Goal: Task Accomplishment & Management: Complete application form

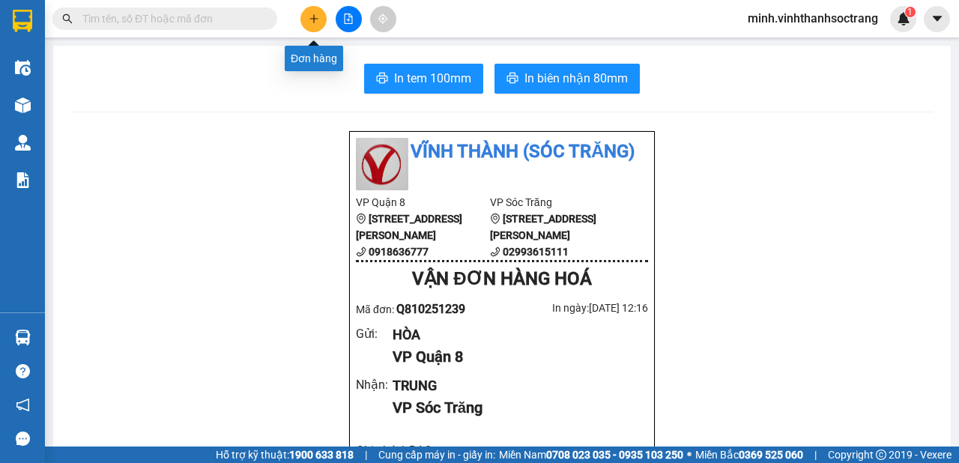
click at [306, 27] on button at bounding box center [313, 19] width 26 height 26
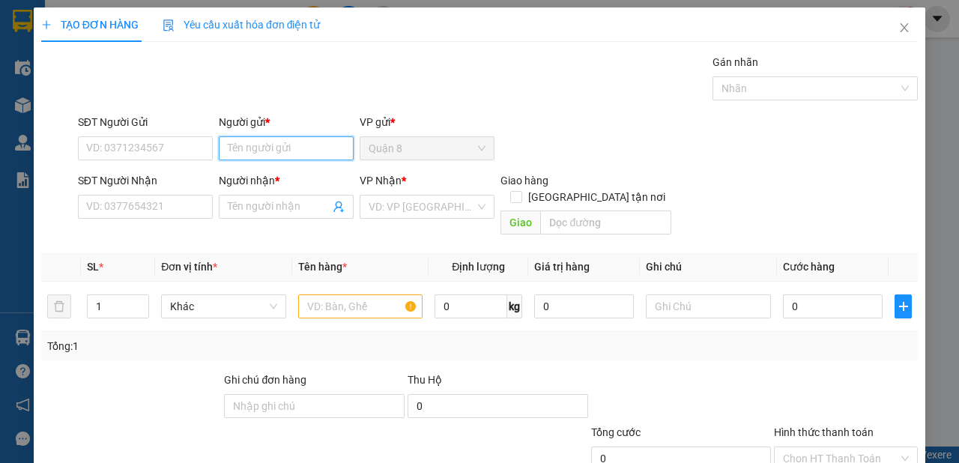
click at [296, 147] on input "Người gửi *" at bounding box center [286, 148] width 135 height 24
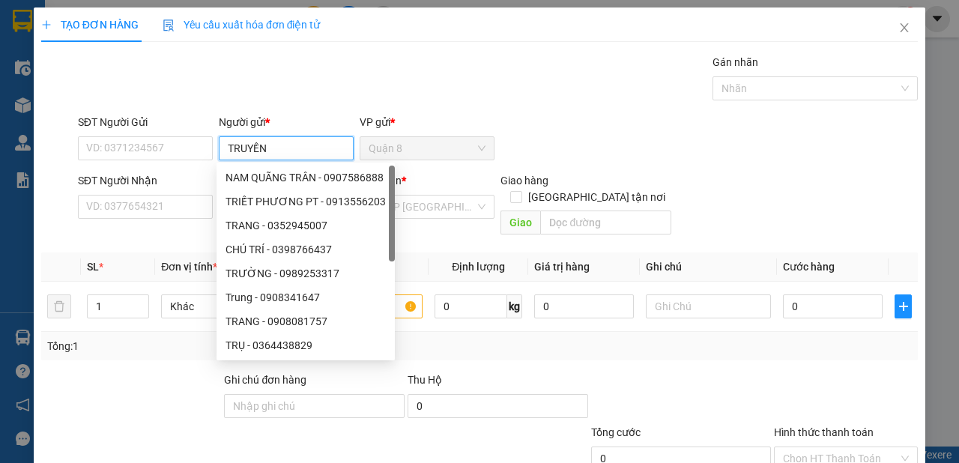
type input "TRUYỀN"
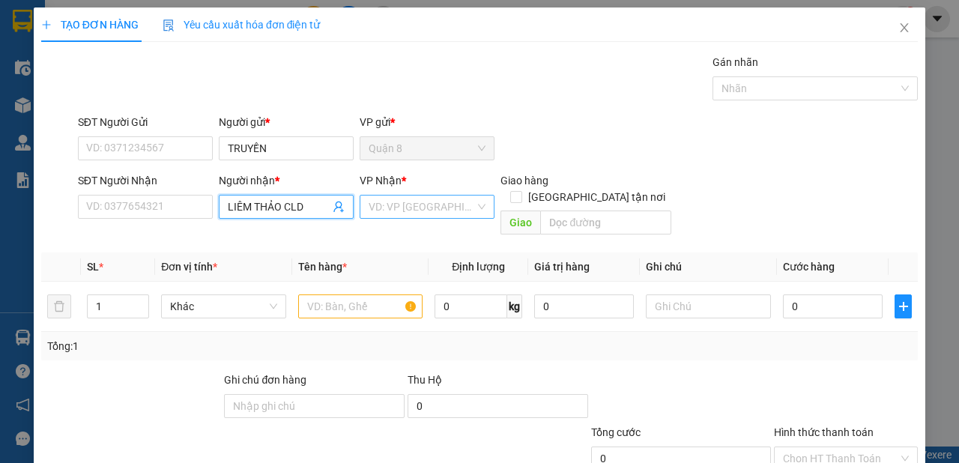
type input "LIÊM THẢO CLD"
click at [411, 210] on input "search" at bounding box center [422, 207] width 106 height 22
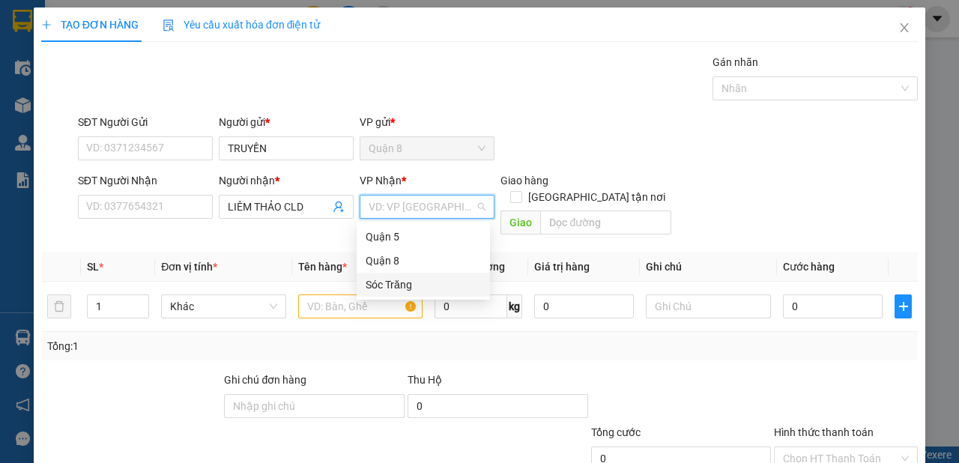
click at [382, 279] on div "Sóc Trăng" at bounding box center [423, 284] width 115 height 16
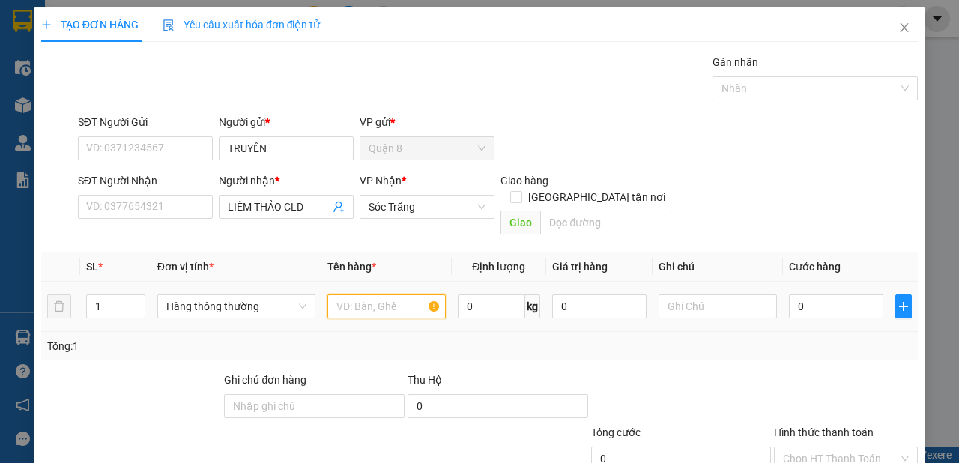
click at [333, 294] on input "text" at bounding box center [386, 306] width 118 height 24
type input "QA"
type input "20"
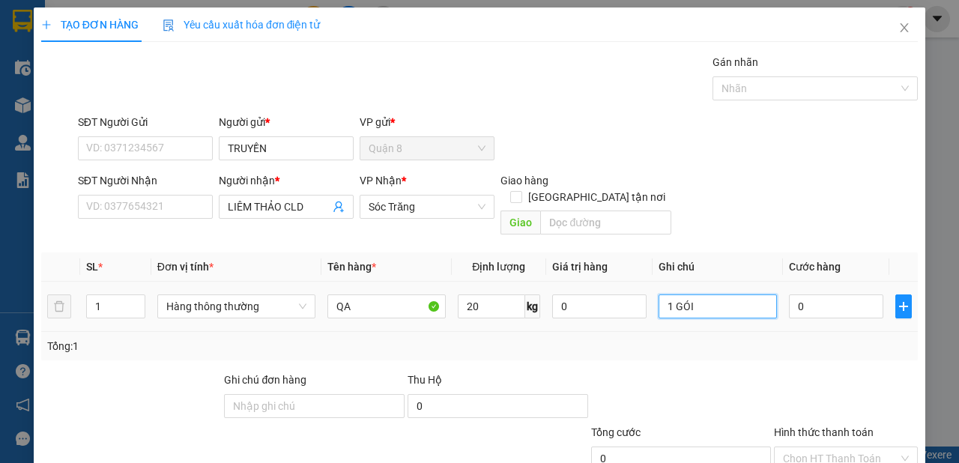
scroll to position [90, 0]
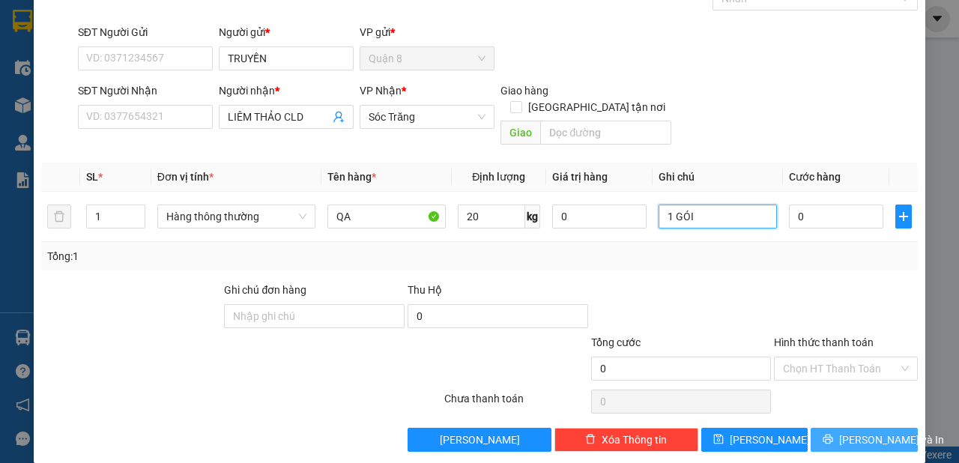
type input "1 GÓI"
click at [865, 431] on span "[PERSON_NAME] và In" at bounding box center [891, 439] width 105 height 16
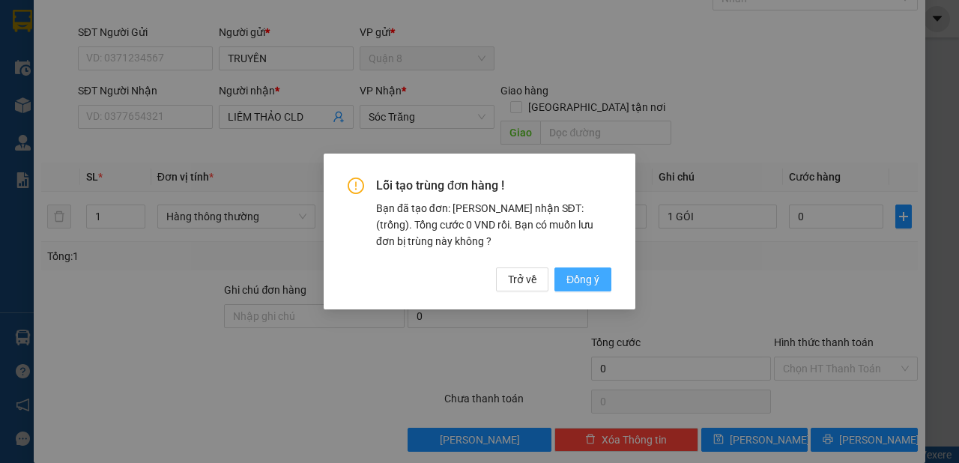
click at [593, 276] on span "Đồng ý" at bounding box center [582, 279] width 33 height 16
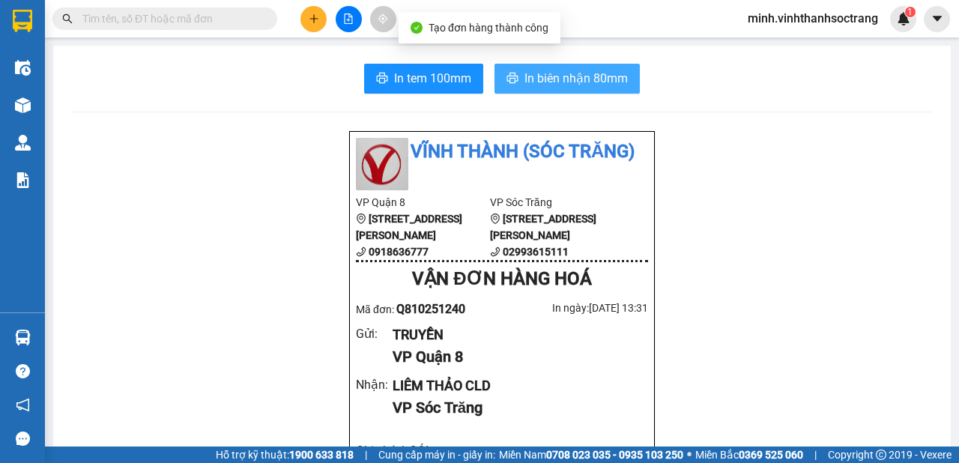
drag, startPoint x: 532, startPoint y: 72, endPoint x: 553, endPoint y: 154, distance: 85.0
click at [533, 72] on span "In biên nhận 80mm" at bounding box center [575, 78] width 103 height 19
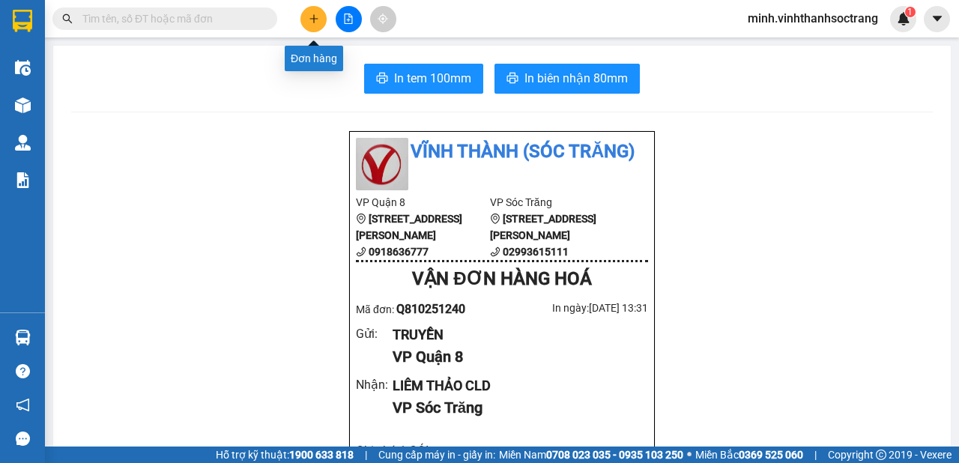
click at [307, 18] on button at bounding box center [313, 19] width 26 height 26
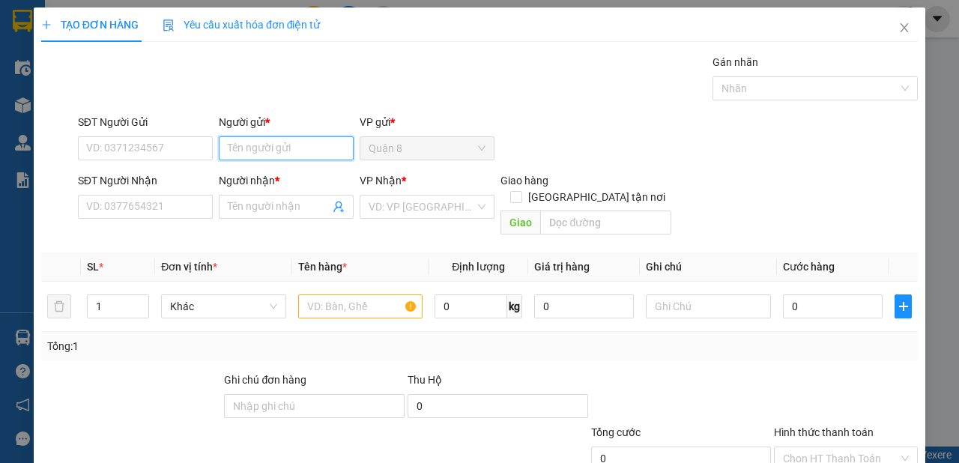
click at [293, 144] on input "Người gửi *" at bounding box center [286, 148] width 135 height 24
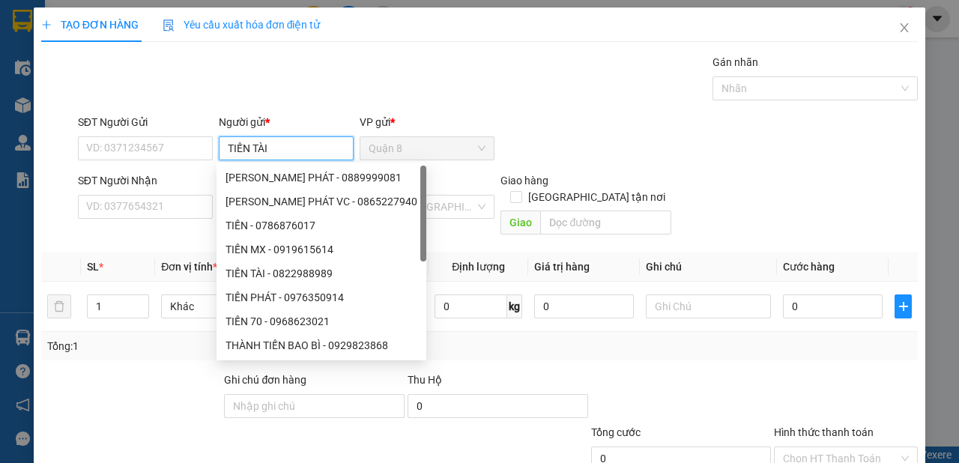
type input "TIẾN TÀI"
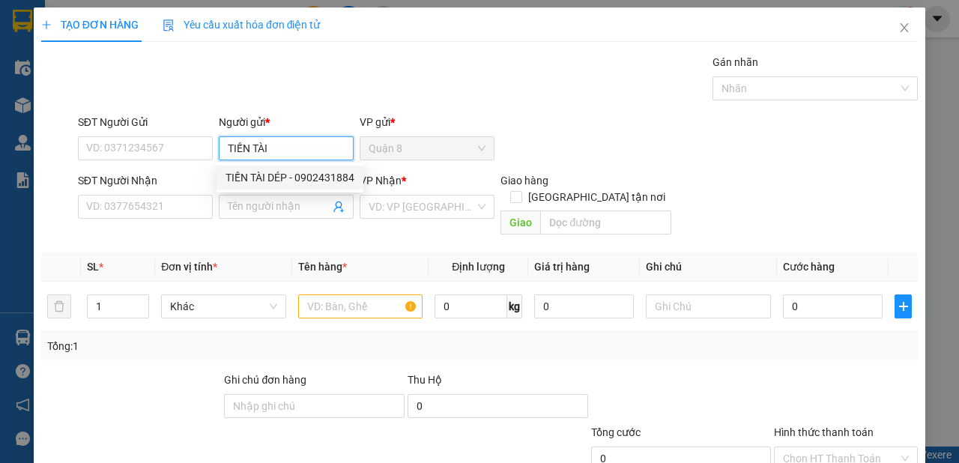
click at [300, 180] on div "TIẾN TÀI DÉP - 0902431884" at bounding box center [289, 177] width 129 height 16
type input "0902431884"
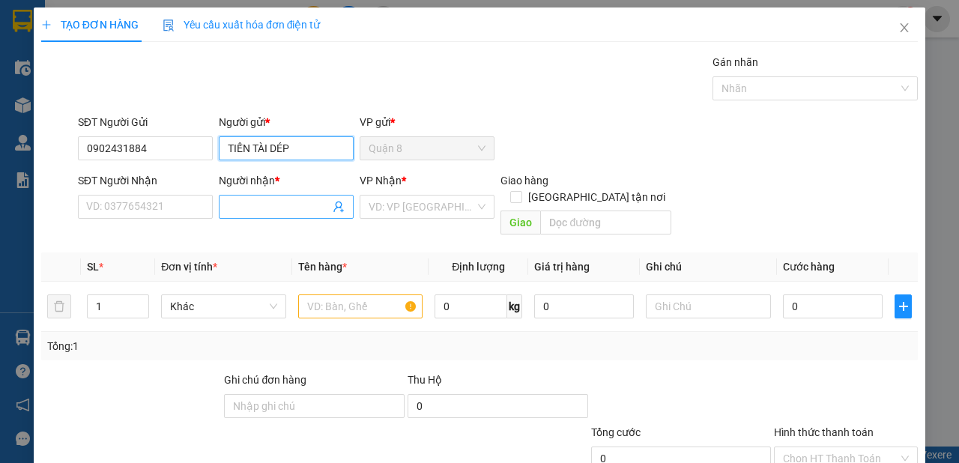
type input "TIẾN TÀI DÉP"
click at [333, 208] on icon "user-add" at bounding box center [338, 207] width 10 height 11
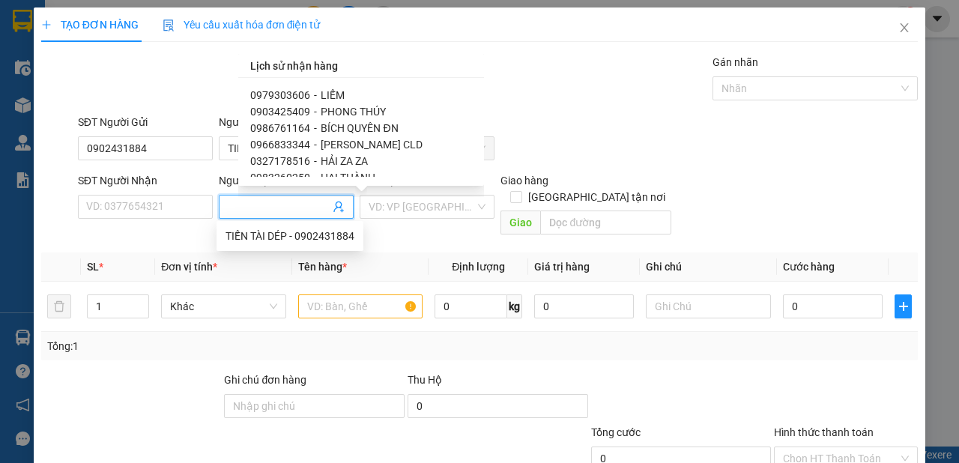
click at [321, 91] on span "LIẾM" at bounding box center [333, 95] width 24 height 12
type input "0979303606"
type input "LIẾM"
type input "09"
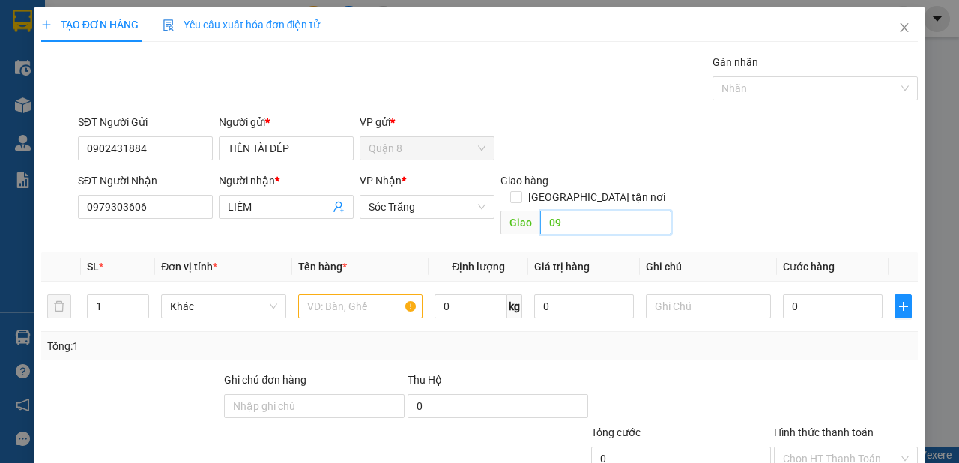
click at [575, 210] on input "09" at bounding box center [605, 222] width 130 height 24
click at [318, 294] on input "text" at bounding box center [360, 306] width 125 height 24
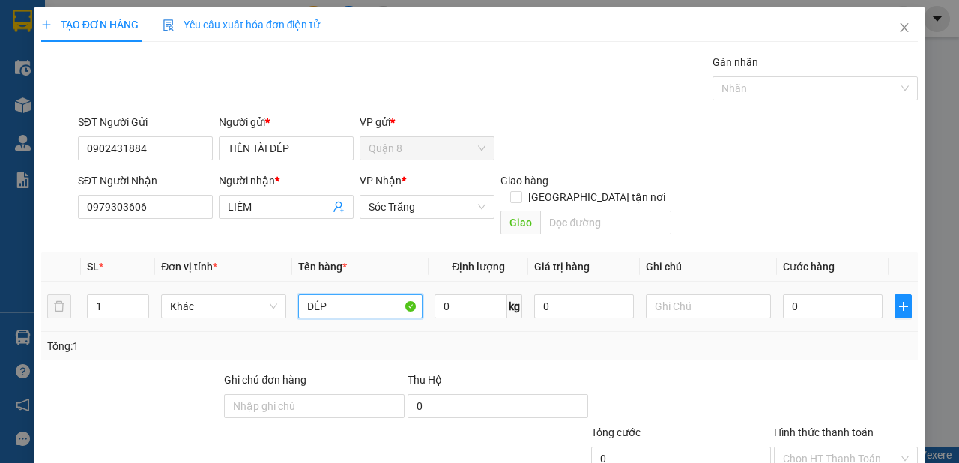
type input "DÉP"
type input "40"
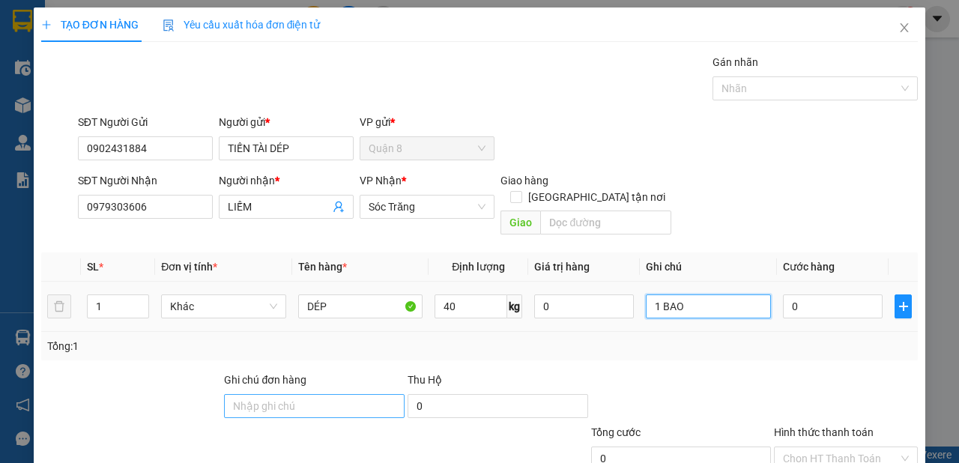
scroll to position [90, 0]
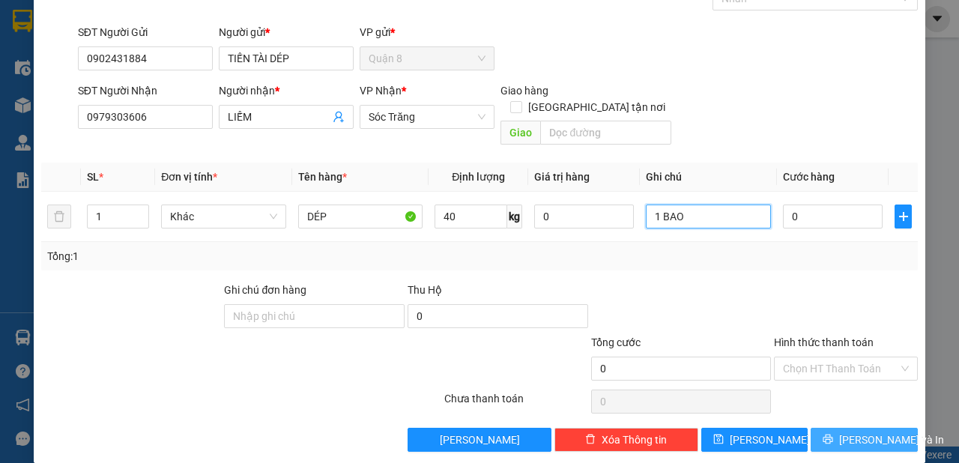
type input "1 BAO"
drag, startPoint x: 851, startPoint y: 424, endPoint x: 809, endPoint y: 437, distance: 43.8
click at [851, 431] on span "[PERSON_NAME] và In" at bounding box center [891, 439] width 105 height 16
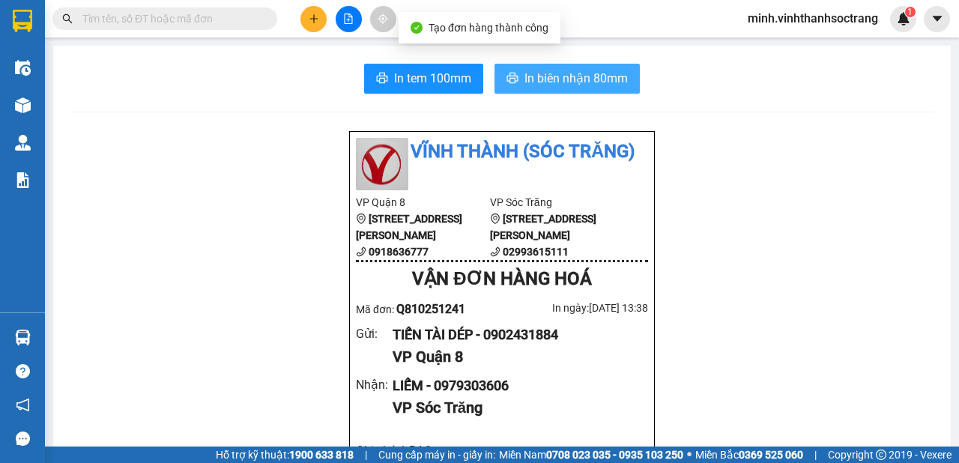
click at [565, 79] on span "In biên nhận 80mm" at bounding box center [575, 78] width 103 height 19
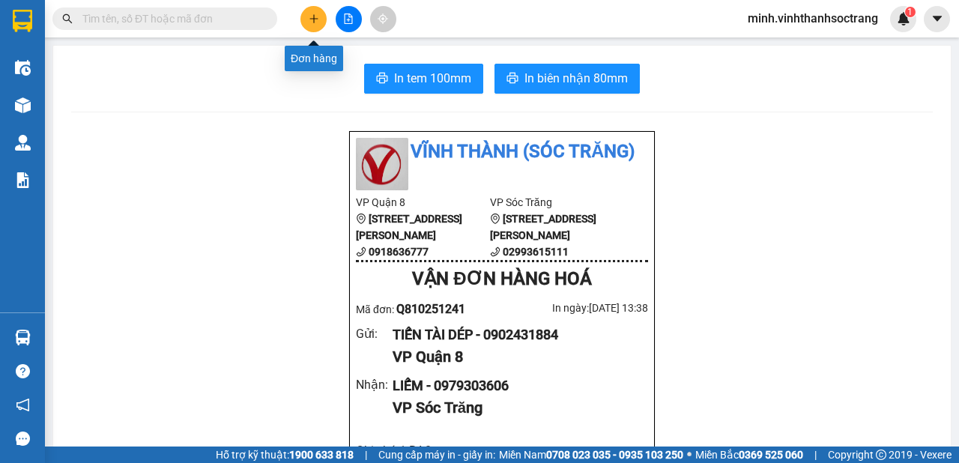
click at [321, 14] on button at bounding box center [313, 19] width 26 height 26
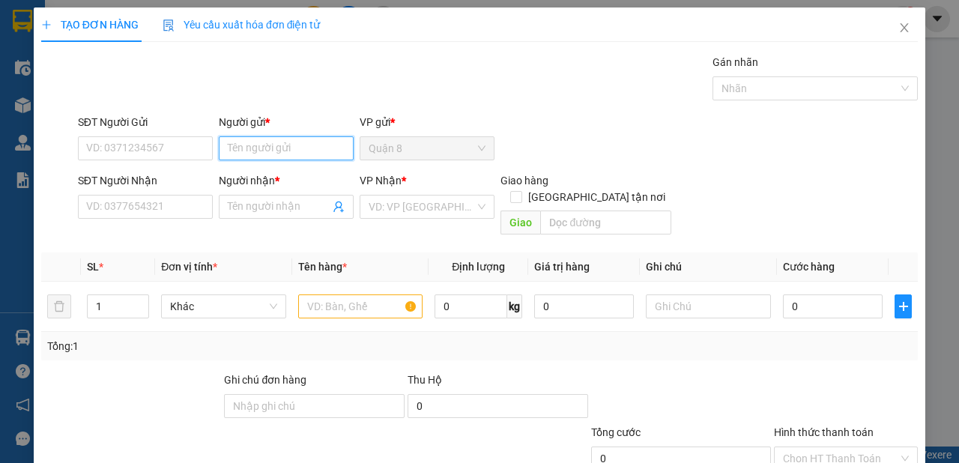
click at [282, 153] on input "Người gửi *" at bounding box center [286, 148] width 135 height 24
type input "HÒA"
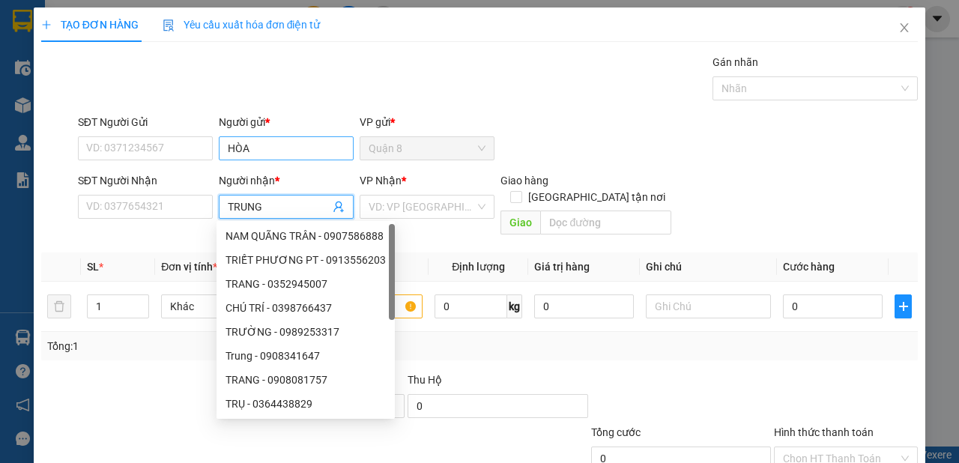
type input "TRUNG"
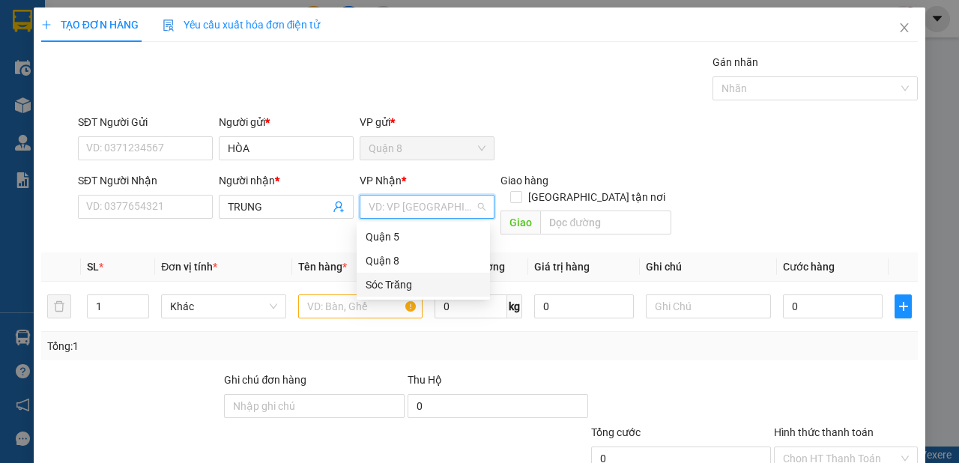
click at [396, 287] on div "Sóc Trăng" at bounding box center [423, 284] width 115 height 16
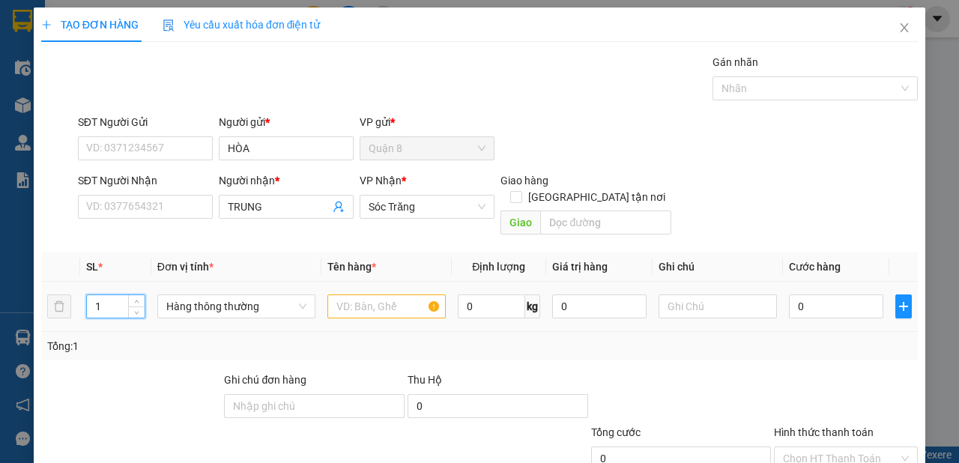
click at [105, 295] on input "1" at bounding box center [116, 306] width 58 height 22
type input "QA"
type input "80"
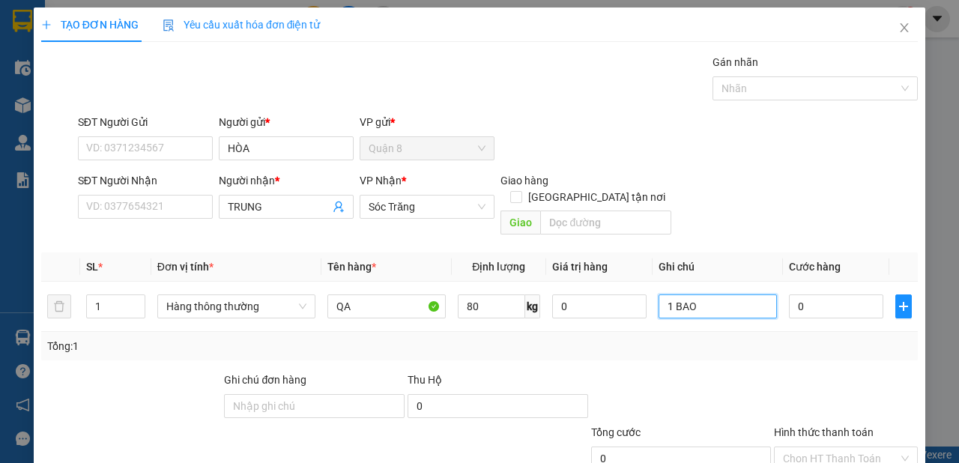
scroll to position [90, 0]
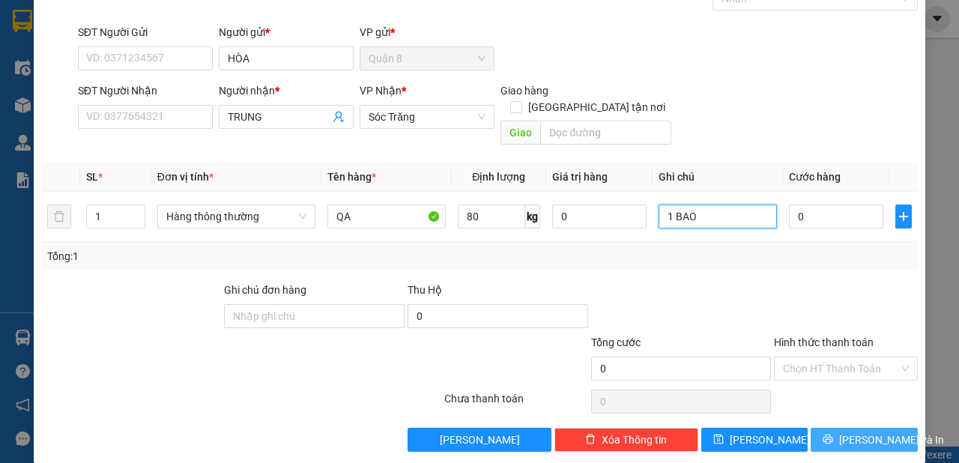
type input "1 BAO"
click at [849, 431] on span "[PERSON_NAME] và In" at bounding box center [891, 439] width 105 height 16
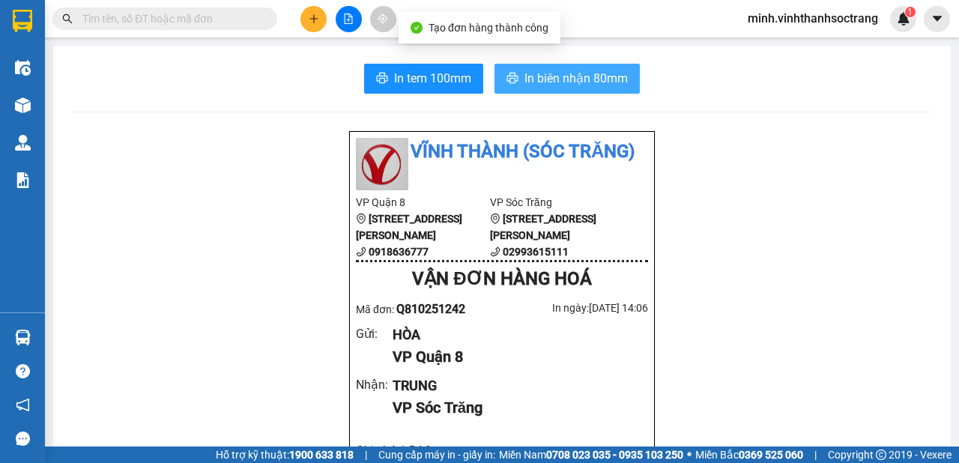
click at [543, 81] on span "In biên nhận 80mm" at bounding box center [575, 78] width 103 height 19
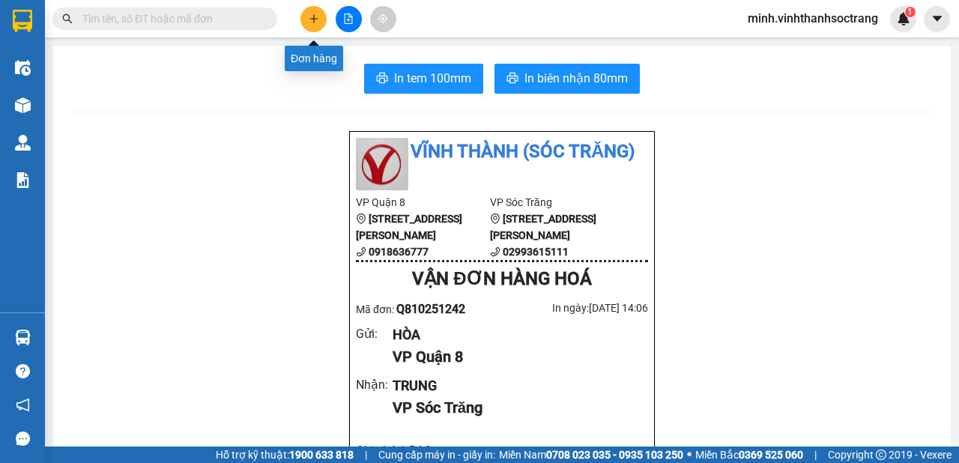
click at [315, 15] on icon "plus" at bounding box center [314, 18] width 10 height 10
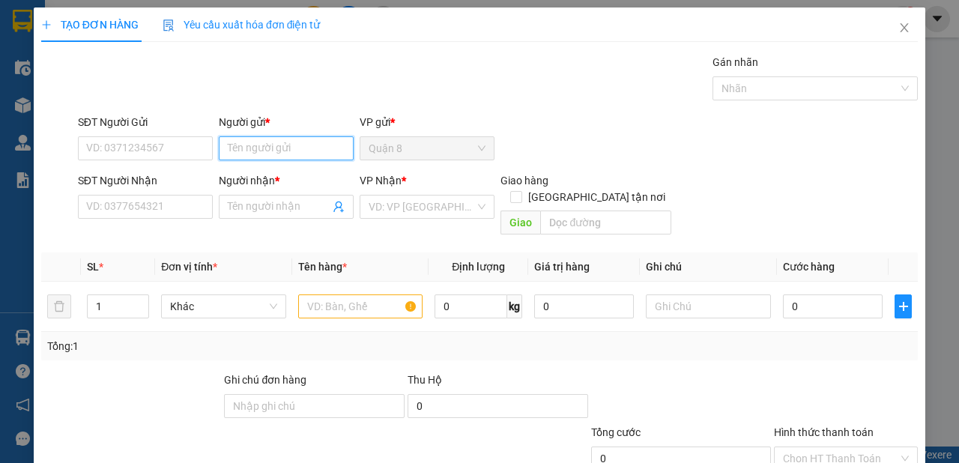
drag, startPoint x: 285, startPoint y: 145, endPoint x: 274, endPoint y: 138, distance: 12.9
click at [285, 146] on input "Người gửi *" at bounding box center [286, 148] width 135 height 24
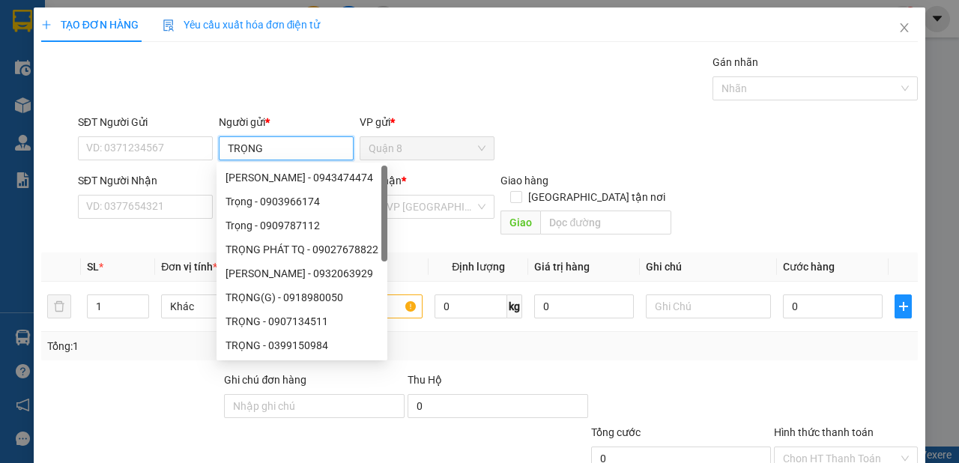
type input "TRỌNG K"
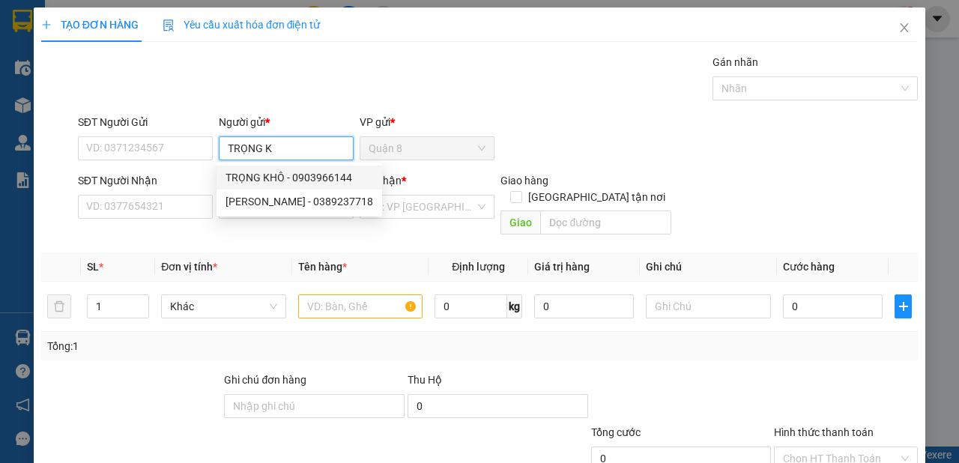
click at [309, 179] on div "TRỌNG KHÔ - 0903966144" at bounding box center [299, 177] width 148 height 16
type input "0903966144"
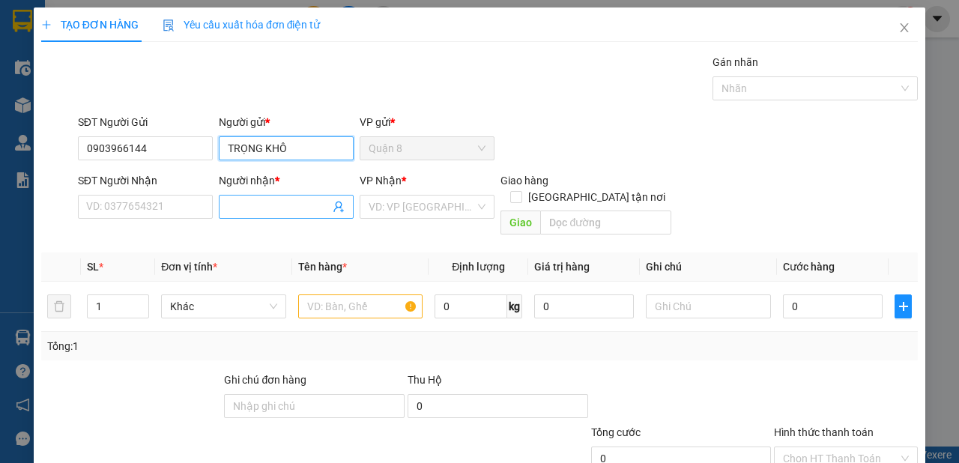
type input "TRỌNG KHÔ"
click at [336, 204] on icon "user-add" at bounding box center [339, 207] width 12 height 12
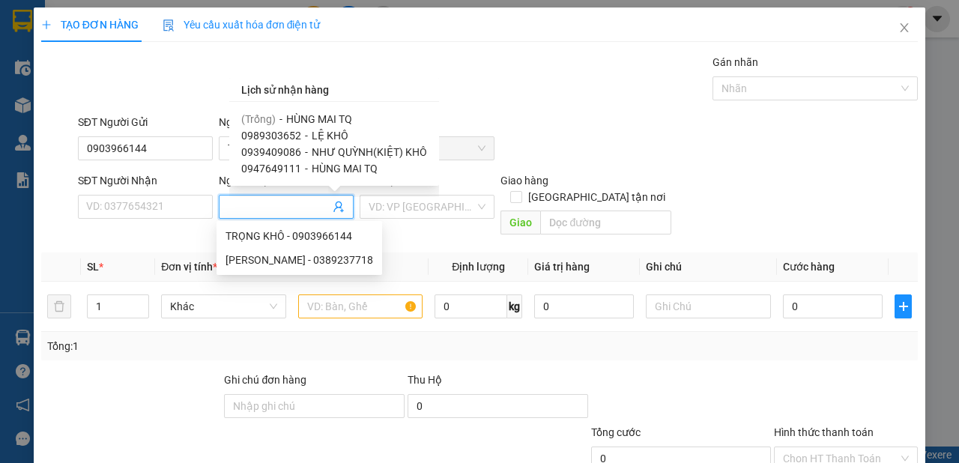
click at [360, 148] on span "NHƯ QUỲNH(KIỆT) KHÔ" at bounding box center [369, 152] width 115 height 12
type input "0939409086"
type input "NHƯ QUỲNH(KIỆT) KHÔ"
type input "20"
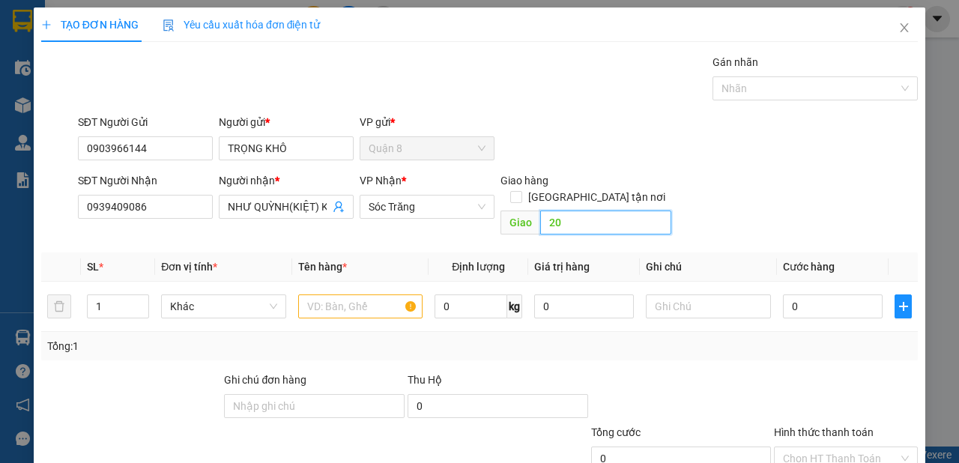
click at [572, 210] on input "20" at bounding box center [605, 222] width 130 height 24
click at [111, 295] on input "1" at bounding box center [118, 306] width 61 height 22
type input "2"
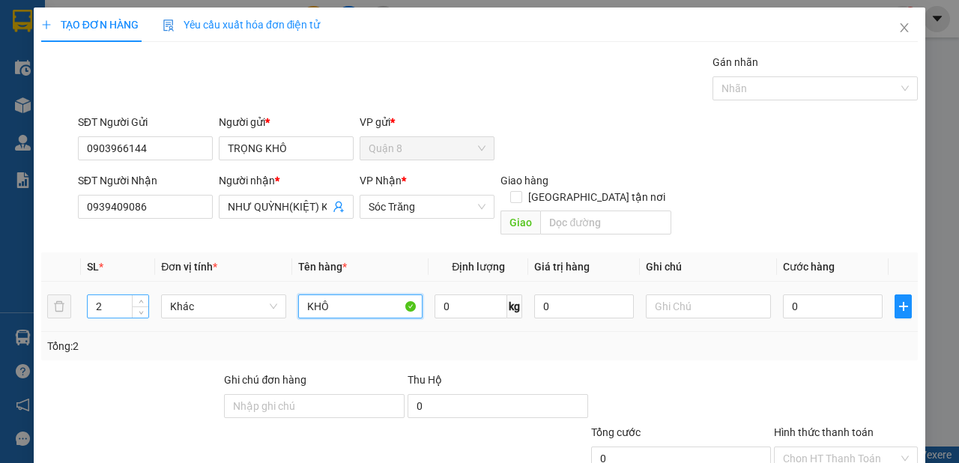
type input "KHÔ"
type input "80"
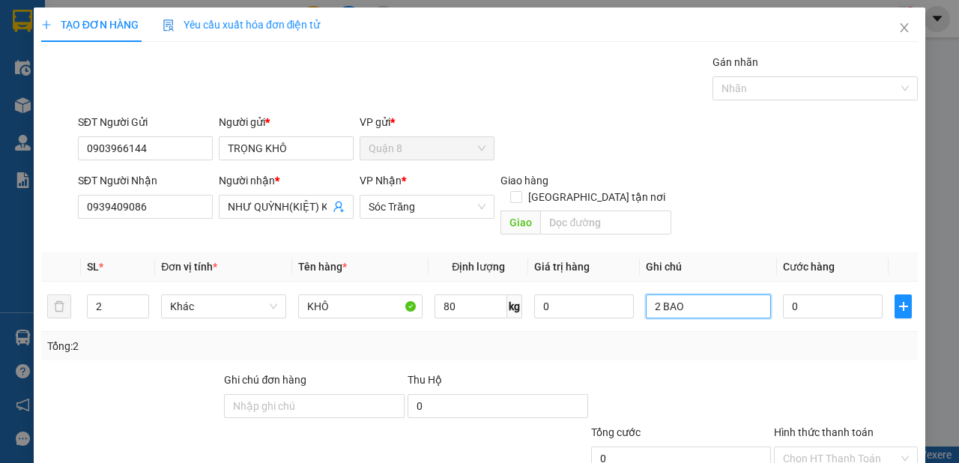
scroll to position [90, 0]
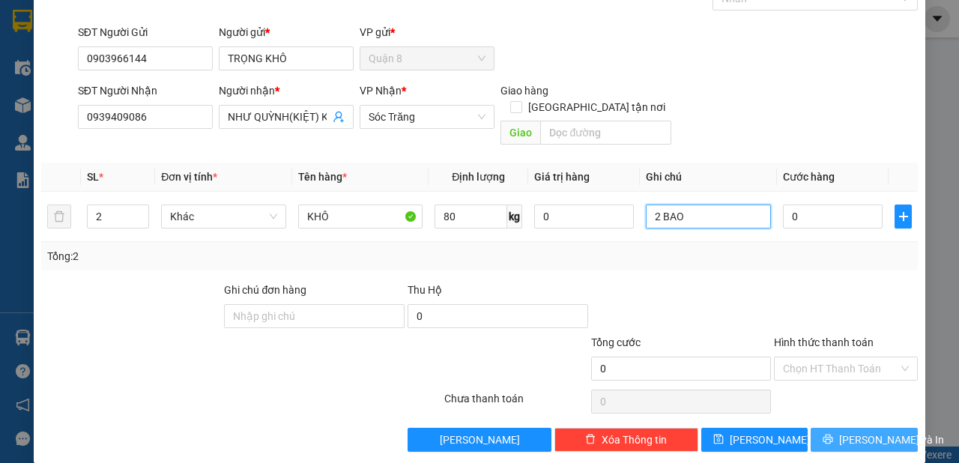
type input "2 BAO"
click at [854, 431] on span "[PERSON_NAME] và In" at bounding box center [891, 439] width 105 height 16
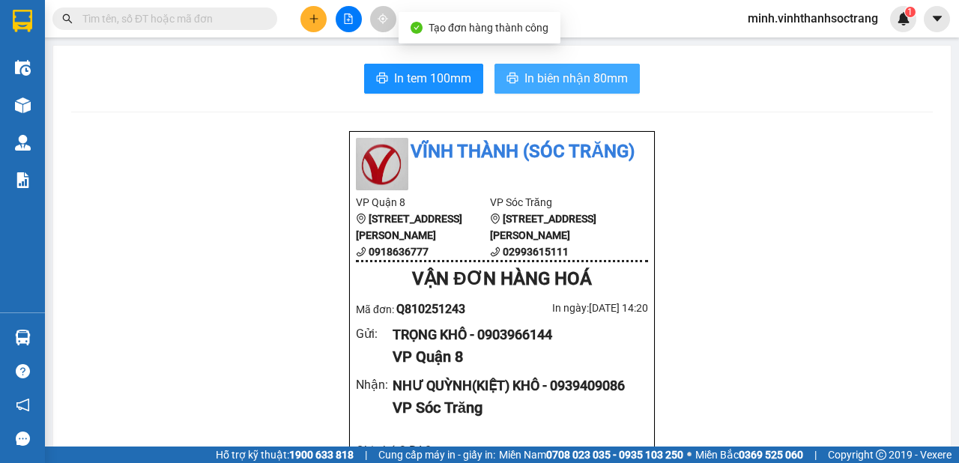
click at [555, 84] on span "In biên nhận 80mm" at bounding box center [575, 78] width 103 height 19
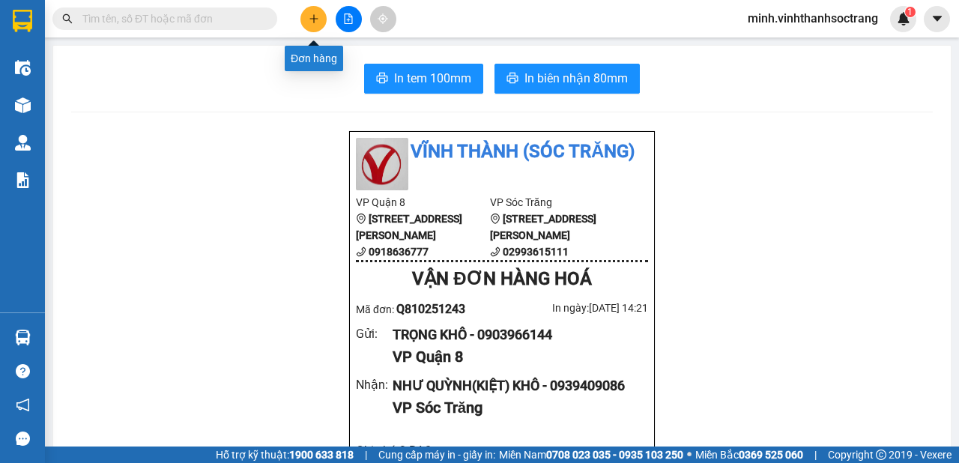
click at [316, 21] on icon "plus" at bounding box center [314, 18] width 10 height 10
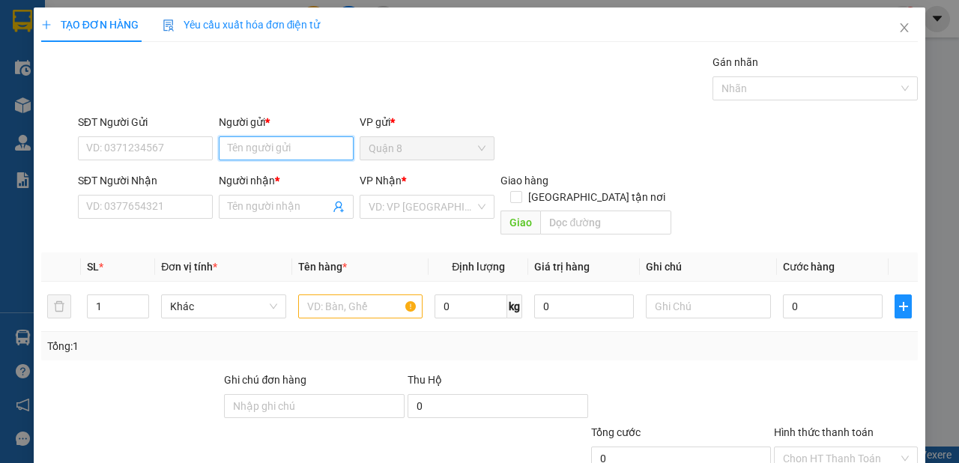
click at [297, 150] on input "Người gửi *" at bounding box center [286, 148] width 135 height 24
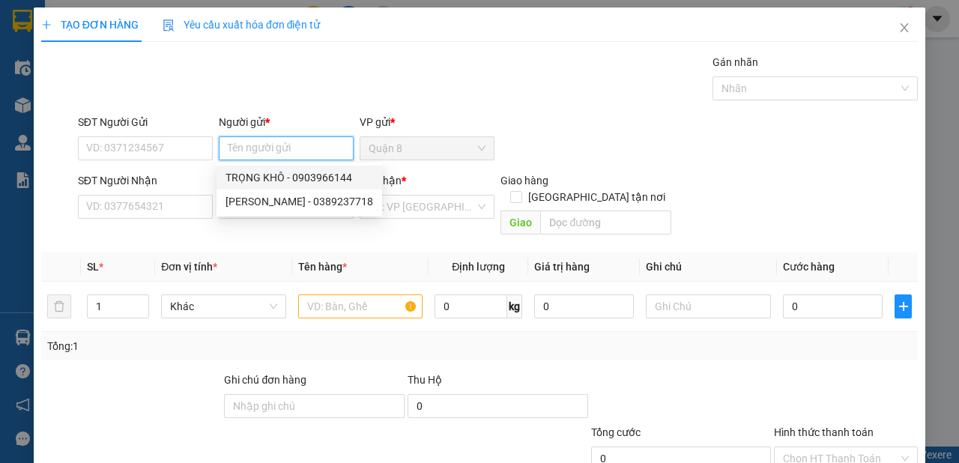
click at [294, 181] on div "TRỌNG KHÔ - 0903966144" at bounding box center [299, 177] width 148 height 16
type input "0903966144"
type input "TRỌNG KHÔ"
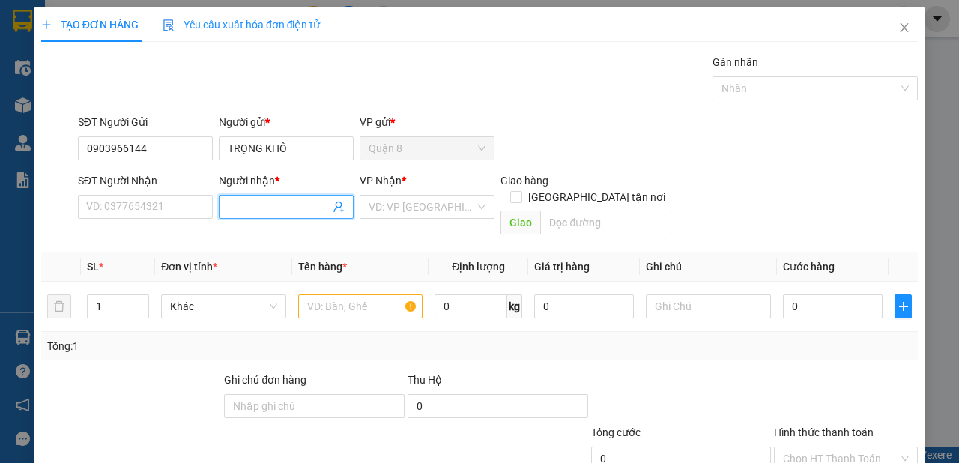
drag, startPoint x: 336, startPoint y: 209, endPoint x: 320, endPoint y: 230, distance: 26.7
click at [336, 208] on icon "user-add" at bounding box center [339, 207] width 12 height 12
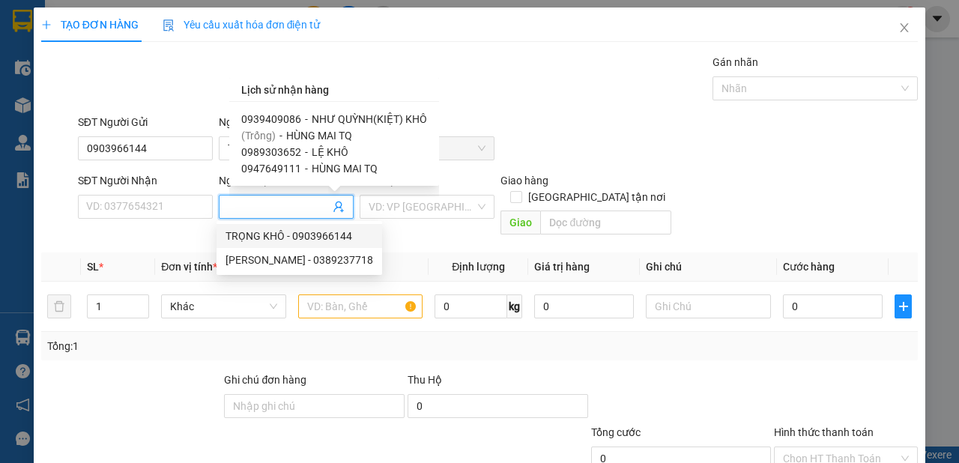
click at [333, 132] on span "HÙNG MAI TQ" at bounding box center [319, 136] width 66 height 12
type input "HÙNG MAI TQ"
type input "10"
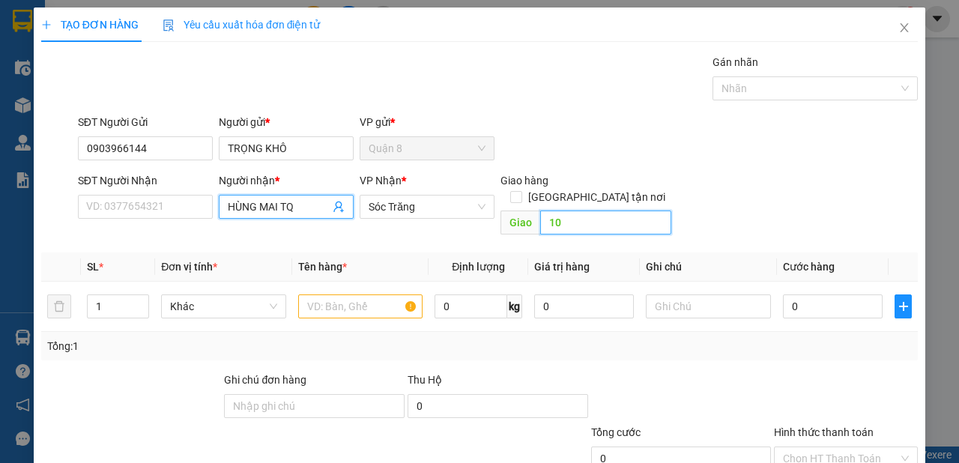
click at [569, 210] on input "10" at bounding box center [605, 222] width 130 height 24
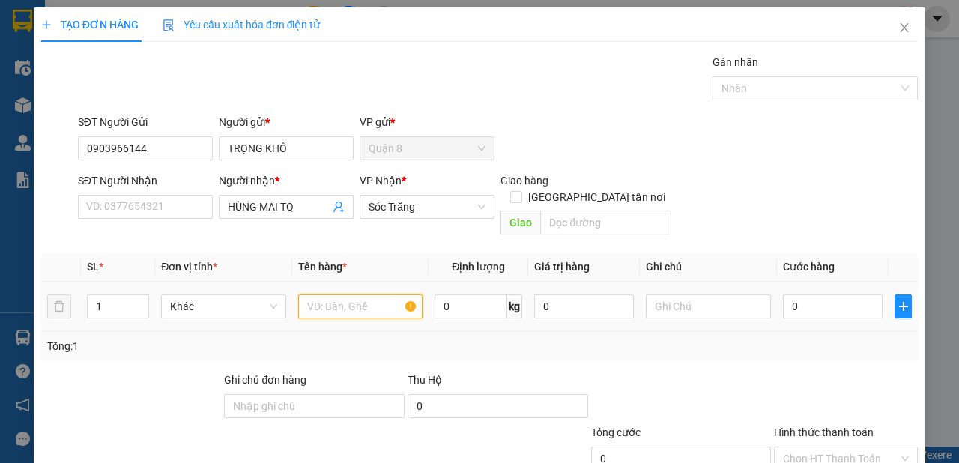
click at [357, 294] on input "text" at bounding box center [360, 306] width 125 height 24
type input "KHÔ"
type input "80"
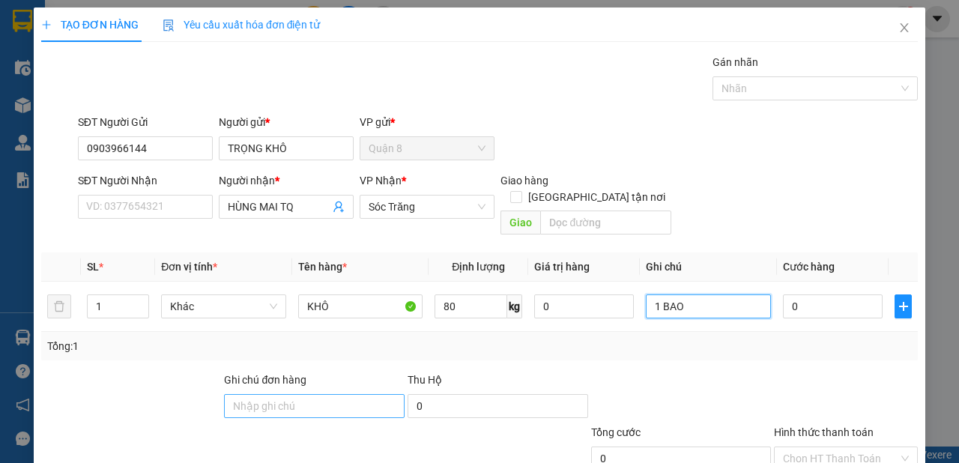
scroll to position [90, 0]
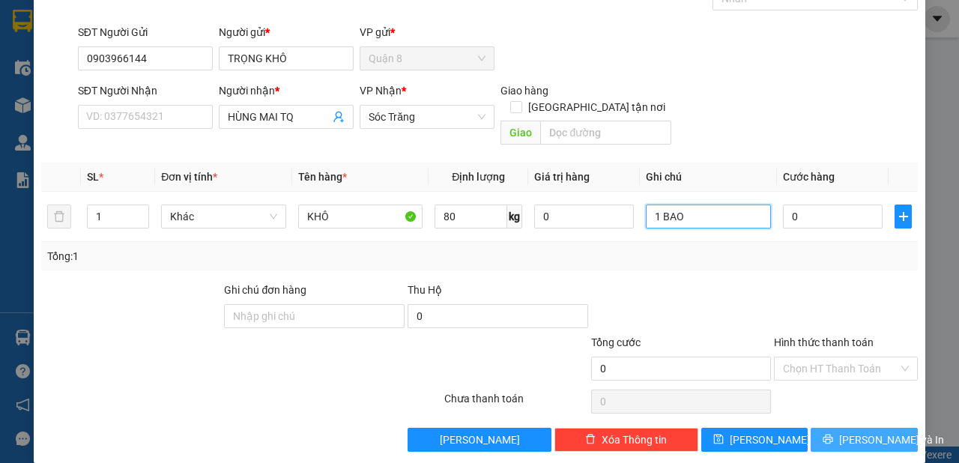
type input "1 BAO"
click at [853, 431] on span "[PERSON_NAME] và In" at bounding box center [891, 439] width 105 height 16
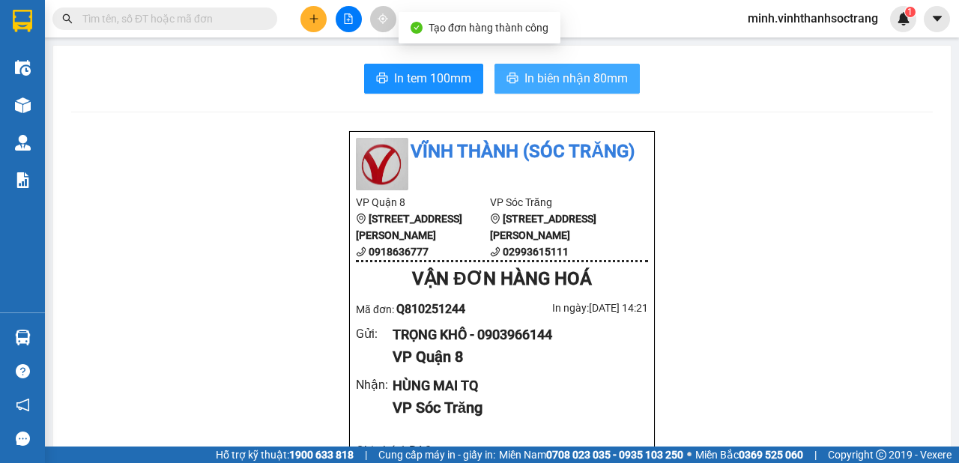
click at [563, 76] on span "In biên nhận 80mm" at bounding box center [575, 78] width 103 height 19
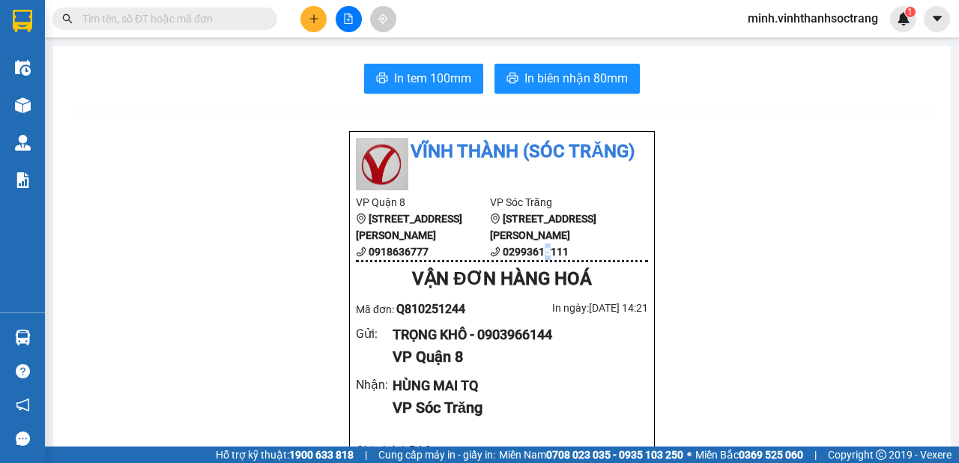
drag, startPoint x: 544, startPoint y: 262, endPoint x: 542, endPoint y: 255, distance: 7.6
click at [544, 258] on b "02993615111" at bounding box center [536, 252] width 66 height 12
click at [542, 243] on li "[STREET_ADDRESS][PERSON_NAME]" at bounding box center [557, 226] width 134 height 33
click at [539, 243] on li "[STREET_ADDRESS][PERSON_NAME]" at bounding box center [557, 226] width 134 height 33
click at [306, 13] on button at bounding box center [313, 19] width 26 height 26
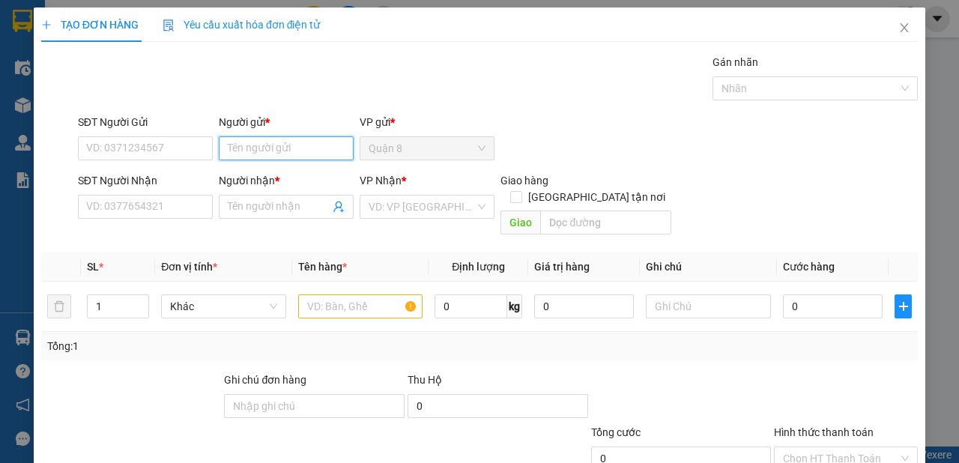
click at [282, 148] on input "Người gửi *" at bounding box center [286, 148] width 135 height 24
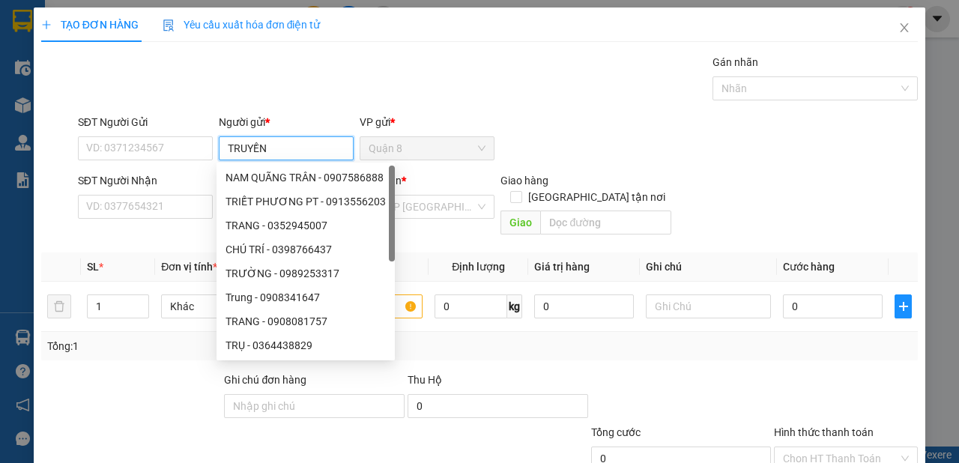
type input "TRUYỀN"
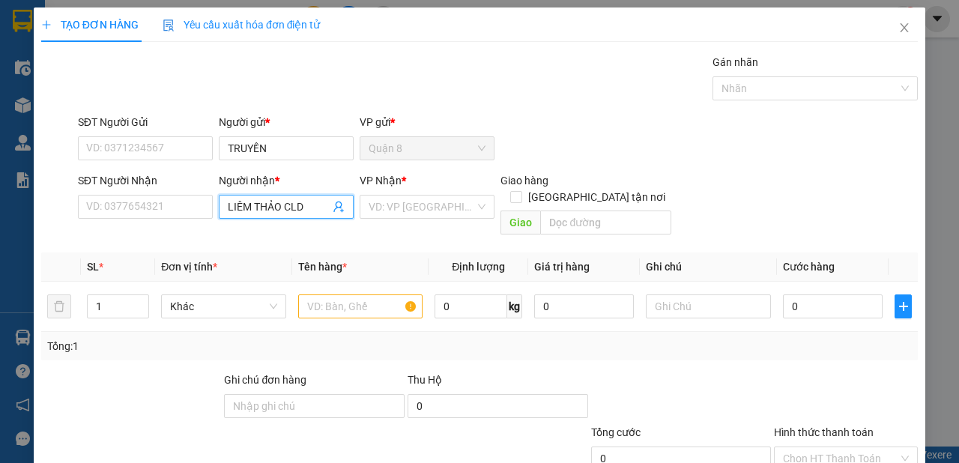
type input "LIÊM THẢO CLD"
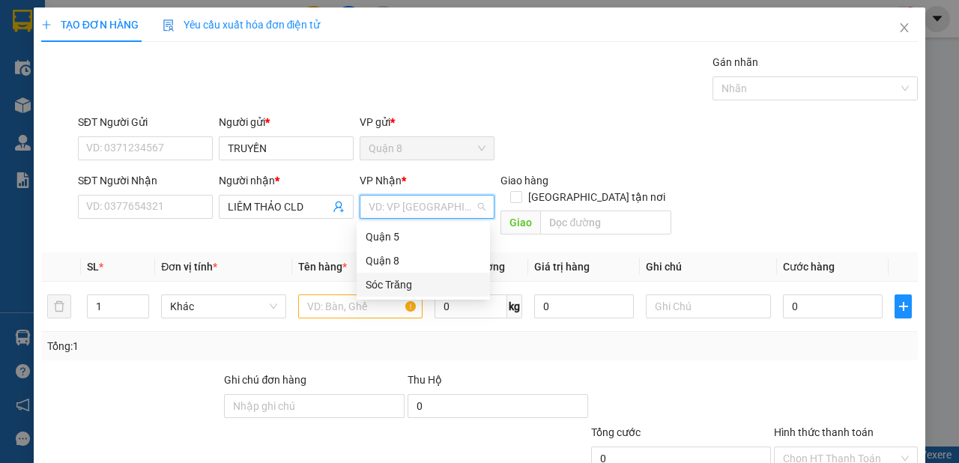
click at [375, 282] on div "Sóc Trăng" at bounding box center [423, 284] width 115 height 16
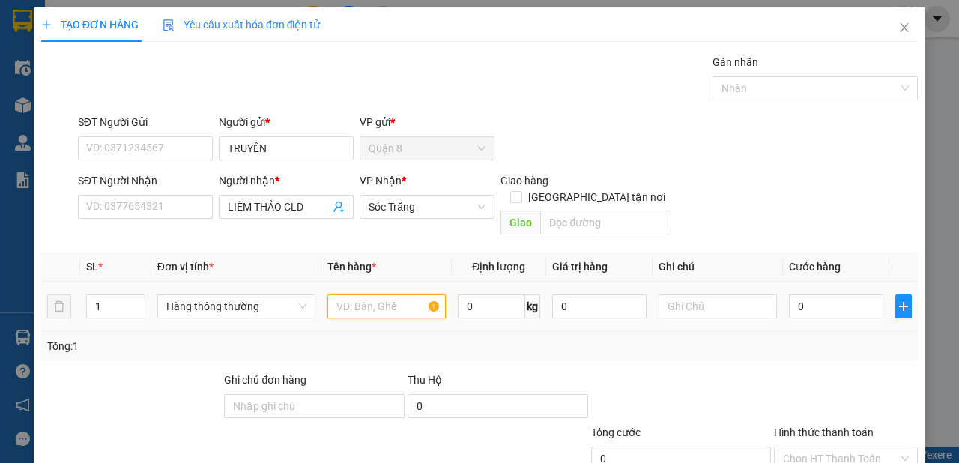
click at [339, 294] on input "text" at bounding box center [386, 306] width 118 height 24
type input "QA"
type input "60"
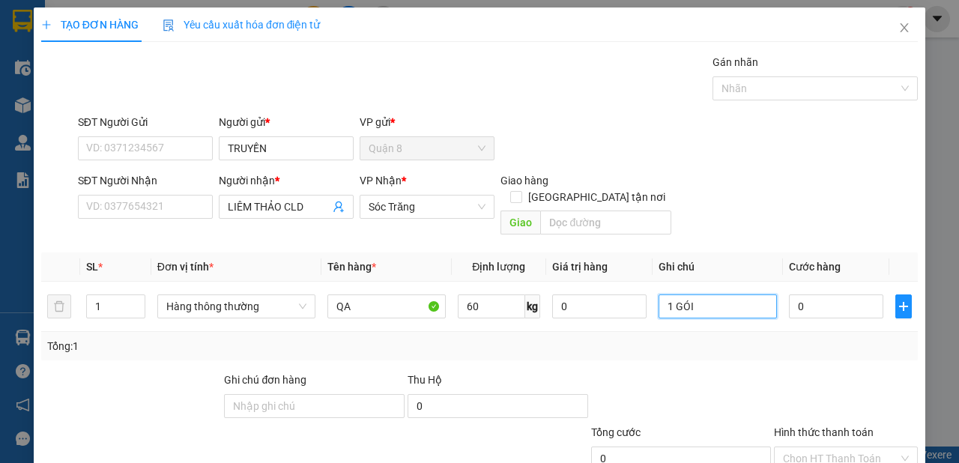
scroll to position [90, 0]
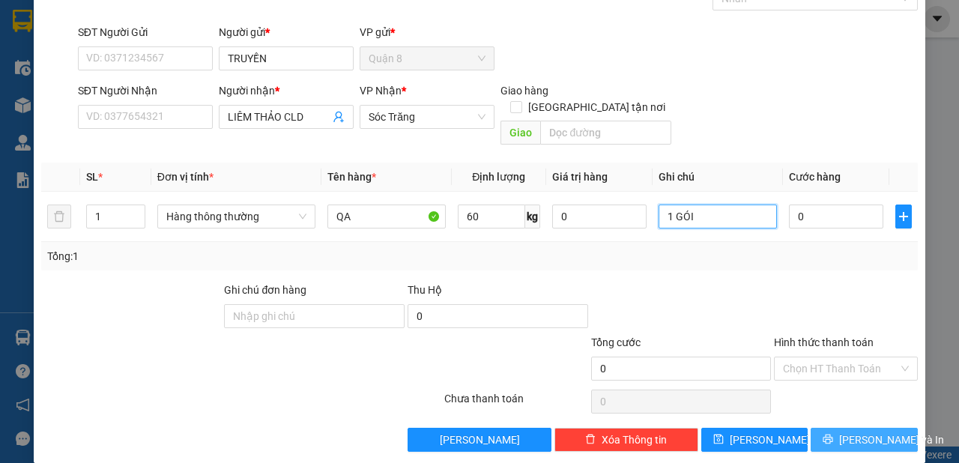
type input "1 GÓI"
click at [858, 431] on span "[PERSON_NAME] và In" at bounding box center [891, 439] width 105 height 16
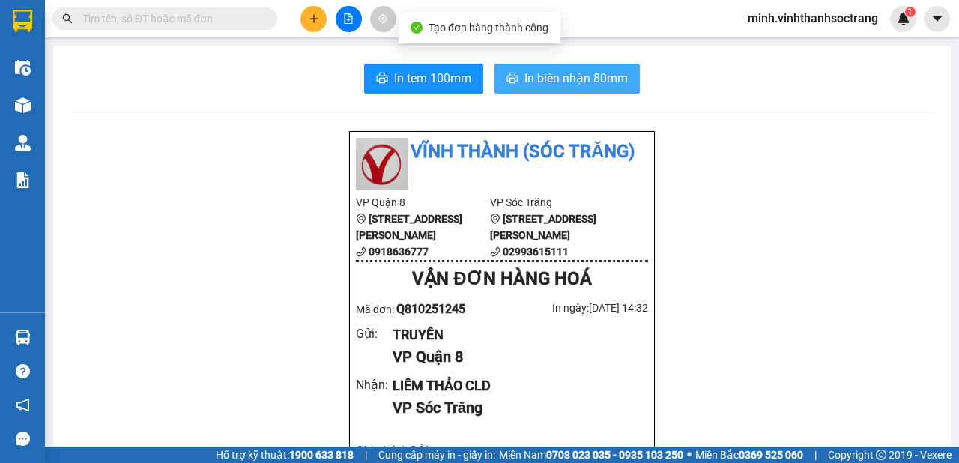
click at [569, 80] on span "In biên nhận 80mm" at bounding box center [575, 78] width 103 height 19
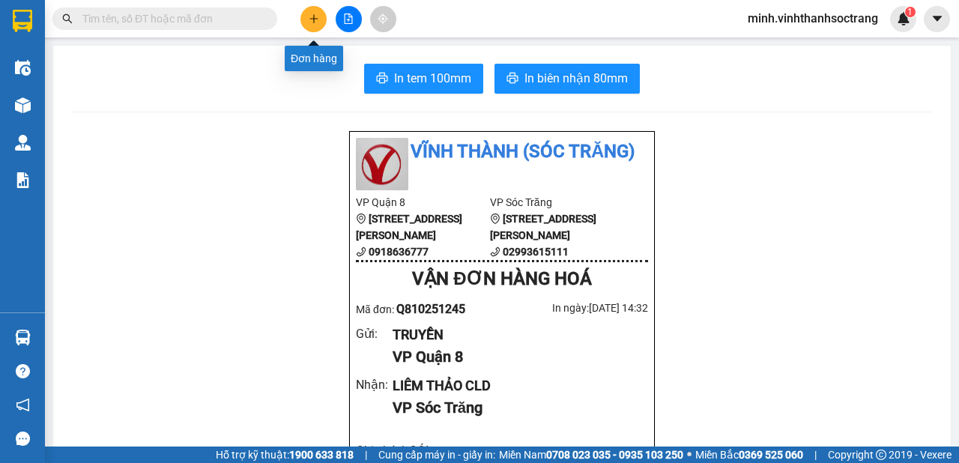
click at [312, 20] on icon "plus" at bounding box center [314, 18] width 10 height 10
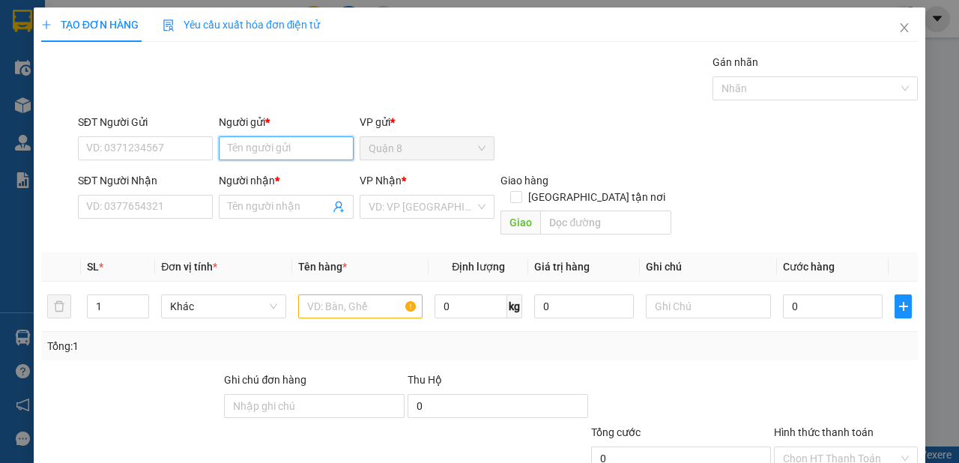
click at [292, 145] on input "Người gửi *" at bounding box center [286, 148] width 135 height 24
type input "LOAN"
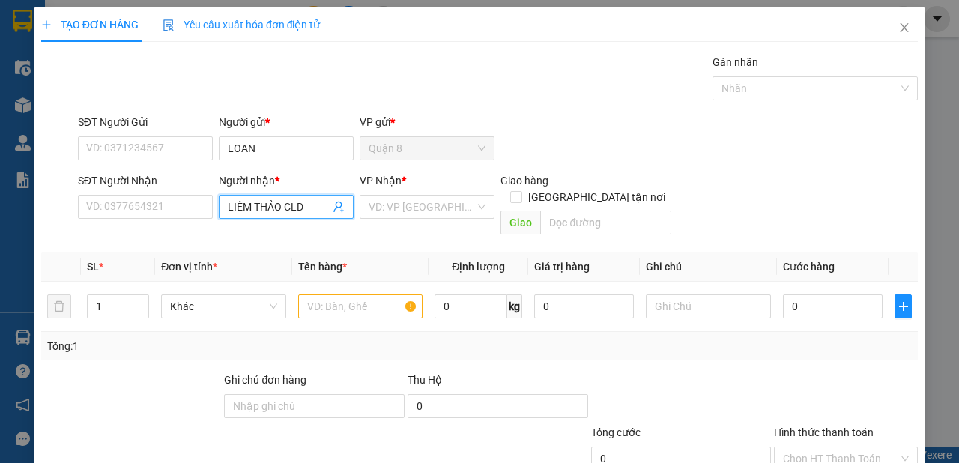
type input "LIÊM THẢO CLD"
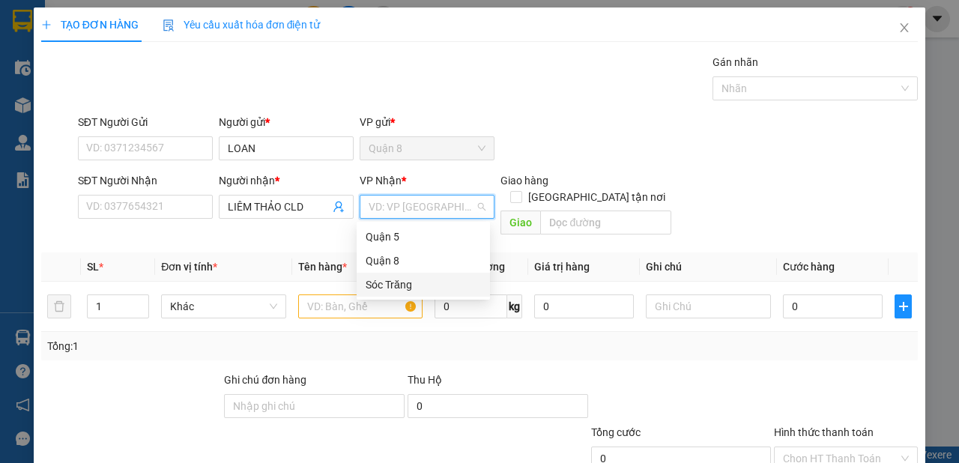
click at [382, 285] on div "Sóc Trăng" at bounding box center [423, 284] width 115 height 16
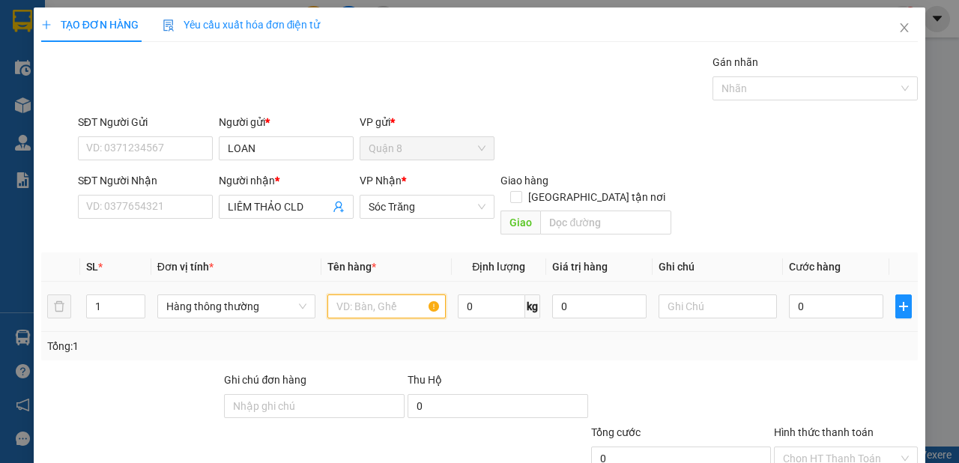
click at [358, 296] on input "text" at bounding box center [386, 306] width 118 height 24
type input "QA"
type input "30"
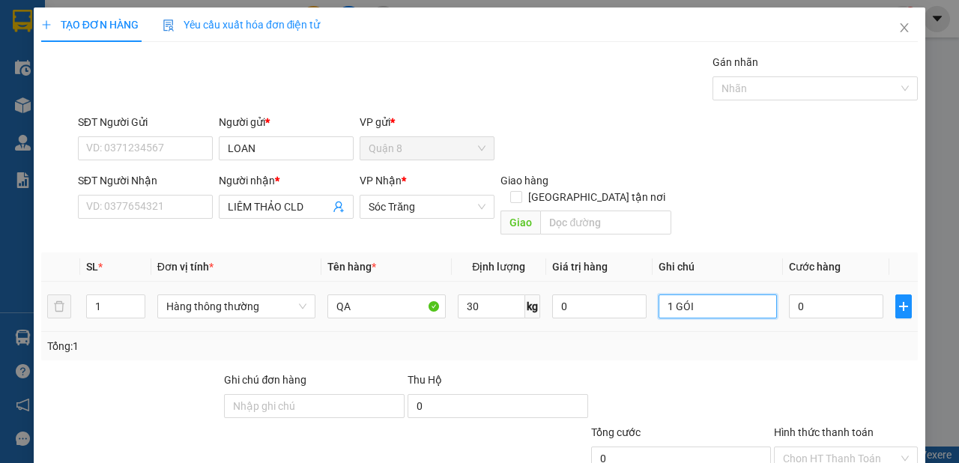
scroll to position [90, 0]
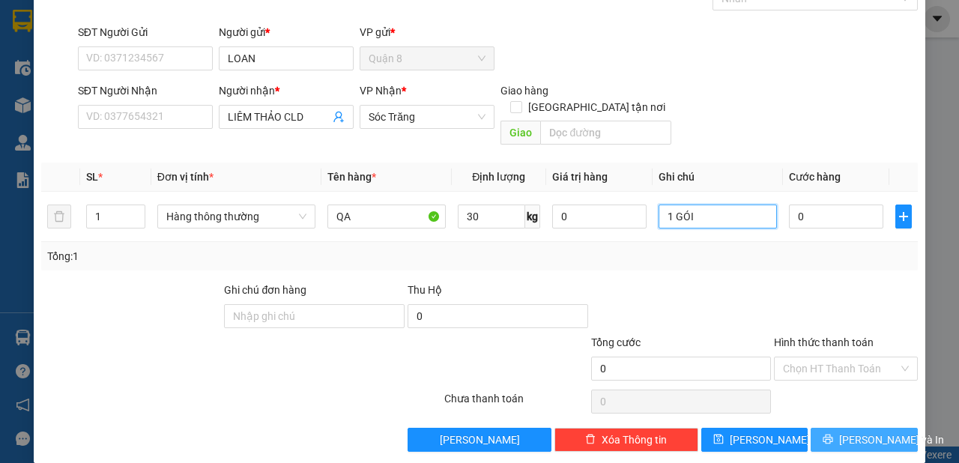
type input "1 GÓI"
click at [863, 431] on span "[PERSON_NAME] và In" at bounding box center [891, 439] width 105 height 16
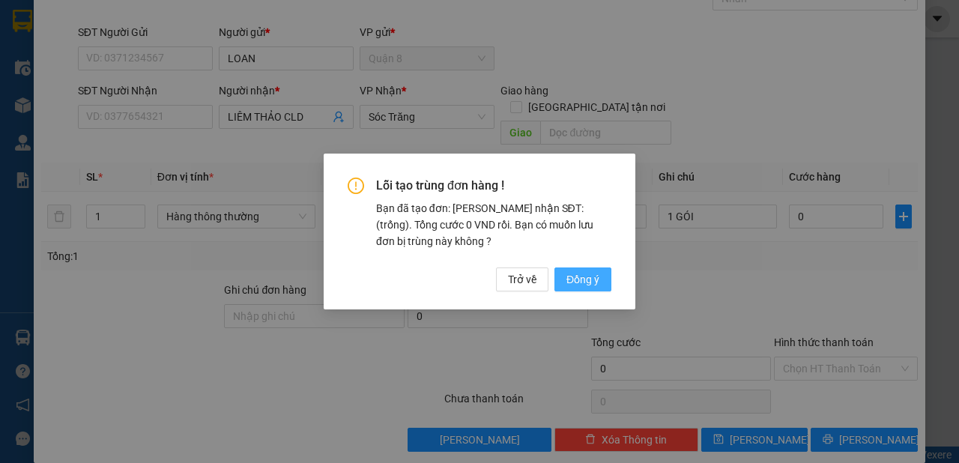
click at [601, 279] on button "Đồng ý" at bounding box center [582, 279] width 57 height 24
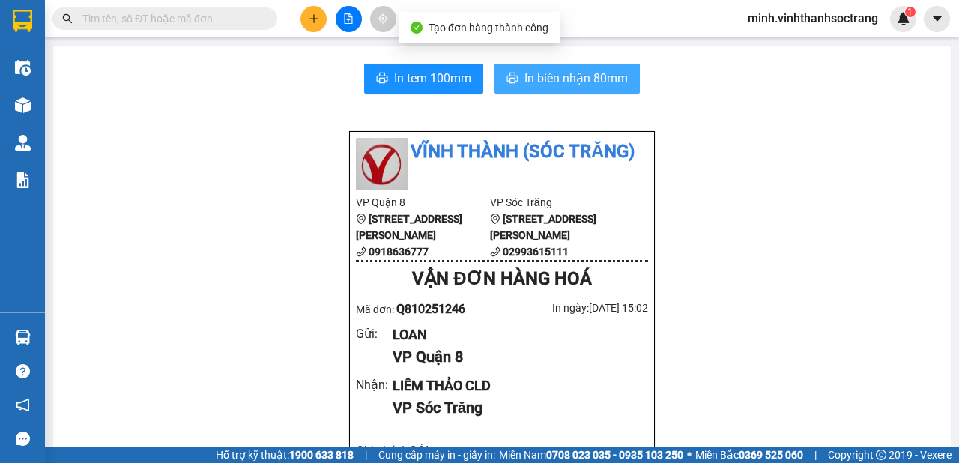
click at [532, 83] on span "In biên nhận 80mm" at bounding box center [575, 78] width 103 height 19
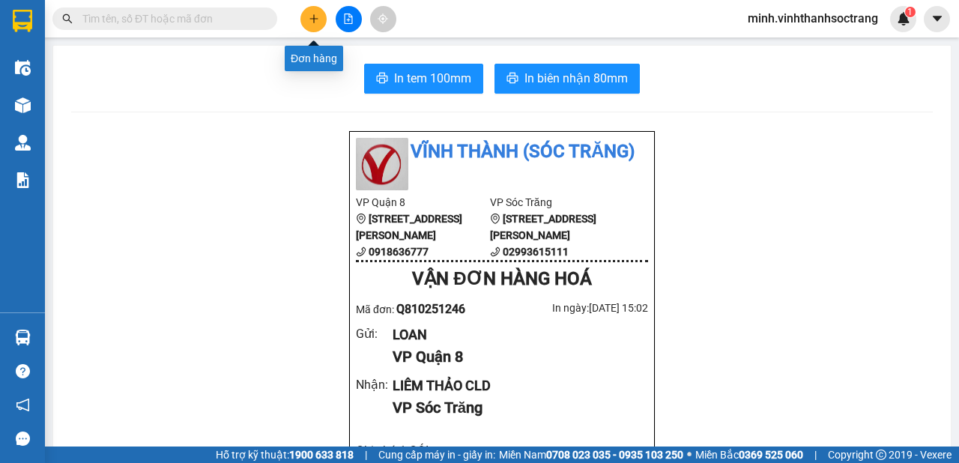
click at [315, 21] on icon "plus" at bounding box center [314, 18] width 10 height 10
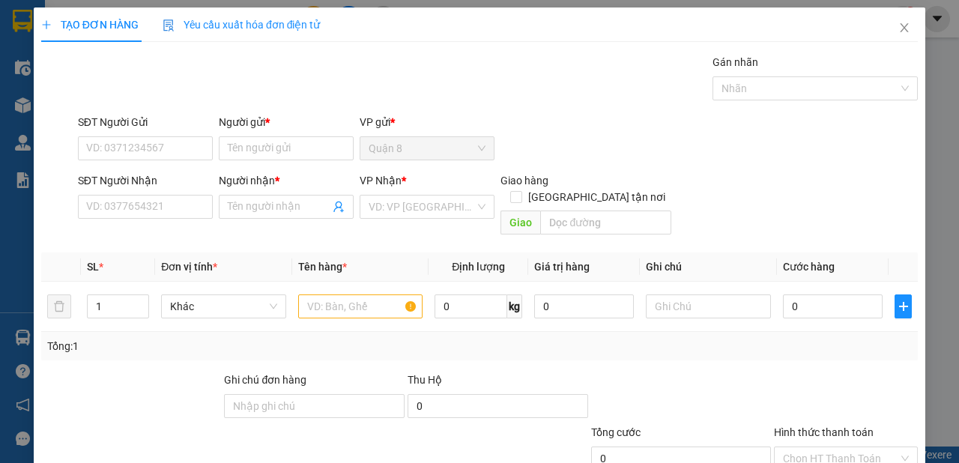
click at [264, 218] on div "Người nhận * Tên người nhận" at bounding box center [286, 198] width 135 height 52
drag, startPoint x: 264, startPoint y: 204, endPoint x: 250, endPoint y: 196, distance: 16.1
click at [263, 204] on input "Người nhận *" at bounding box center [279, 207] width 102 height 16
type input "SHOP [GEOGRAPHIC_DATA]"
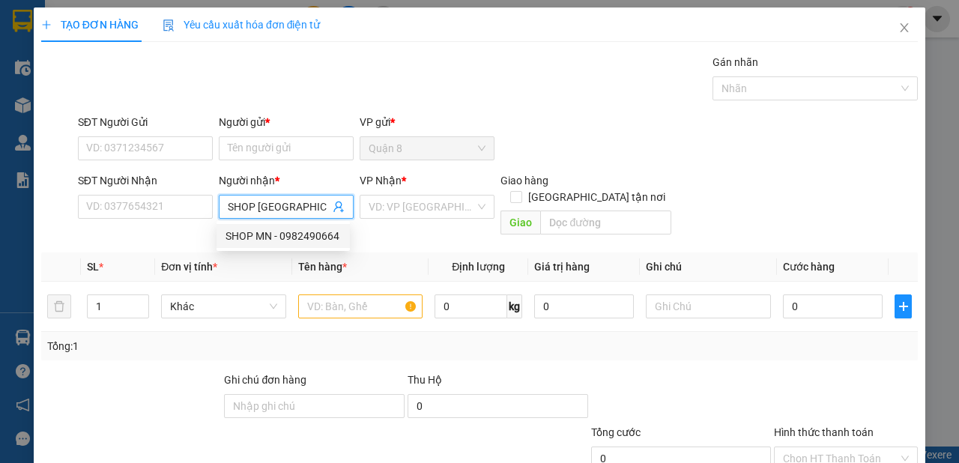
click at [313, 239] on div "SHOP MN - 0982490664" at bounding box center [282, 236] width 115 height 16
type input "0982490664"
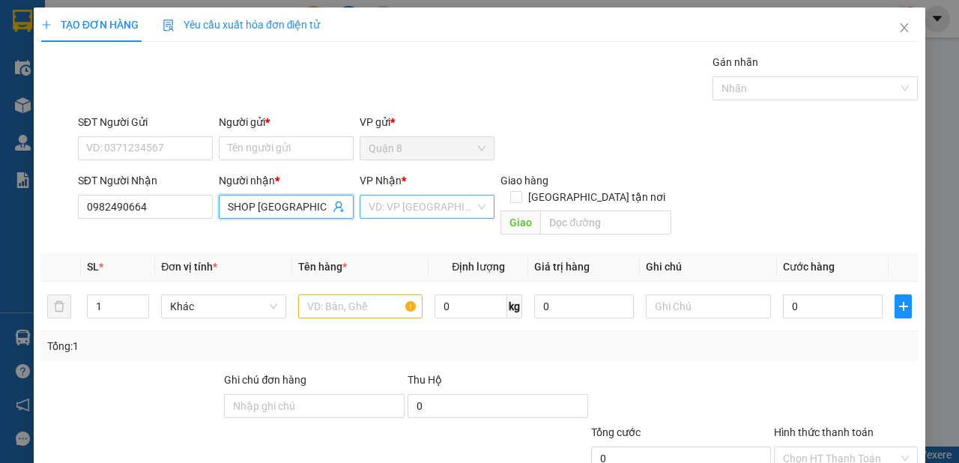
type input "SHOP [GEOGRAPHIC_DATA]"
click at [396, 205] on input "search" at bounding box center [422, 207] width 106 height 22
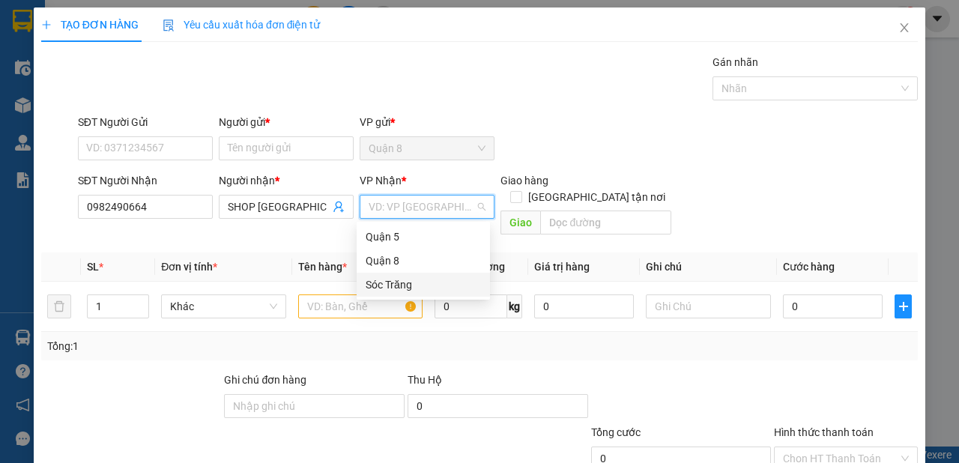
click at [396, 282] on div "Sóc Trăng" at bounding box center [423, 284] width 115 height 16
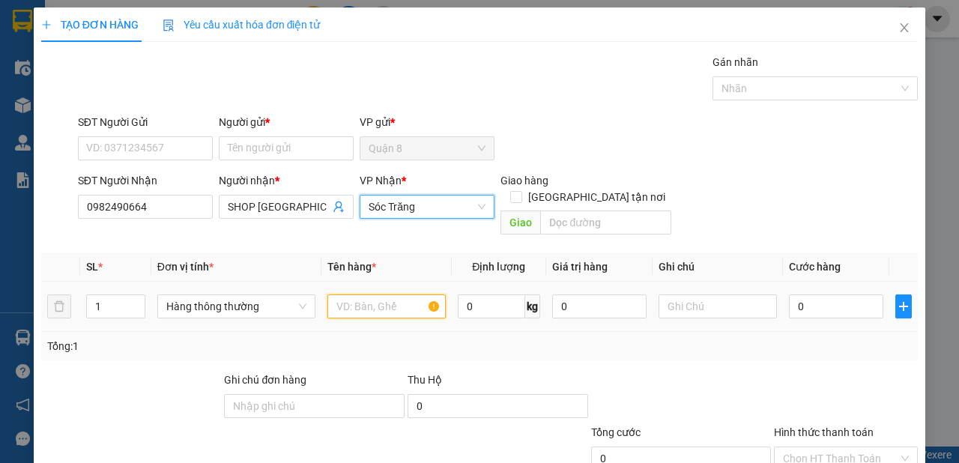
click at [343, 294] on input "text" at bounding box center [386, 306] width 118 height 24
type input "QA"
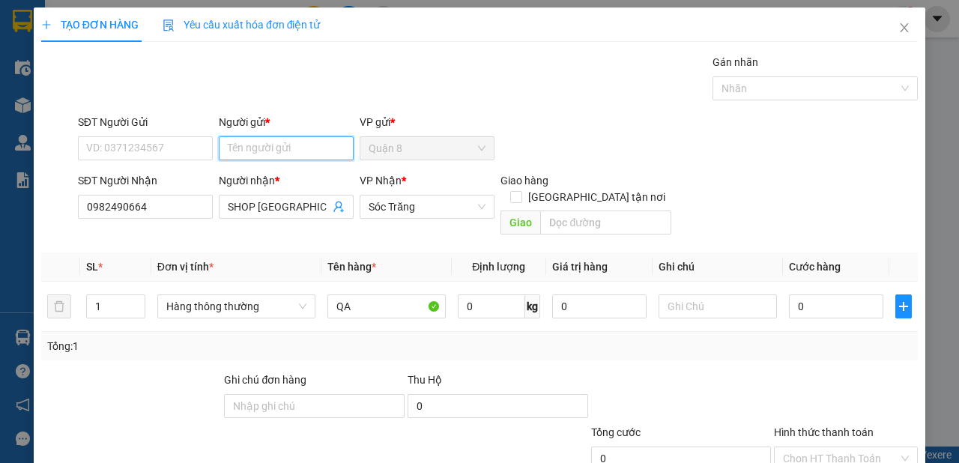
click at [258, 144] on input "Người gửi *" at bounding box center [286, 148] width 135 height 24
click at [249, 145] on input "BÉ TRÝ" at bounding box center [286, 148] width 135 height 24
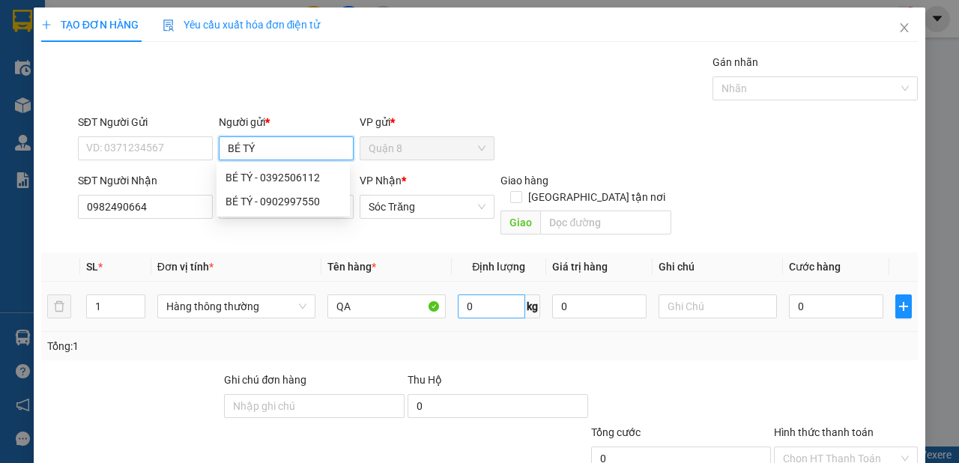
type input "BÉ TÝ"
click at [485, 294] on input "0" at bounding box center [491, 306] width 67 height 24
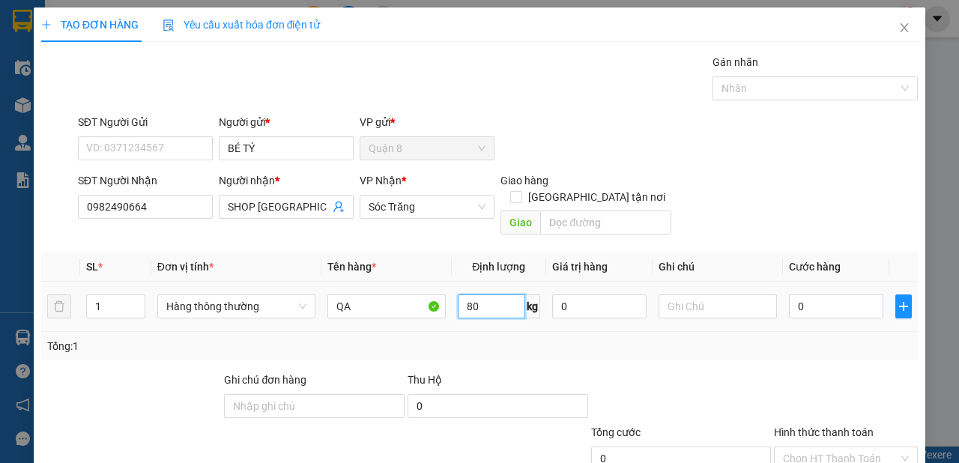
type input "80"
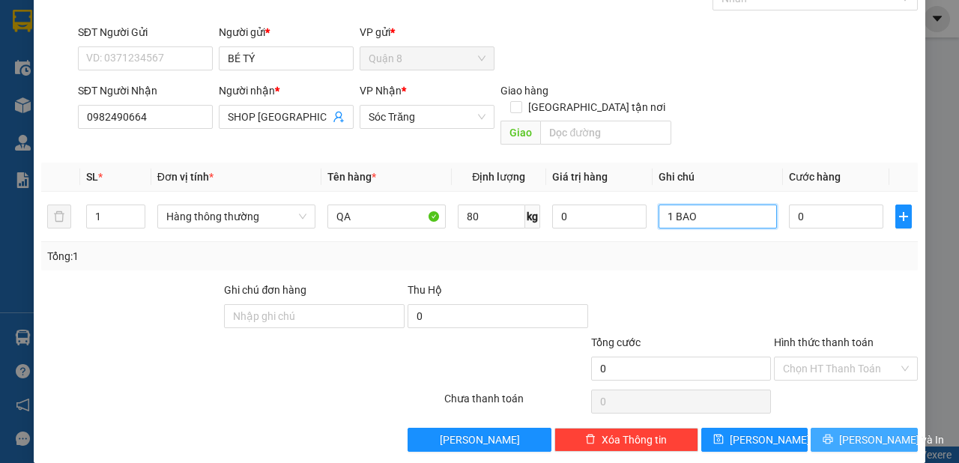
type input "1 BAO"
click at [844, 431] on span "[PERSON_NAME] và In" at bounding box center [891, 439] width 105 height 16
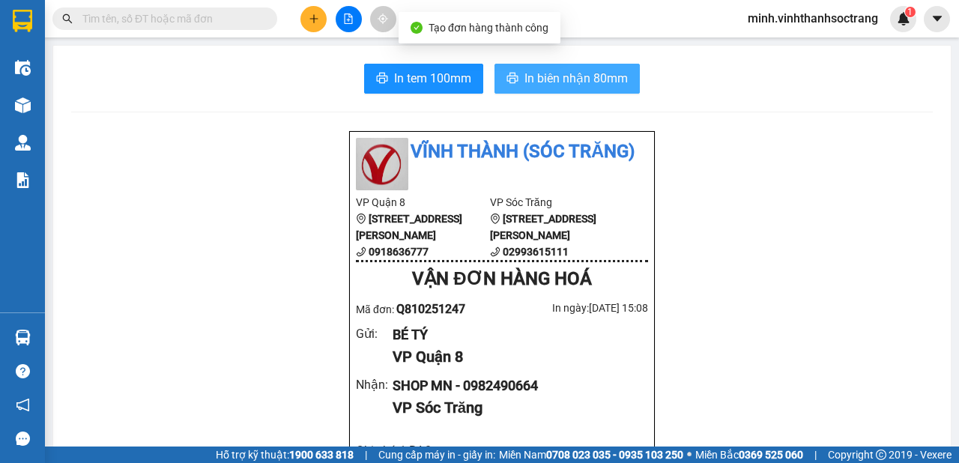
click at [506, 67] on button "In biên nhận 80mm" at bounding box center [566, 79] width 145 height 30
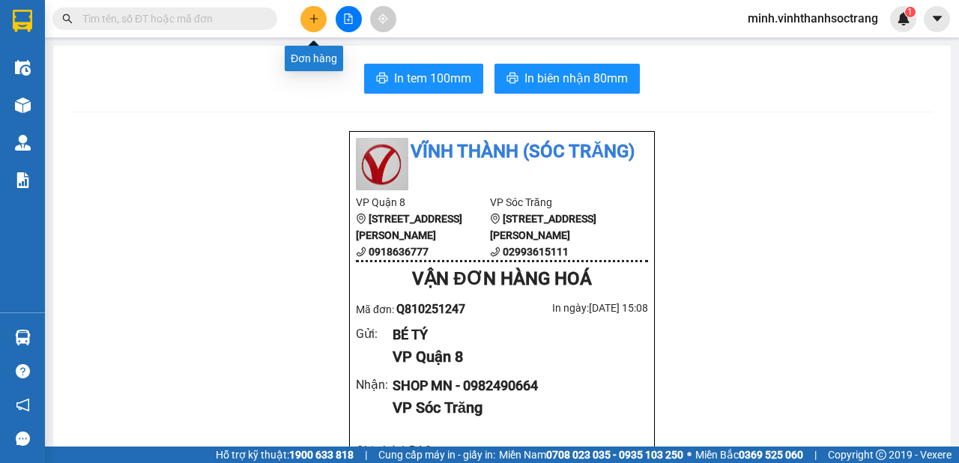
click at [312, 15] on icon "plus" at bounding box center [314, 18] width 10 height 10
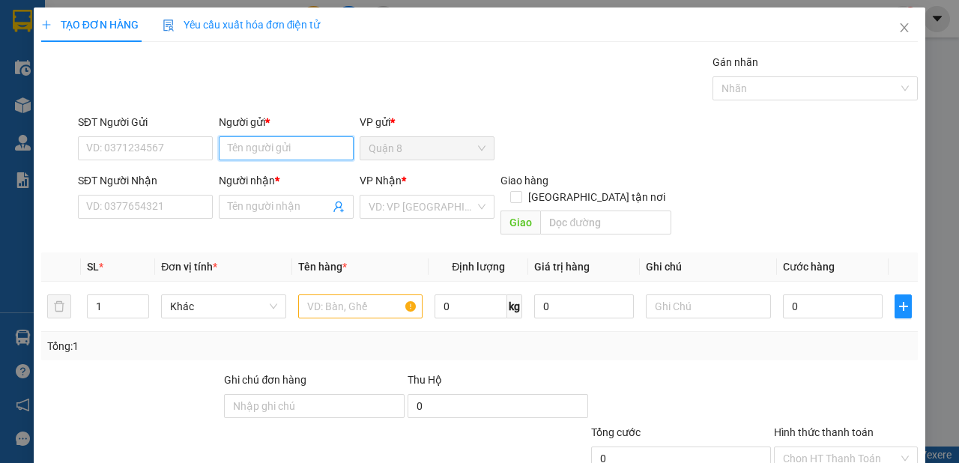
click at [328, 143] on input "Người gửi *" at bounding box center [286, 148] width 135 height 24
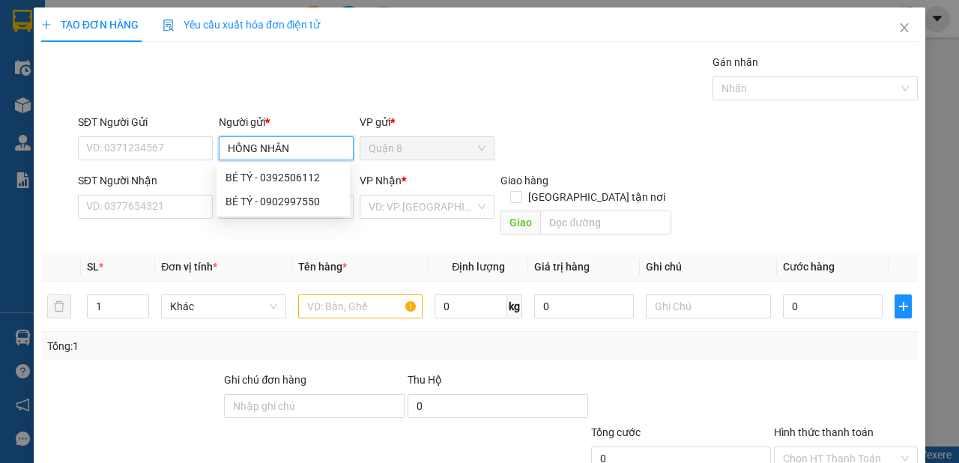
type input "HỒNG NHÂN"
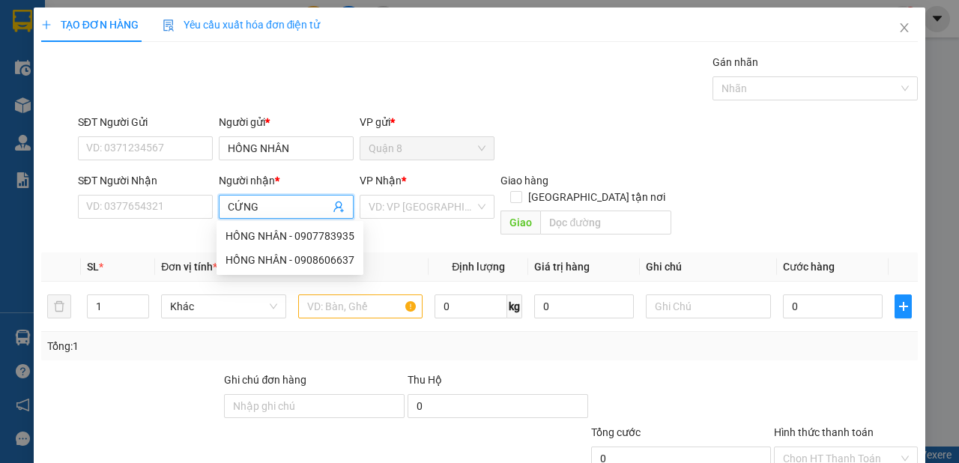
type input "CỨNG"
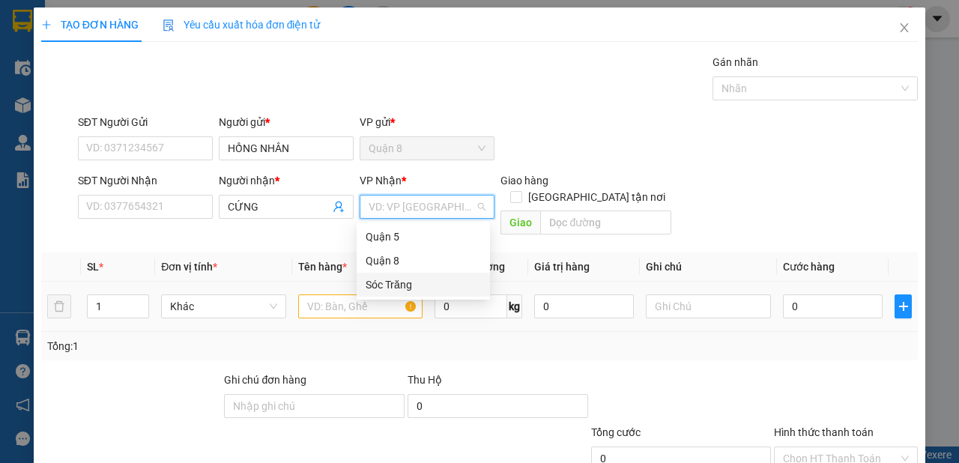
drag, startPoint x: 384, startPoint y: 280, endPoint x: 375, endPoint y: 282, distance: 10.0
click at [384, 281] on div "Sóc Trăng" at bounding box center [423, 284] width 115 height 16
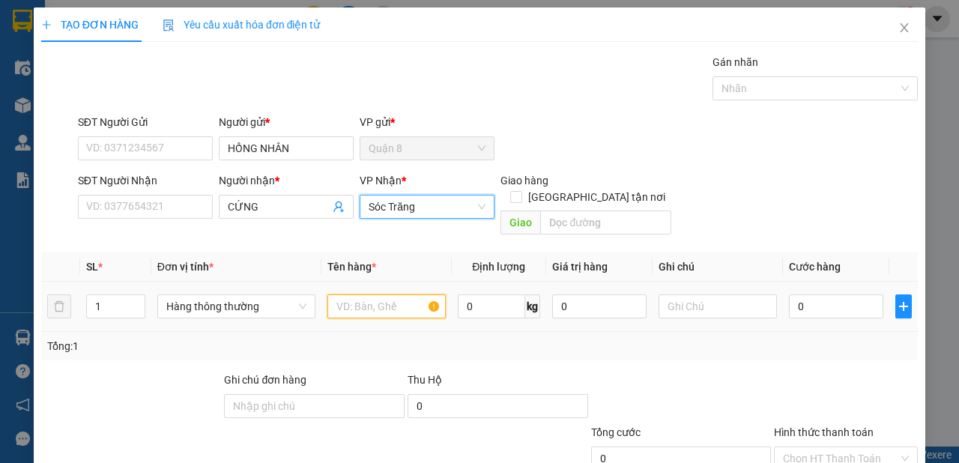
click at [350, 294] on input "text" at bounding box center [386, 306] width 118 height 24
type input "BÁNH"
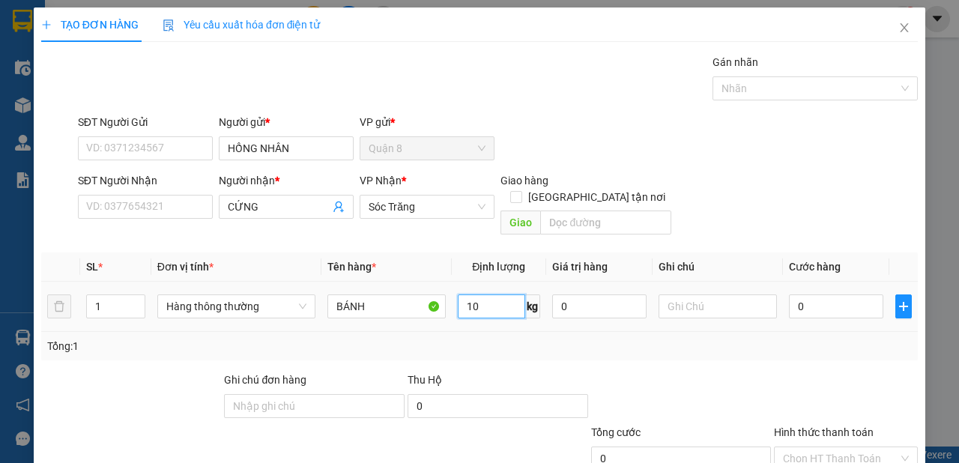
type input "10"
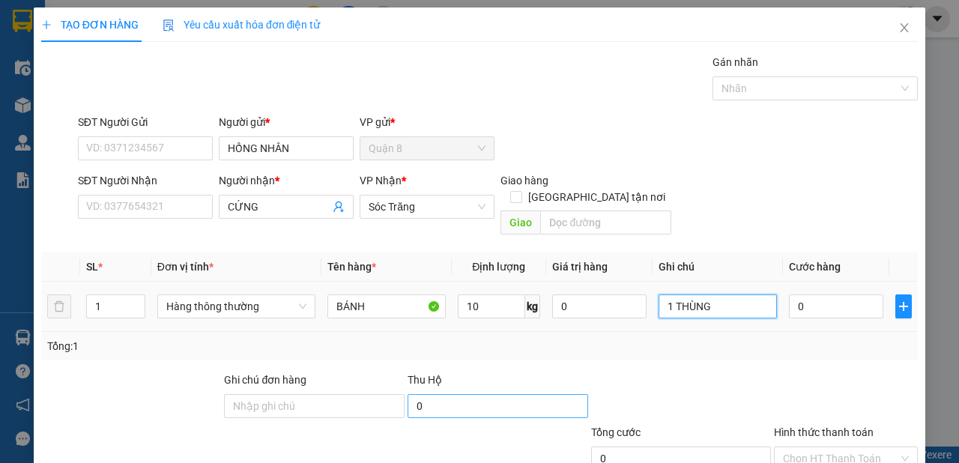
scroll to position [90, 0]
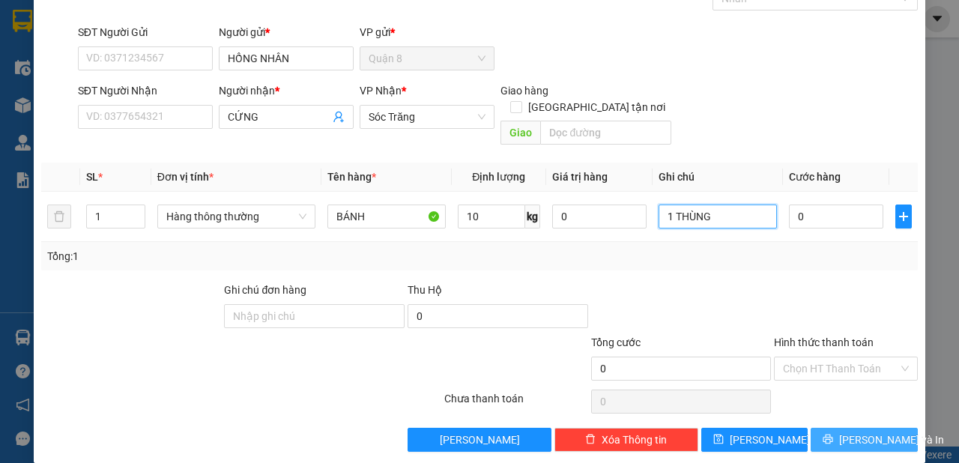
type input "1 THÙNG"
click at [863, 431] on span "[PERSON_NAME] và In" at bounding box center [891, 439] width 105 height 16
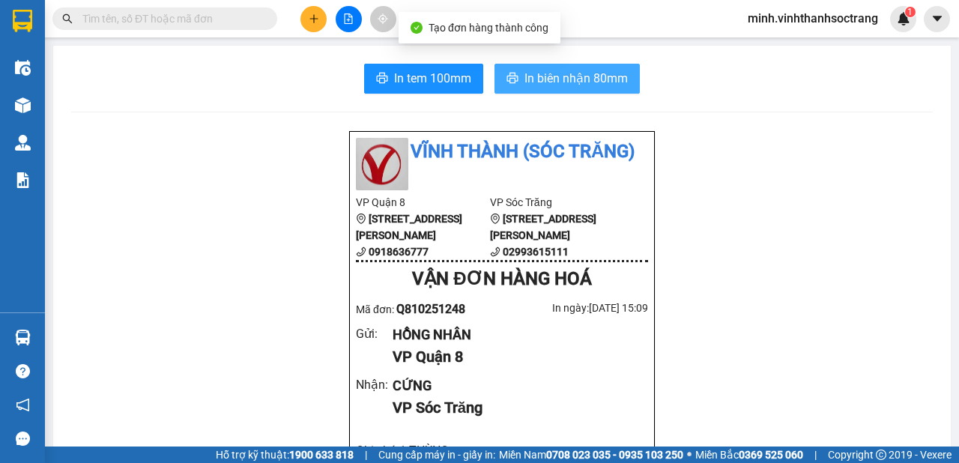
click at [548, 78] on span "In biên nhận 80mm" at bounding box center [575, 78] width 103 height 19
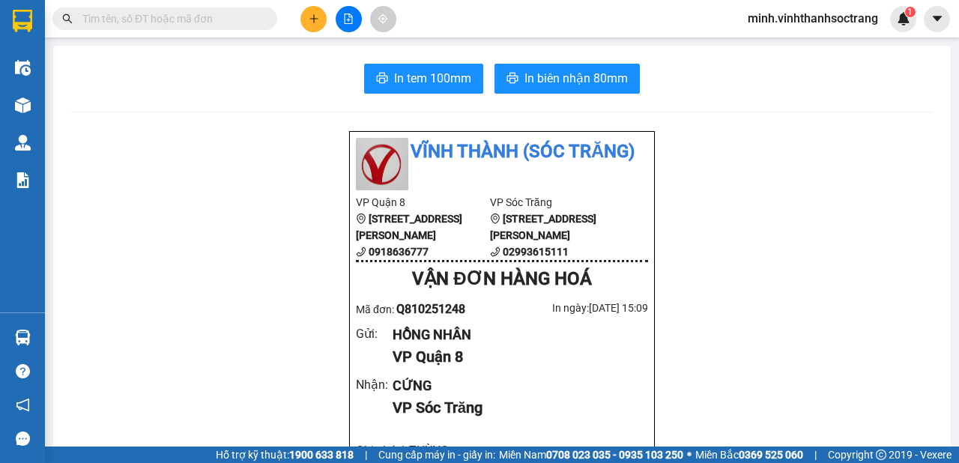
click at [306, 18] on button at bounding box center [313, 19] width 26 height 26
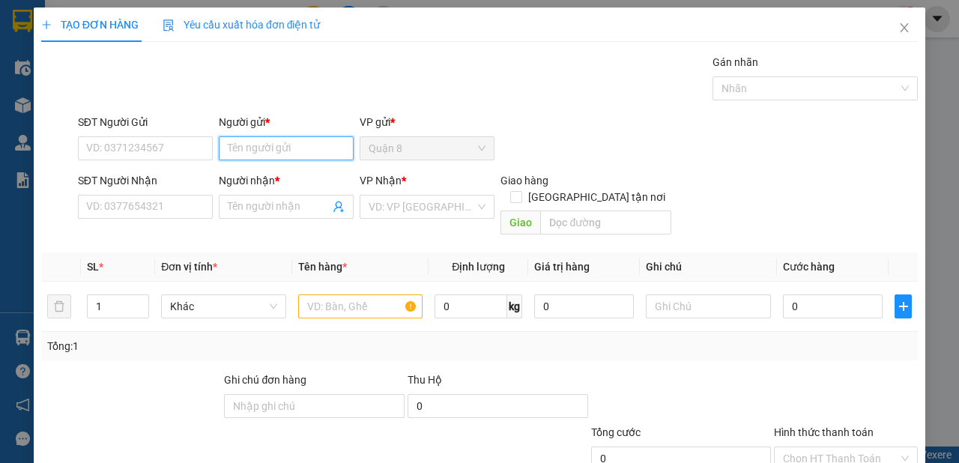
click at [315, 138] on input "Người gửi *" at bounding box center [286, 148] width 135 height 24
type input "HOA DC"
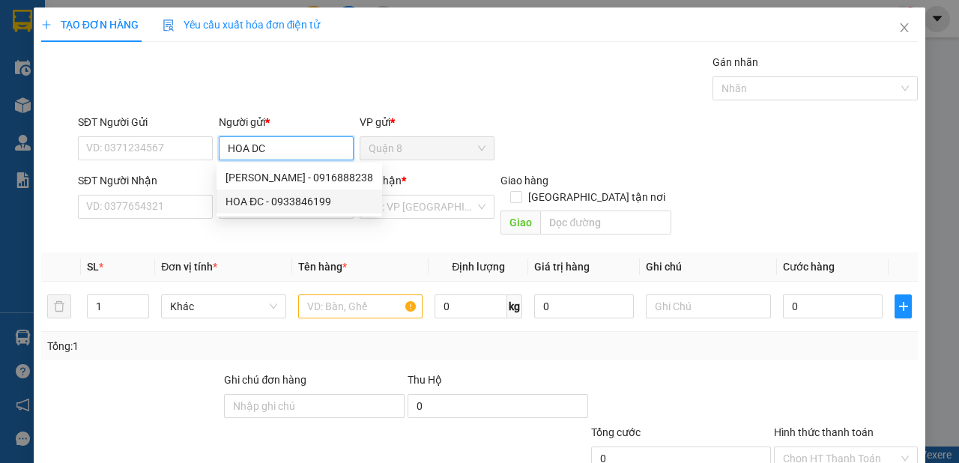
click at [279, 201] on div "HOA ĐC - 0933846199" at bounding box center [299, 201] width 148 height 16
type input "0933846199"
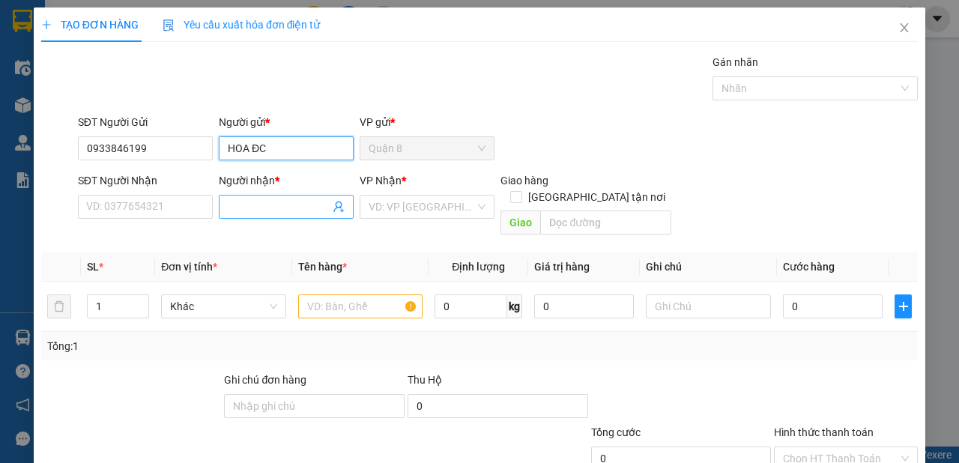
type input "HOA ĐC"
click at [336, 206] on icon "user-add" at bounding box center [339, 207] width 12 height 12
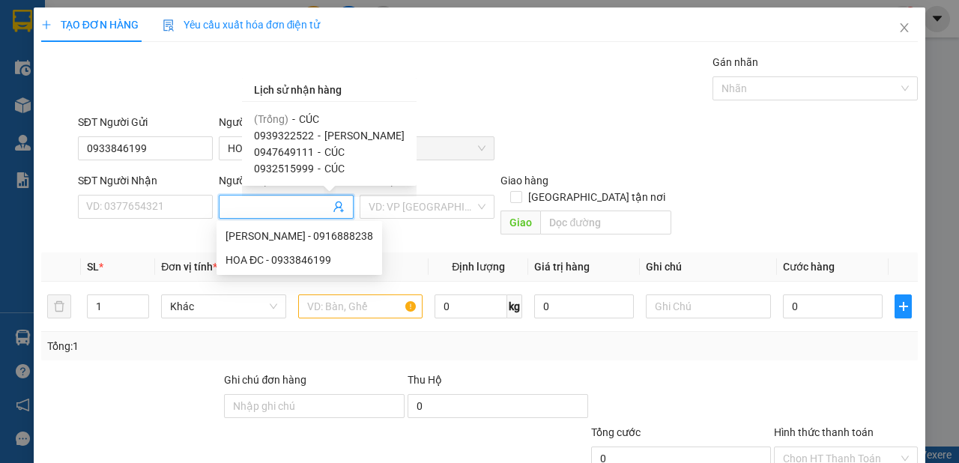
click at [305, 121] on span "CÚC" at bounding box center [309, 119] width 20 height 12
type input "CÚC"
type input "11"
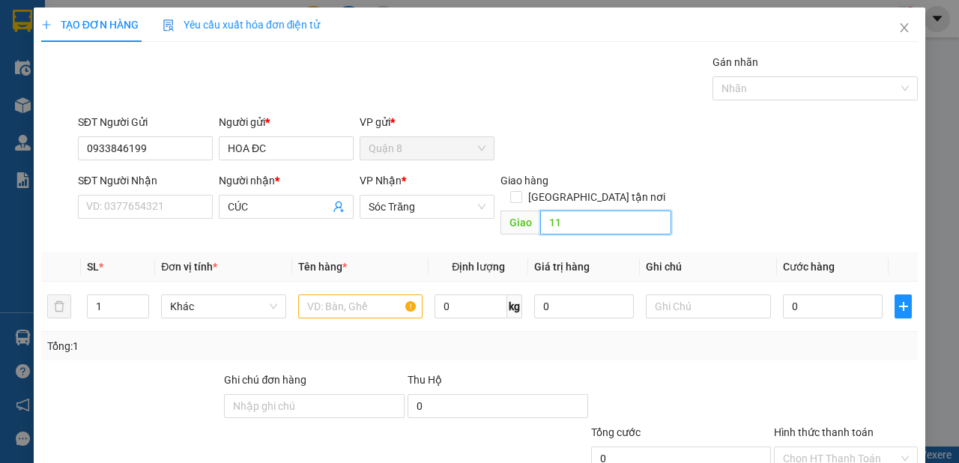
click at [592, 210] on input "11" at bounding box center [605, 222] width 130 height 24
click at [116, 295] on input "1" at bounding box center [118, 306] width 61 height 22
click at [318, 294] on input "text" at bounding box center [360, 306] width 125 height 24
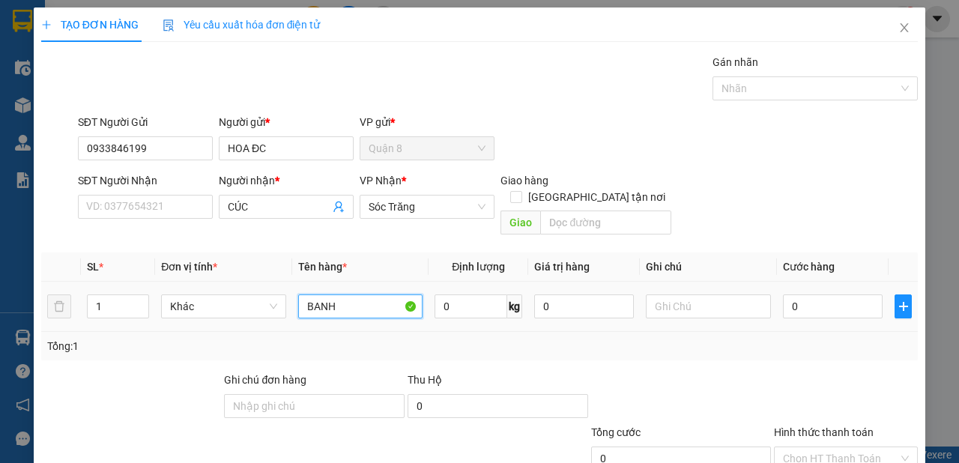
type input "BANH"
type input "10"
type input "1"
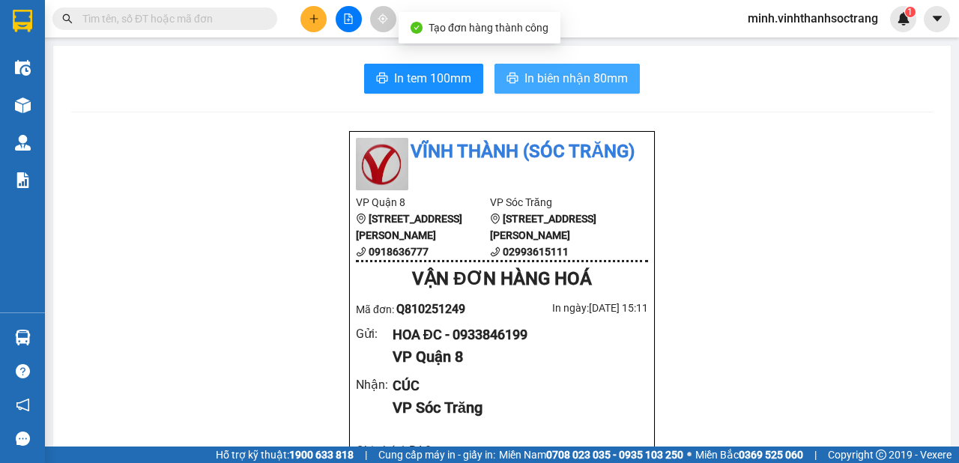
click at [582, 81] on span "In biên nhận 80mm" at bounding box center [575, 78] width 103 height 19
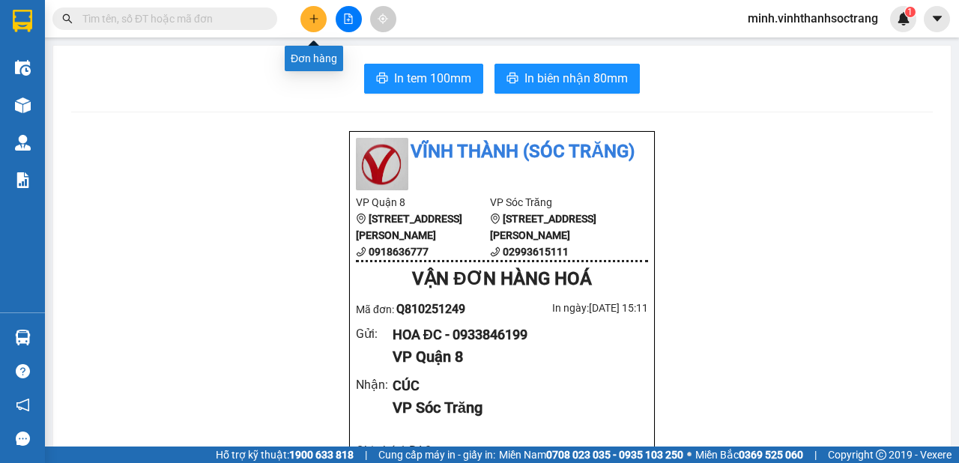
click at [306, 19] on button at bounding box center [313, 19] width 26 height 26
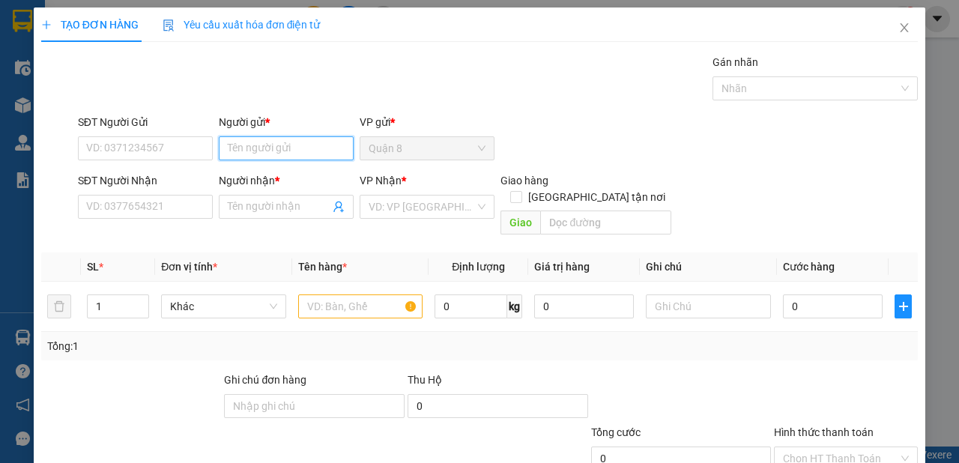
click at [282, 143] on input "Người gửi *" at bounding box center [286, 148] width 135 height 24
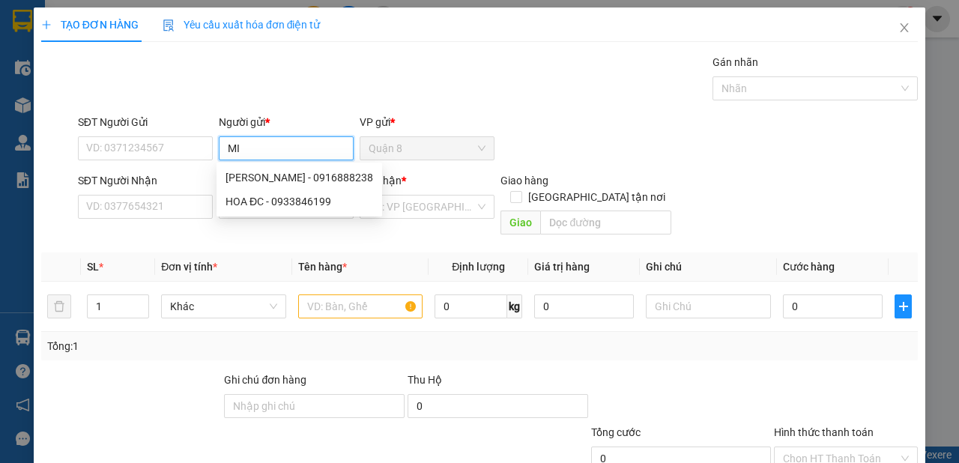
type input "M"
type input "OANH"
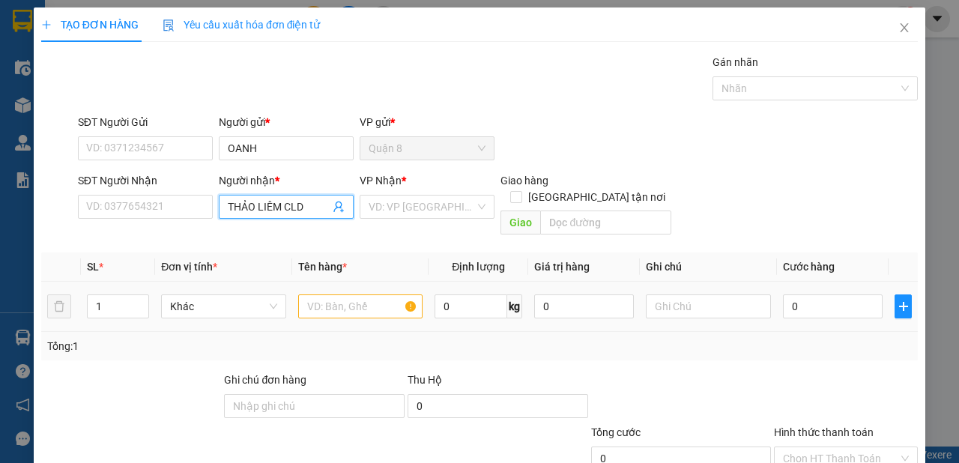
type input "THẢO LIÊM CLD"
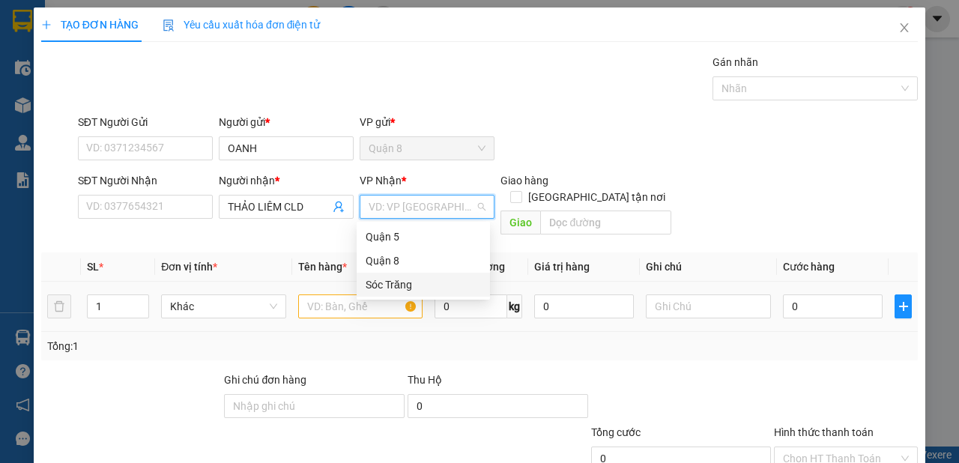
drag, startPoint x: 391, startPoint y: 279, endPoint x: 384, endPoint y: 291, distance: 14.8
click at [390, 283] on div "Sóc Trăng" at bounding box center [423, 284] width 115 height 16
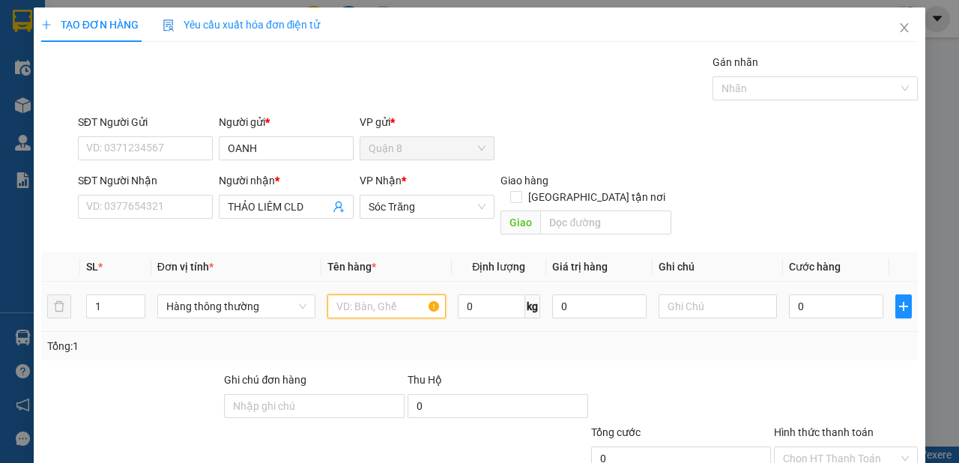
click at [372, 294] on input "text" at bounding box center [386, 306] width 118 height 24
type input "QA"
type input "20"
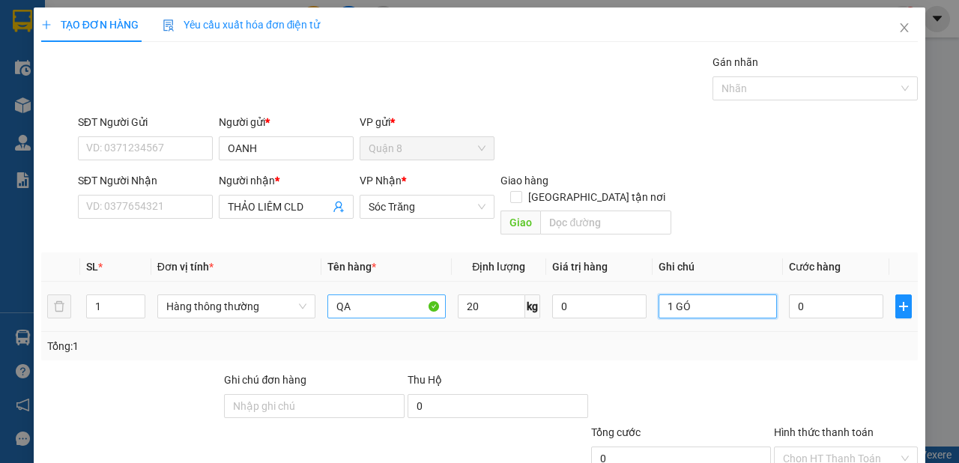
type input "1 GÓI"
click at [842, 411] on div "Transit Pickup Surcharge Ids Transit Deliver Surcharge Ids Transit Deliver Surc…" at bounding box center [479, 298] width 876 height 488
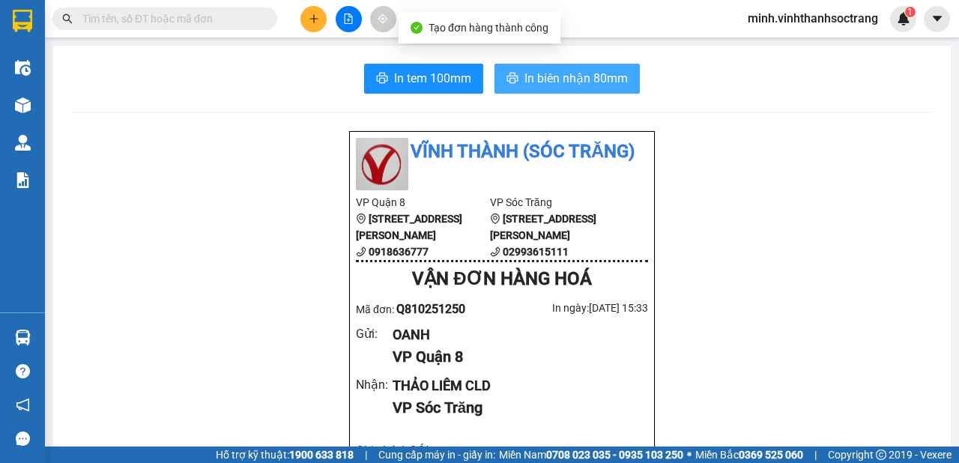
click at [578, 72] on span "In biên nhận 80mm" at bounding box center [575, 78] width 103 height 19
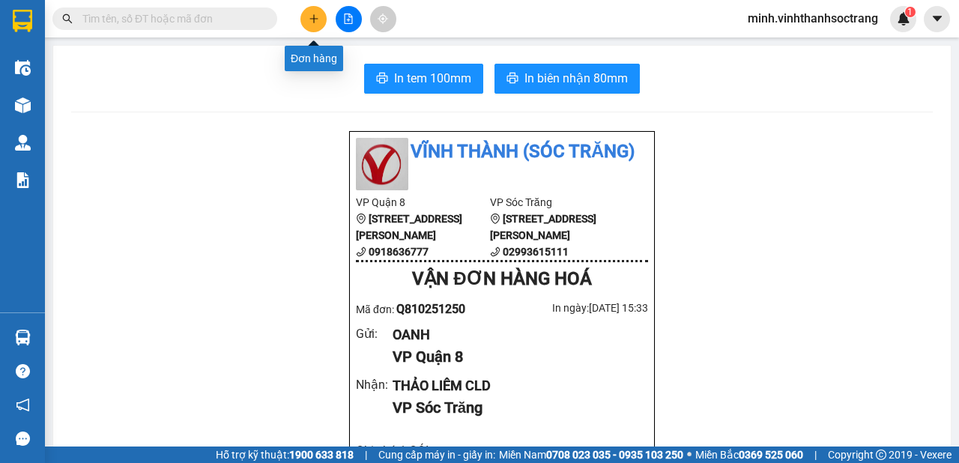
click at [312, 17] on icon "plus" at bounding box center [314, 18] width 10 height 10
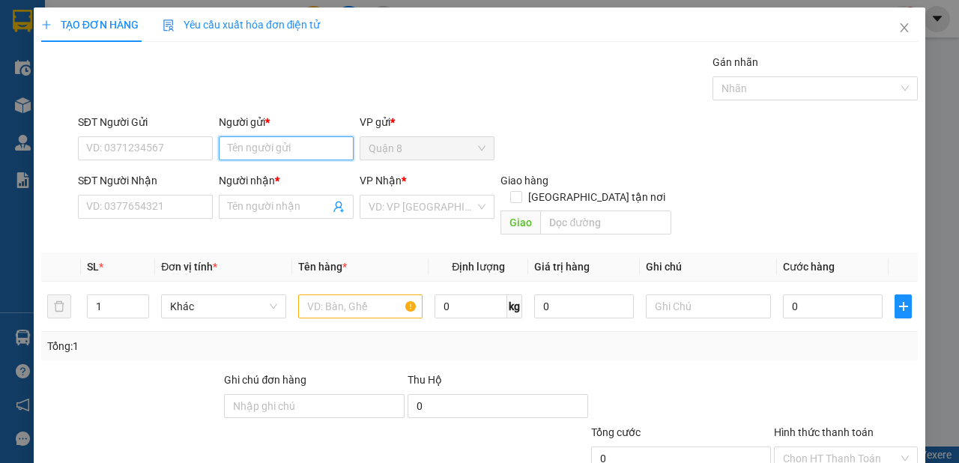
click at [290, 153] on input "Người gửi *" at bounding box center [286, 148] width 135 height 24
type input "NGHI"
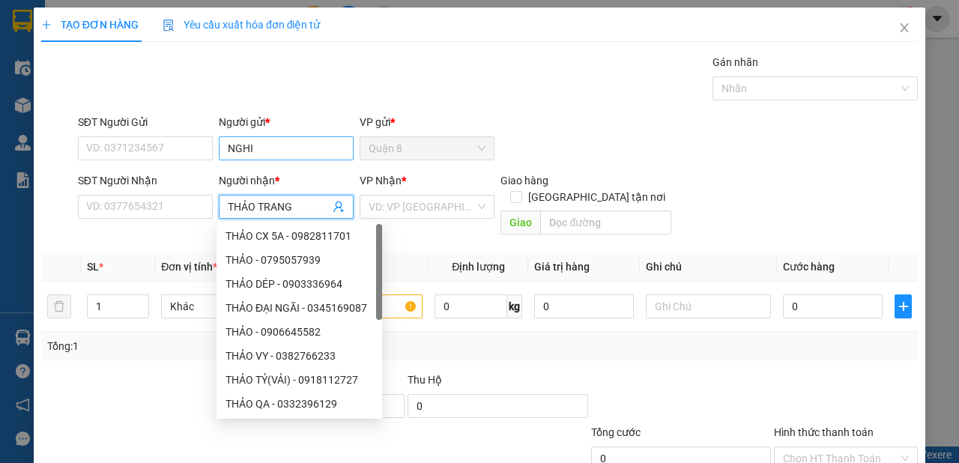
type input "THẢO TRANG"
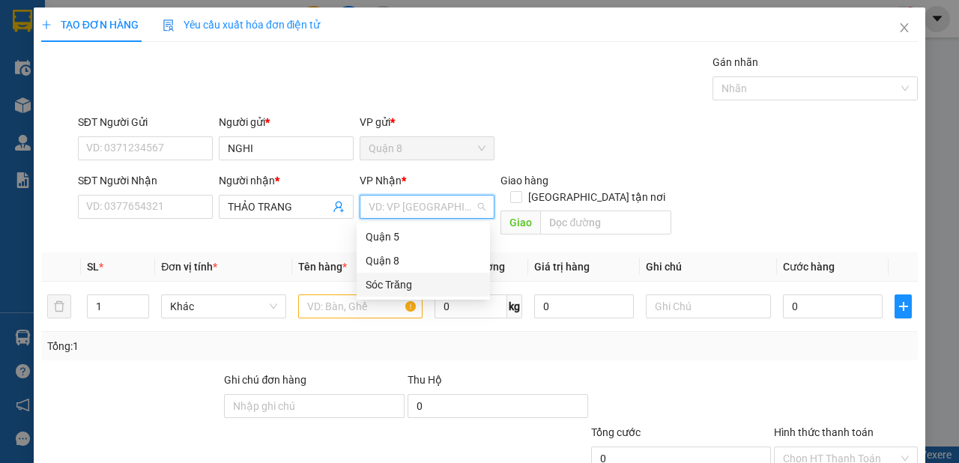
click at [387, 288] on div "Sóc Trăng" at bounding box center [423, 284] width 115 height 16
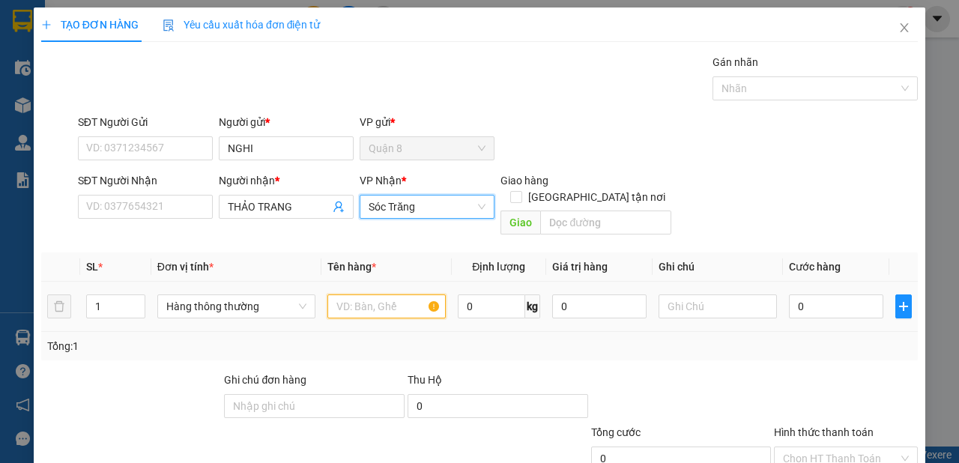
click at [369, 294] on input "text" at bounding box center [386, 306] width 118 height 24
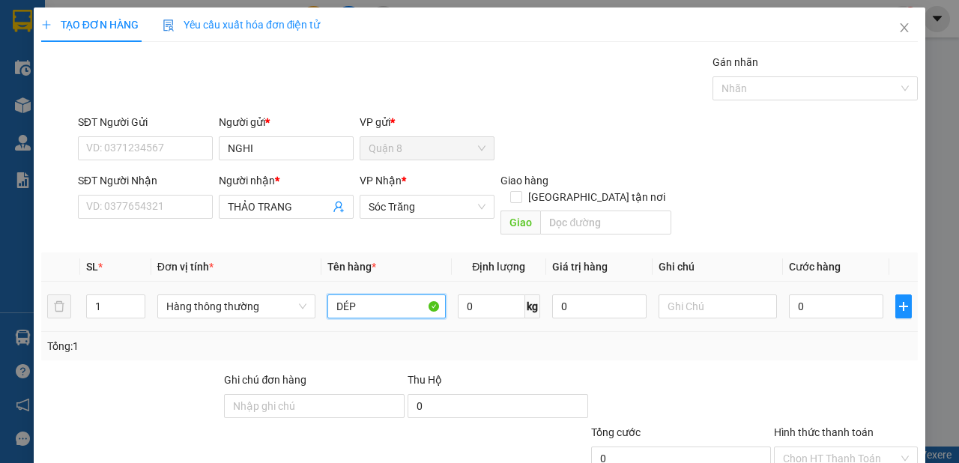
type input "DÉP"
type input "30"
type input "1 BAO"
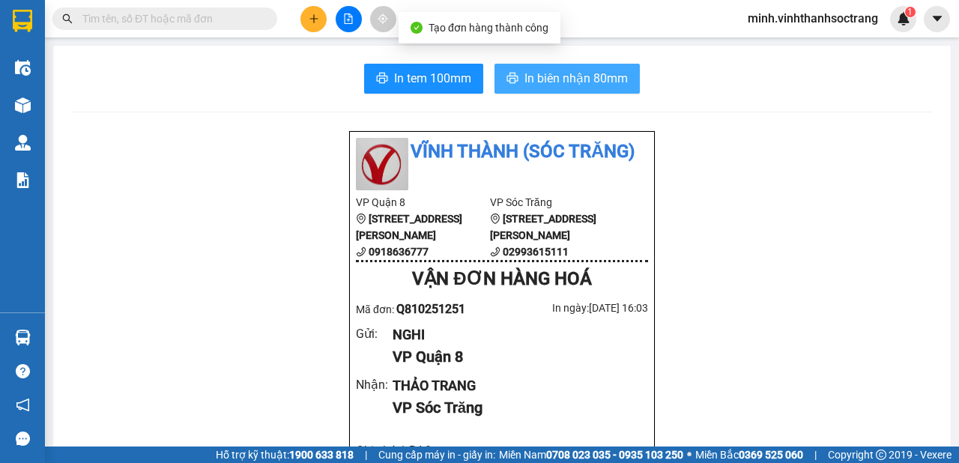
click at [578, 73] on span "In biên nhận 80mm" at bounding box center [575, 78] width 103 height 19
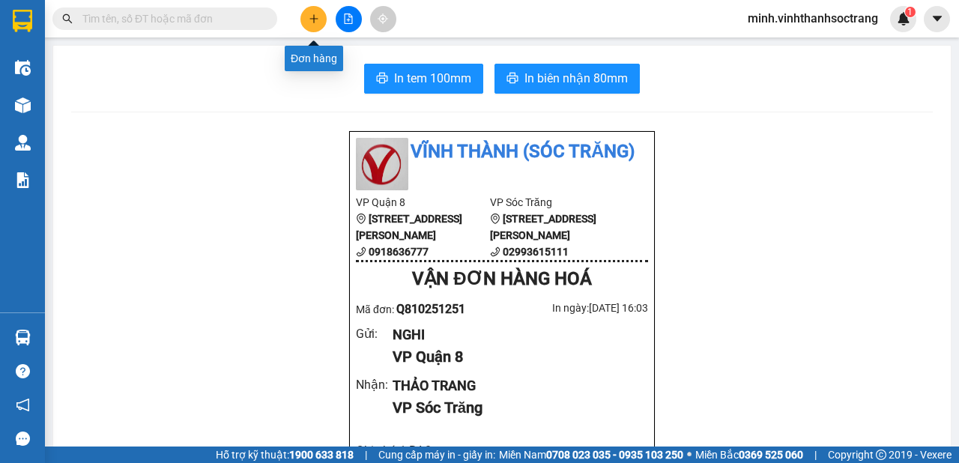
click at [315, 24] on button at bounding box center [313, 19] width 26 height 26
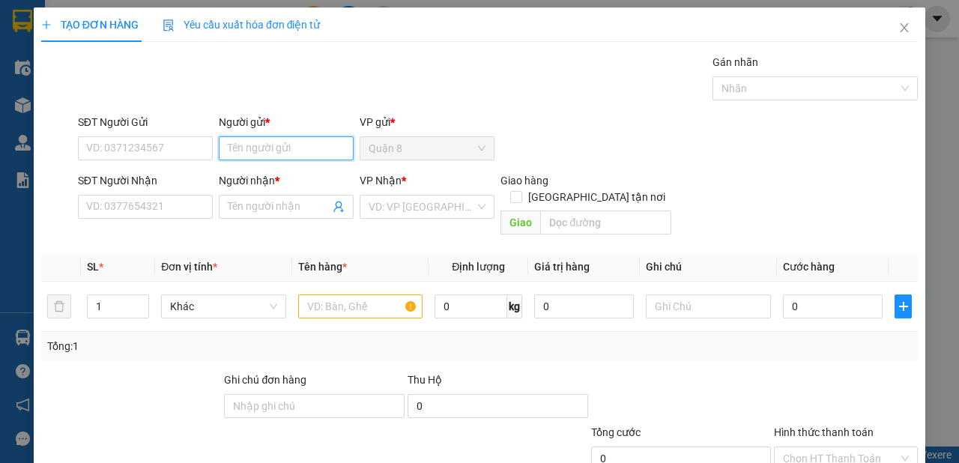
click at [277, 156] on input "Người gửi *" at bounding box center [286, 148] width 135 height 24
type input "VINH AN"
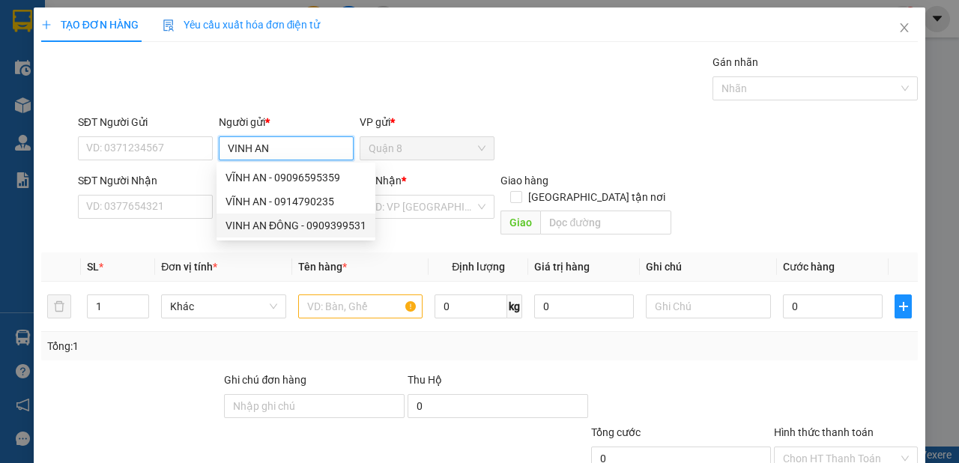
click at [300, 231] on div "VINH AN ĐÔNG - 0909399531" at bounding box center [295, 225] width 141 height 16
type input "0909399531"
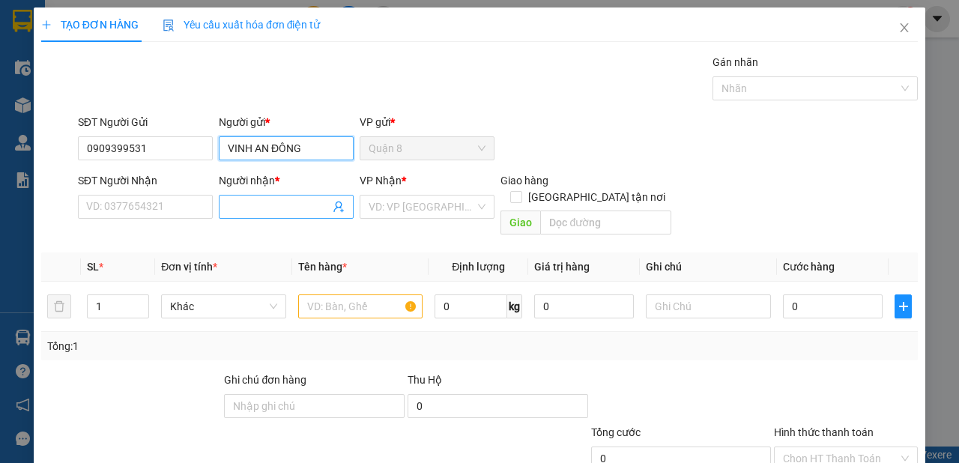
type input "VINH AN ĐÔNG"
click at [333, 205] on icon "user-add" at bounding box center [338, 207] width 10 height 11
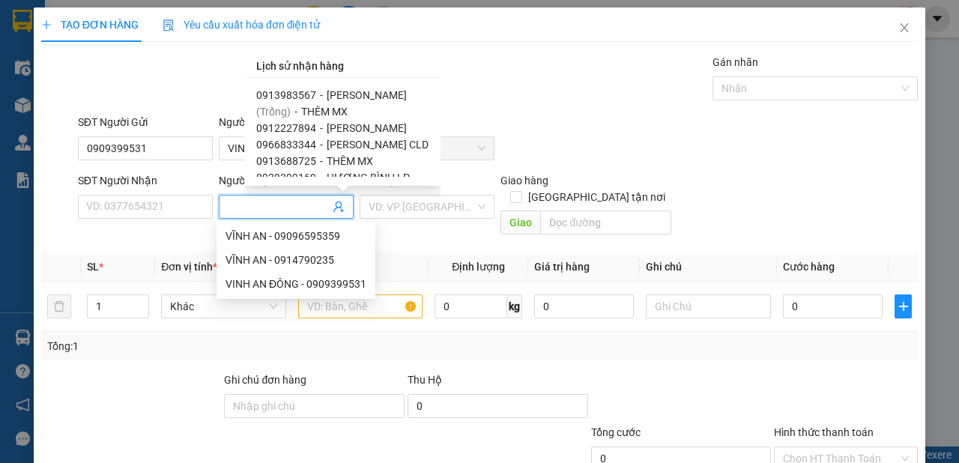
click at [347, 96] on span "[PERSON_NAME]" at bounding box center [367, 95] width 80 height 12
type input "0913983567"
type input "[PERSON_NAME]"
type input "11"
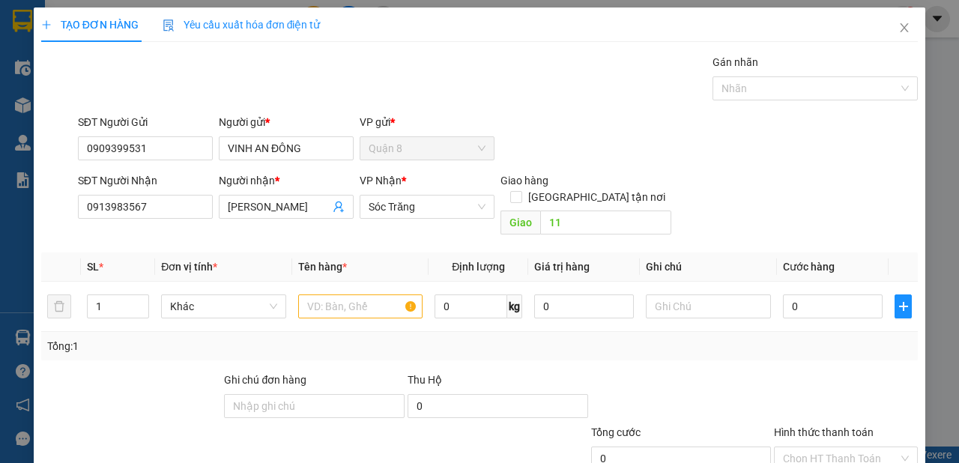
click at [569, 190] on div "Giao hàng [GEOGRAPHIC_DATA] tận nơi" at bounding box center [585, 191] width 170 height 39
click at [575, 216] on input "11" at bounding box center [605, 222] width 130 height 24
click at [315, 294] on input "text" at bounding box center [360, 306] width 125 height 24
type input "QA"
type input "30"
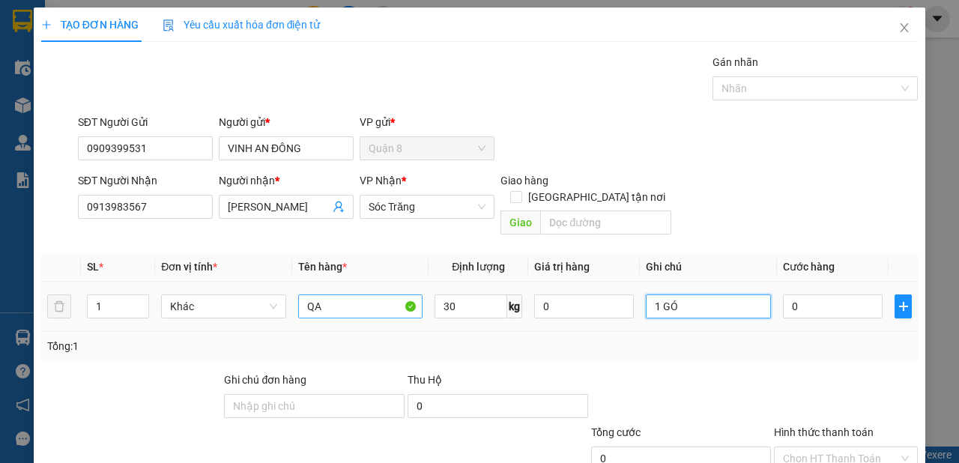
type input "1 GÓI"
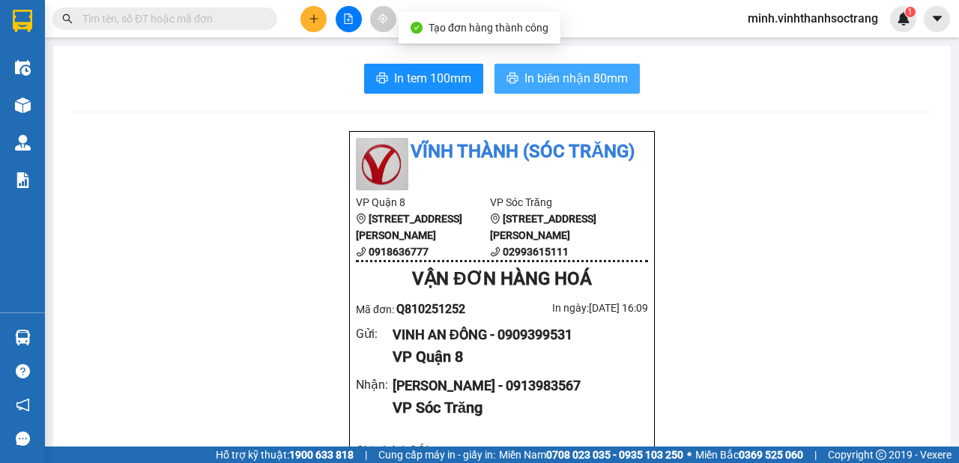
click at [524, 70] on span "In biên nhận 80mm" at bounding box center [575, 78] width 103 height 19
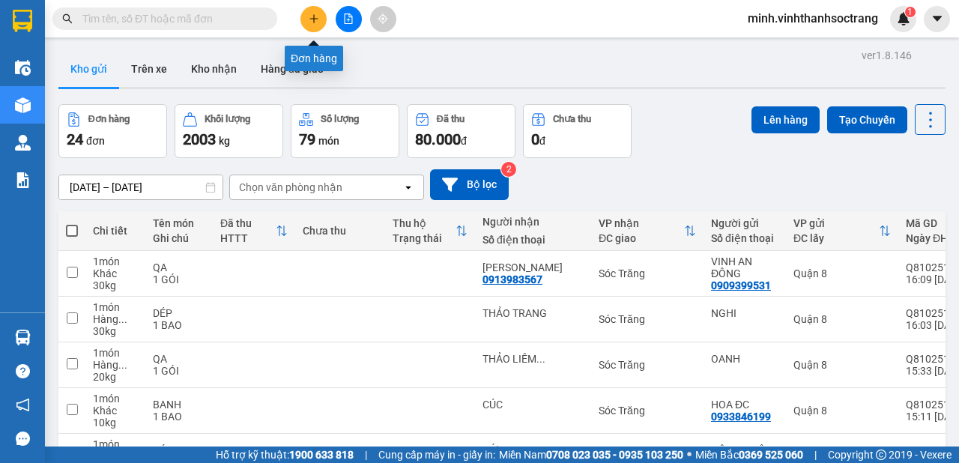
click at [299, 26] on button at bounding box center [313, 19] width 26 height 26
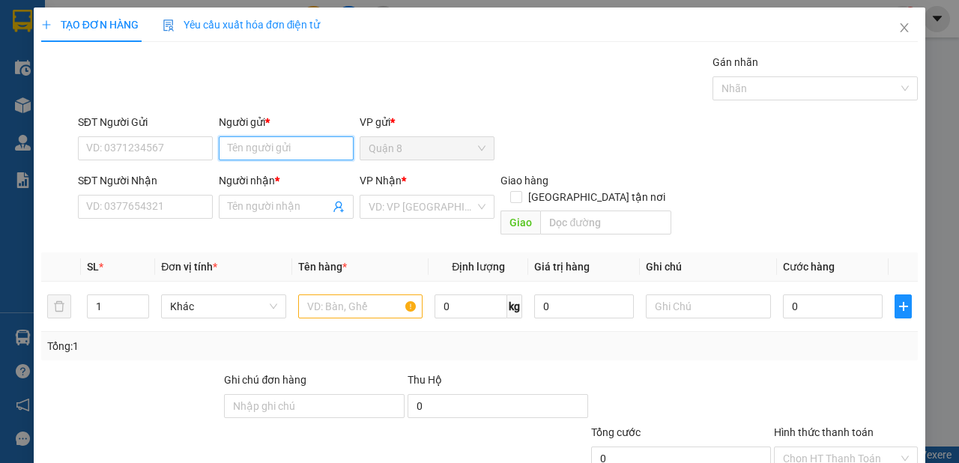
click at [299, 151] on input "Người gửi *" at bounding box center [286, 148] width 135 height 24
type input "D"
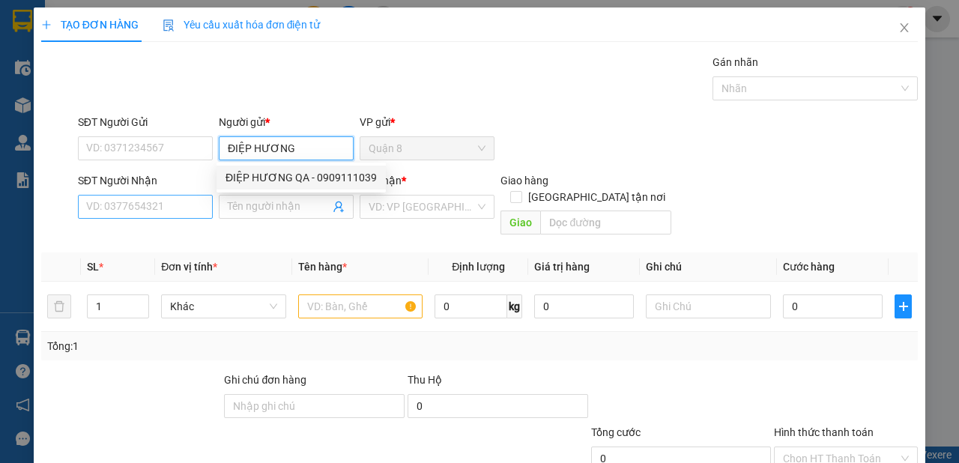
type input "ĐIỆP HƯƠNG"
drag, startPoint x: 195, startPoint y: 201, endPoint x: 230, endPoint y: 209, distance: 36.2
click at [198, 201] on input "SĐT Người Nhận" at bounding box center [145, 207] width 135 height 24
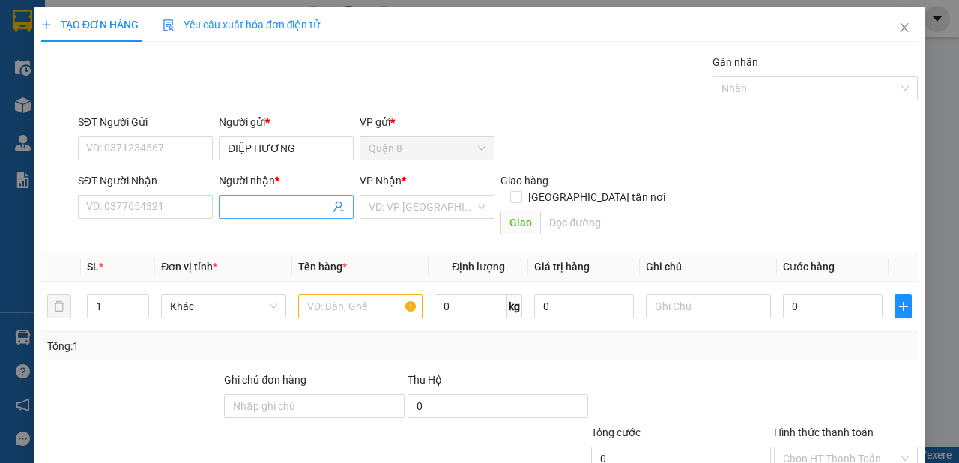
click at [234, 209] on input "Người nhận *" at bounding box center [279, 207] width 102 height 16
type input "R"
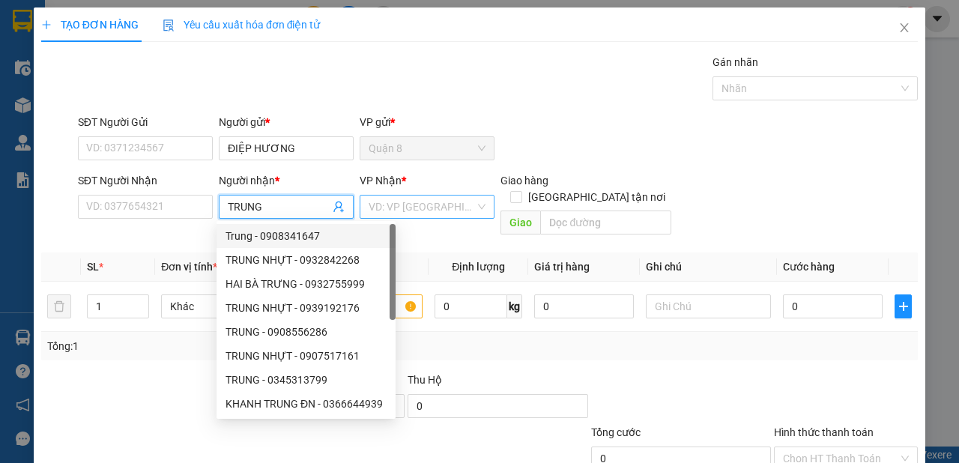
type input "TRUNG"
drag, startPoint x: 387, startPoint y: 208, endPoint x: 387, endPoint y: 217, distance: 9.0
click at [299, 211] on input "search" at bounding box center [422, 207] width 106 height 22
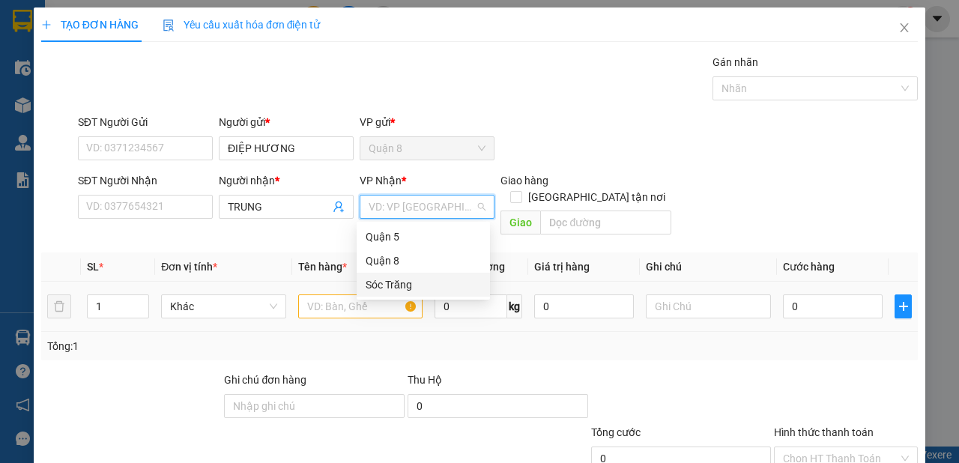
click at [299, 283] on div "Sóc Trăng" at bounding box center [423, 284] width 115 height 16
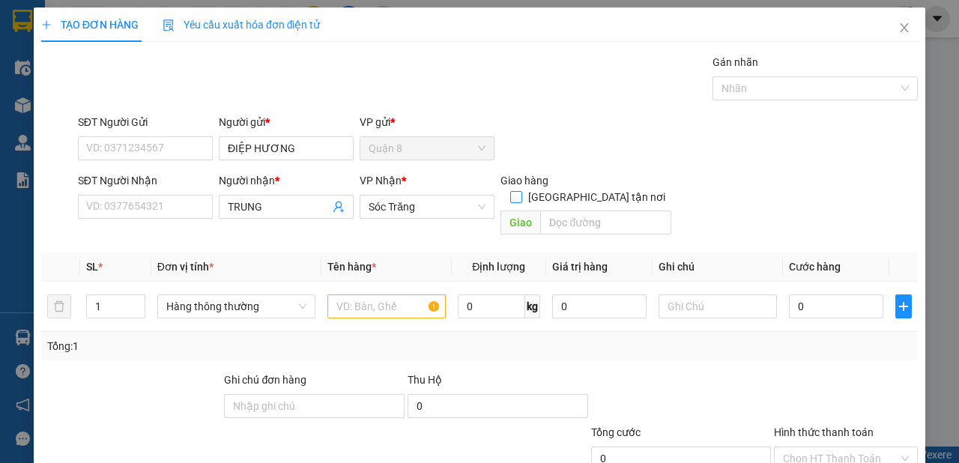
drag, startPoint x: 594, startPoint y: 182, endPoint x: 599, endPoint y: 202, distance: 20.9
click at [299, 191] on input "[GEOGRAPHIC_DATA] tận nơi" at bounding box center [515, 196] width 10 height 10
checkbox input "true"
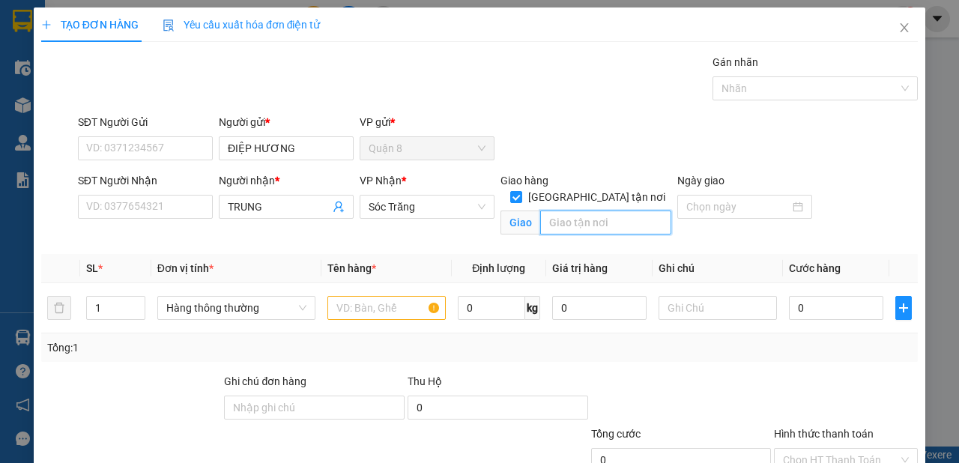
click at [299, 210] on input "text" at bounding box center [605, 222] width 130 height 24
click at [222, 305] on span "Hàng thông thường" at bounding box center [236, 308] width 140 height 22
type input "12"
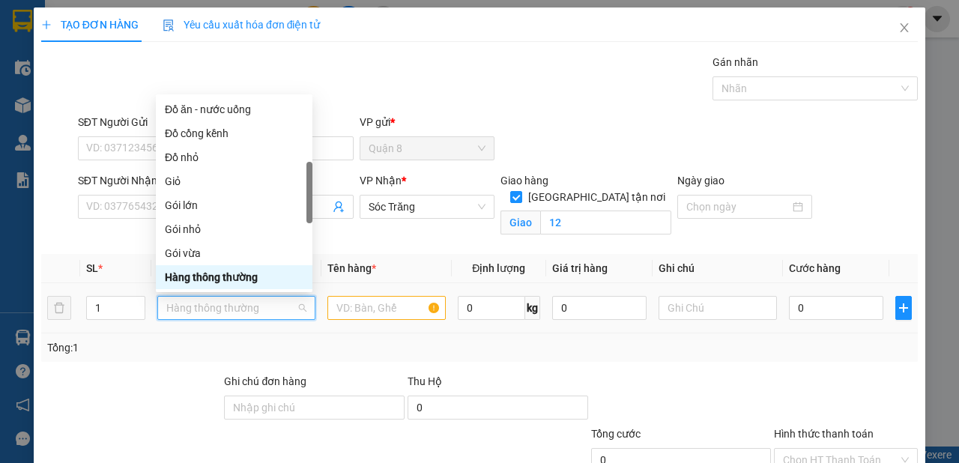
type input "G"
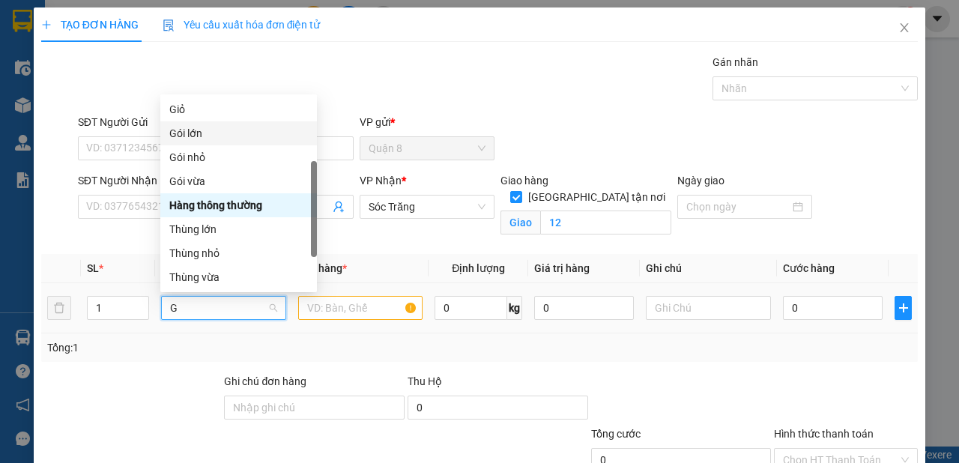
drag, startPoint x: 197, startPoint y: 133, endPoint x: 243, endPoint y: 189, distance: 71.8
click at [201, 141] on div "Gói lớn" at bounding box center [238, 133] width 139 height 16
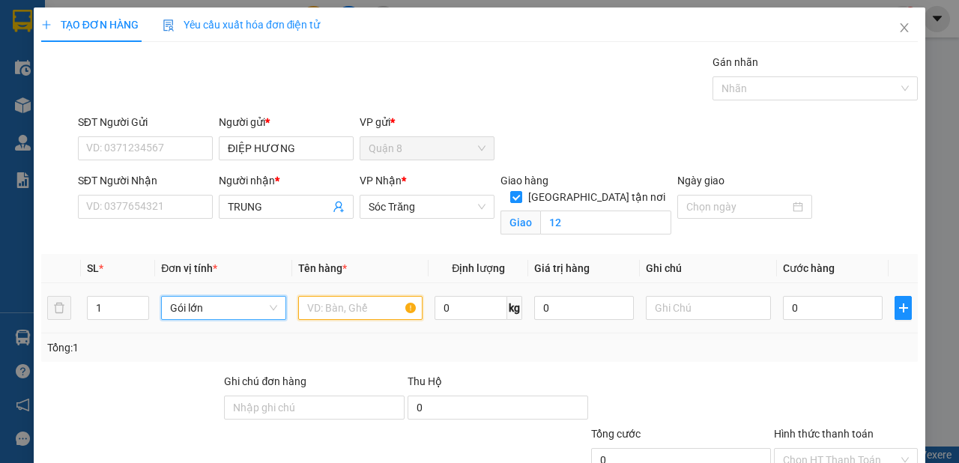
click at [299, 308] on input "text" at bounding box center [360, 308] width 125 height 24
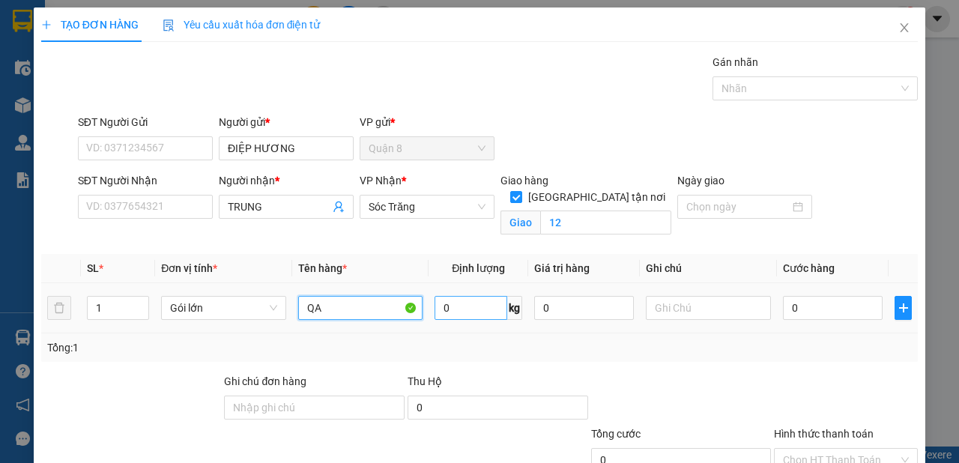
type input "QA"
click at [299, 310] on input "0" at bounding box center [470, 308] width 73 height 24
type input "50"
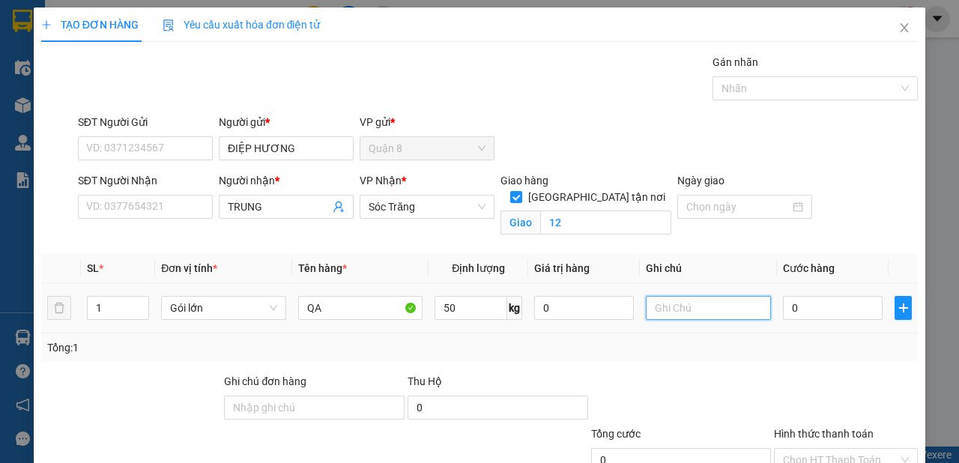
click at [299, 308] on input "text" at bounding box center [708, 308] width 125 height 24
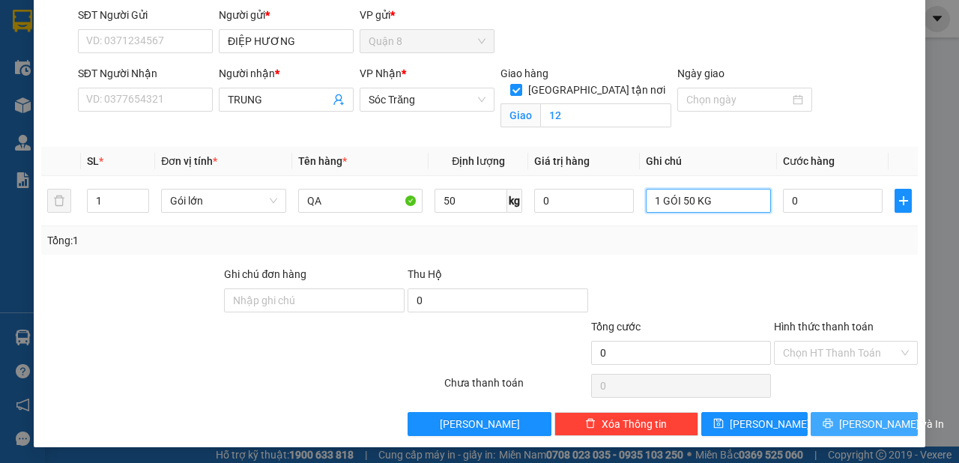
type input "1 GÓI 50 KG"
drag, startPoint x: 829, startPoint y: 419, endPoint x: 830, endPoint y: 411, distance: 9.0
click at [299, 418] on icon "printer" at bounding box center [828, 423] width 10 height 10
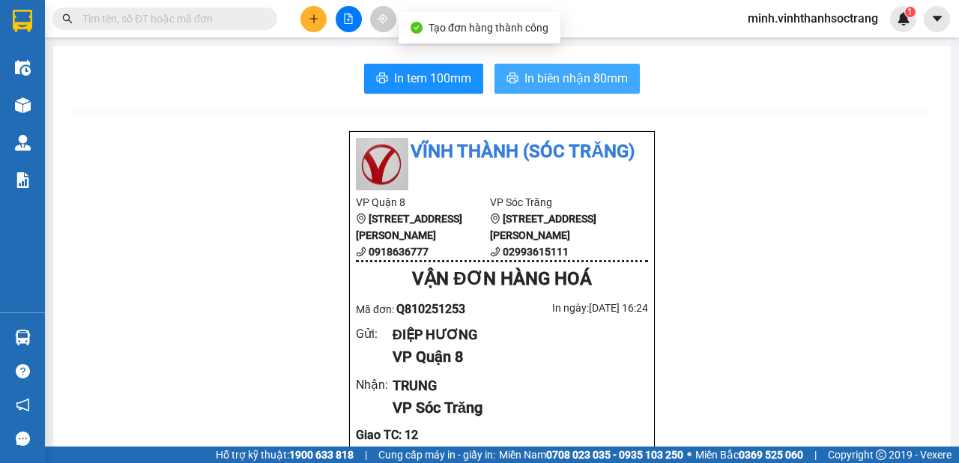
click at [299, 89] on button "In biên nhận 80mm" at bounding box center [566, 79] width 145 height 30
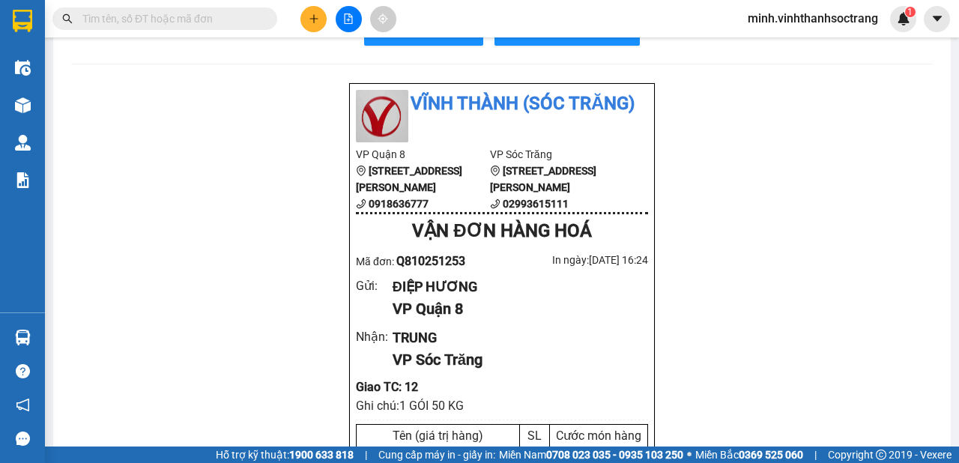
drag, startPoint x: 614, startPoint y: 467, endPoint x: 618, endPoint y: 486, distance: 19.8
click at [299, 449] on html "Kết quả tìm kiếm ( 0 ) Bộ lọc No Data minh.vinhthanhsoctrang 1 Điều hành xe Kho…" at bounding box center [479, 231] width 959 height 463
click at [299, 20] on icon "plus" at bounding box center [314, 18] width 10 height 10
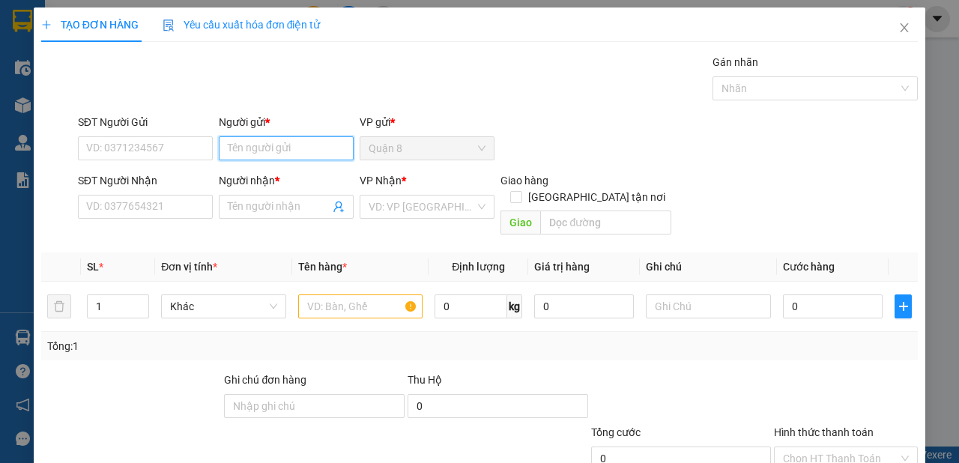
click at [276, 152] on input "Người gửi *" at bounding box center [286, 148] width 135 height 24
type input "THẢO LÝ"
click at [228, 205] on input "Người nhận *" at bounding box center [279, 207] width 102 height 16
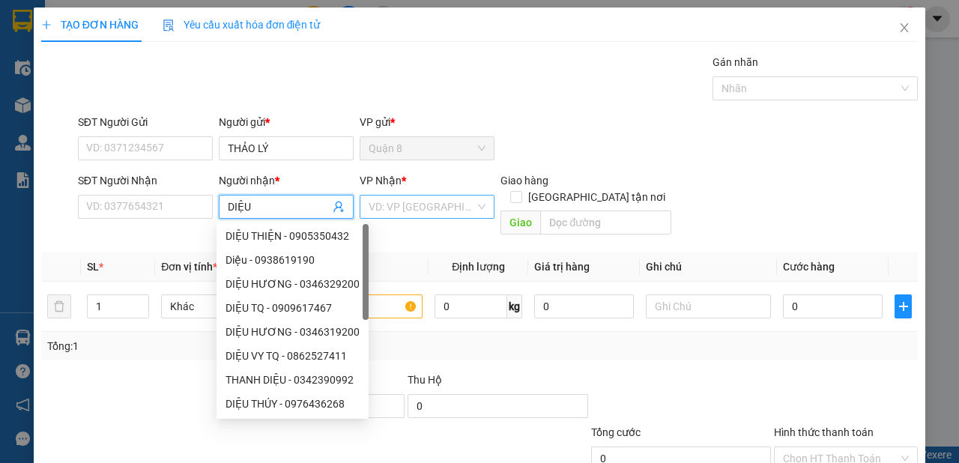
type input "DIỆU"
click at [299, 207] on input "search" at bounding box center [422, 207] width 106 height 22
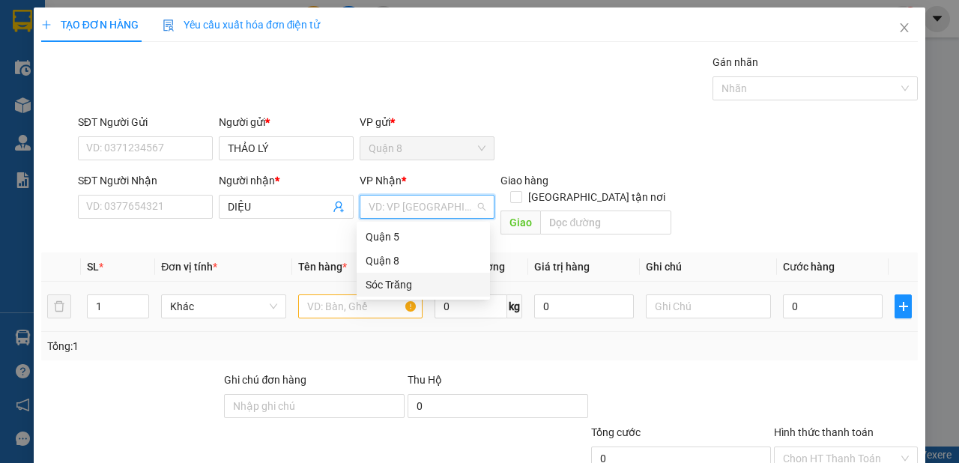
drag, startPoint x: 398, startPoint y: 289, endPoint x: 404, endPoint y: 276, distance: 14.8
click at [299, 288] on div "Sóc Trăng" at bounding box center [423, 284] width 115 height 16
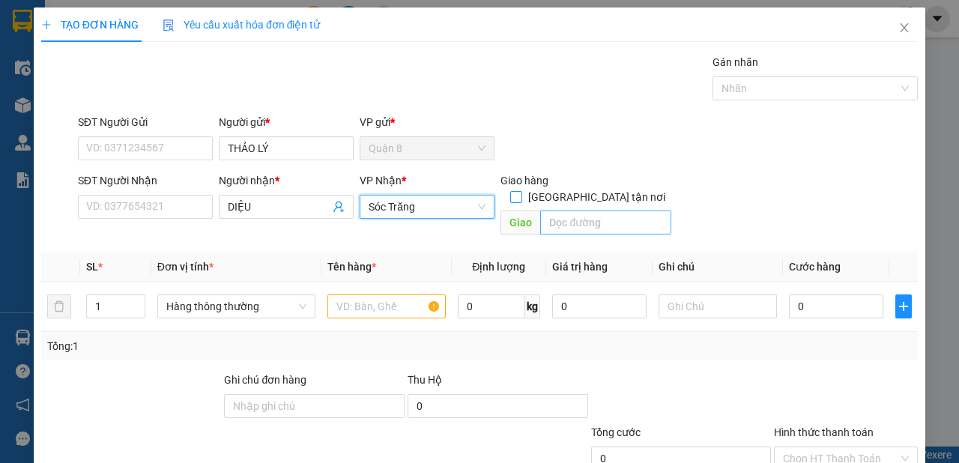
drag, startPoint x: 589, startPoint y: 184, endPoint x: 587, endPoint y: 207, distance: 22.5
click at [299, 190] on div "Giao hàng [GEOGRAPHIC_DATA] tận nơi" at bounding box center [585, 191] width 170 height 39
click at [299, 210] on input "text" at bounding box center [605, 222] width 130 height 24
drag, startPoint x: 617, startPoint y: 175, endPoint x: 615, endPoint y: 183, distance: 8.5
click at [299, 189] on span "[GEOGRAPHIC_DATA] tận nơi" at bounding box center [596, 197] width 149 height 16
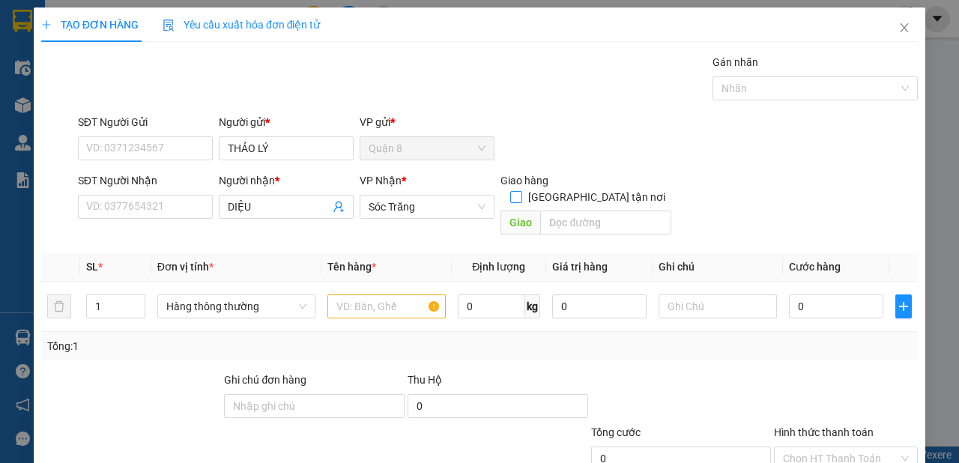
click at [299, 191] on input "[GEOGRAPHIC_DATA] tận nơi" at bounding box center [515, 196] width 10 height 10
checkbox input "true"
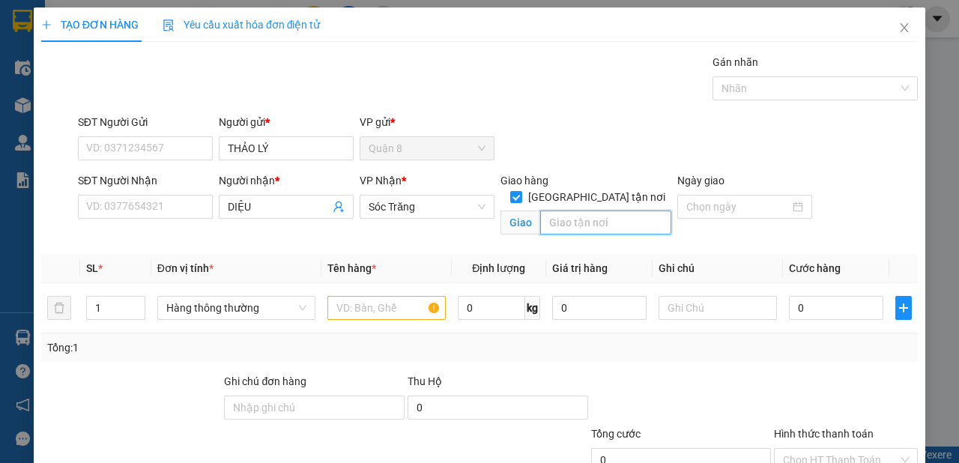
click at [299, 210] on input "text" at bounding box center [605, 222] width 130 height 24
click at [210, 305] on span "Hàng thông thường" at bounding box center [236, 308] width 140 height 22
type input "12"
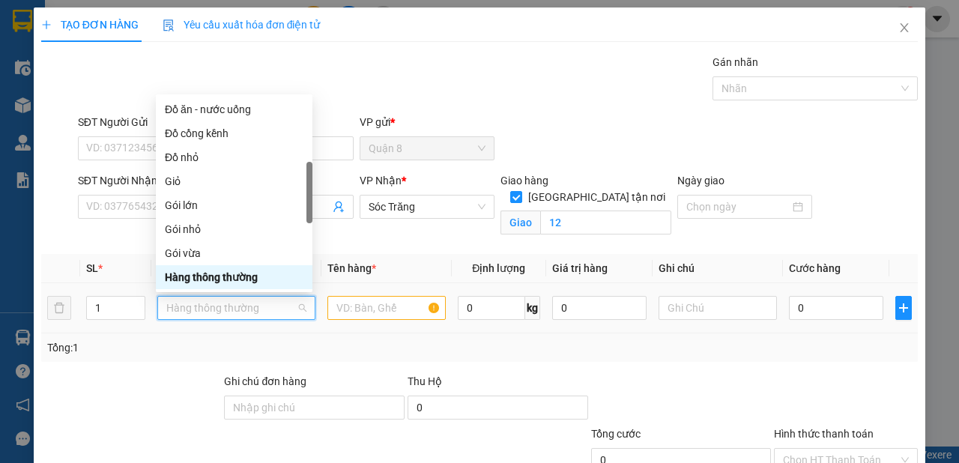
type input "G"
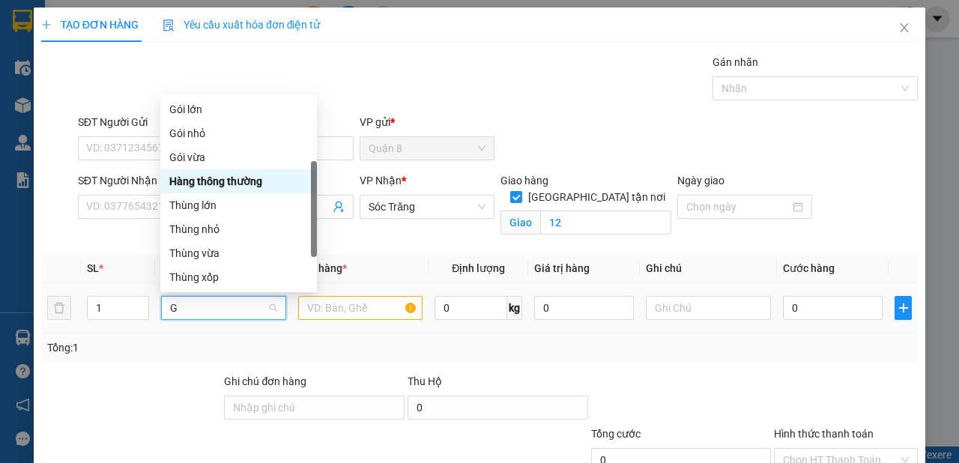
scroll to position [48, 0]
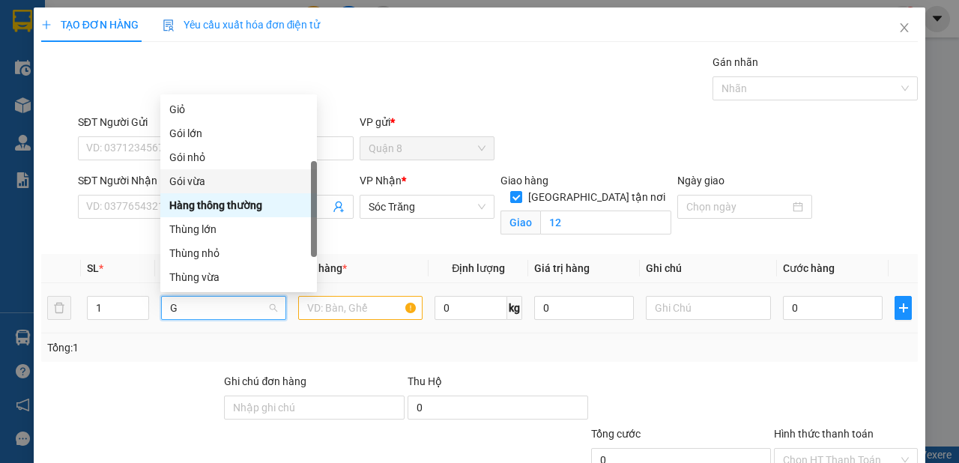
click at [192, 181] on div "Gói vừa" at bounding box center [238, 181] width 139 height 16
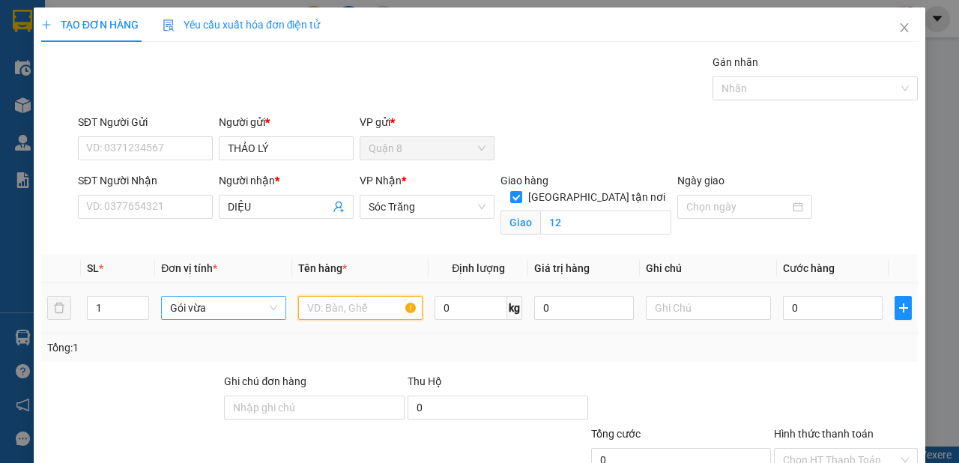
drag, startPoint x: 330, startPoint y: 309, endPoint x: 336, endPoint y: 316, distance: 9.0
click at [299, 309] on input "text" at bounding box center [360, 308] width 125 height 24
type input "QA"
click at [299, 309] on input "0" at bounding box center [470, 308] width 73 height 24
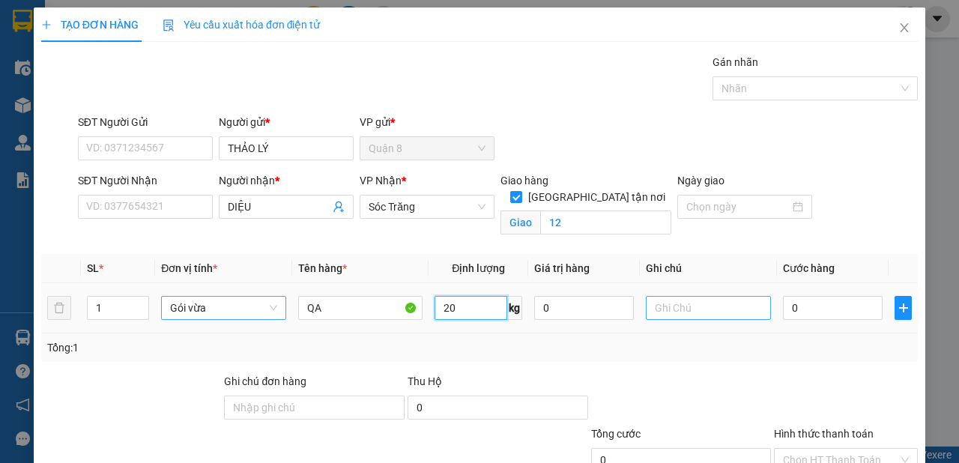
type input "20"
click at [299, 307] on input "text" at bounding box center [708, 308] width 125 height 24
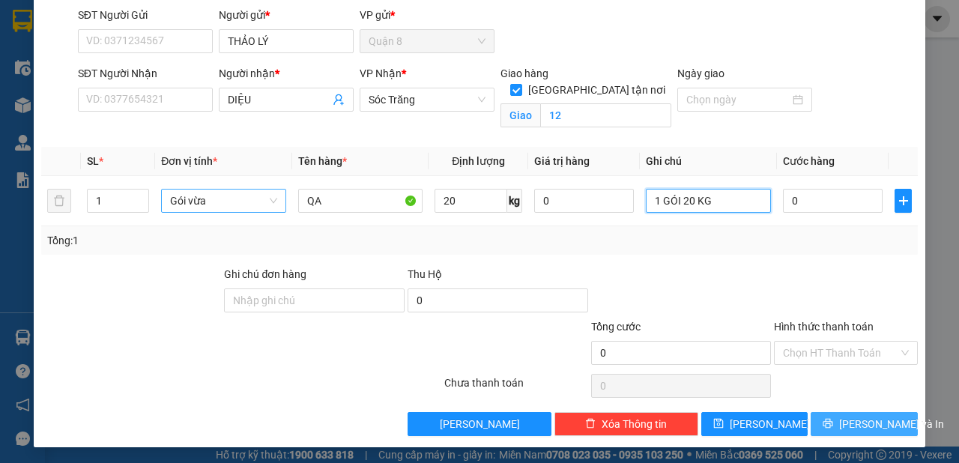
type input "1 GÓI 20 KG"
click at [299, 417] on button "[PERSON_NAME] và In" at bounding box center [864, 424] width 107 height 24
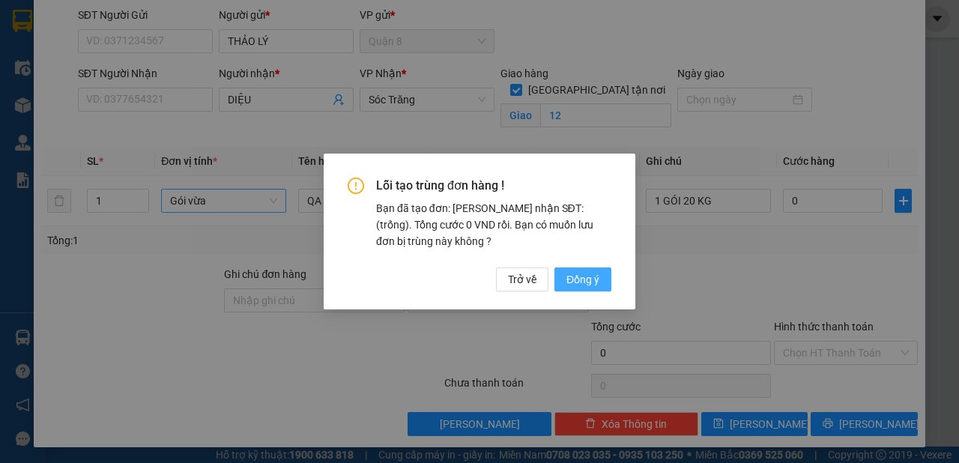
click at [299, 281] on button "Đồng ý" at bounding box center [582, 279] width 57 height 24
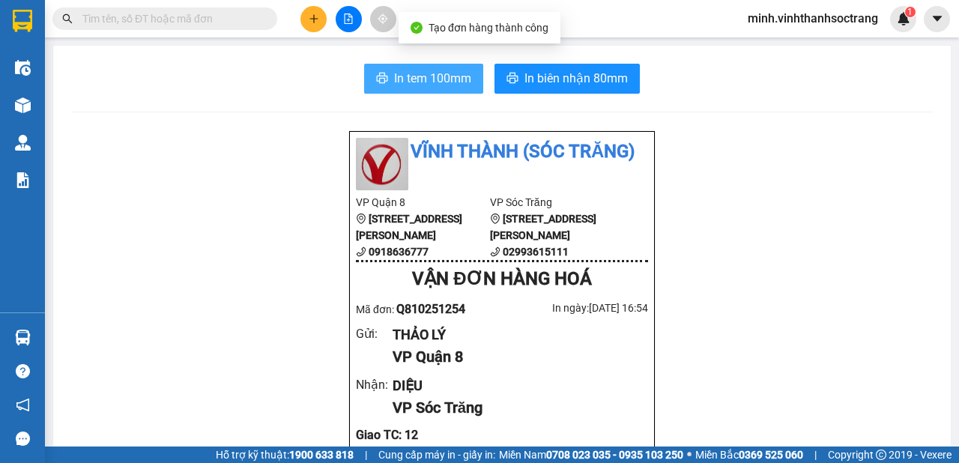
click at [299, 80] on span "In tem 100mm" at bounding box center [432, 78] width 77 height 19
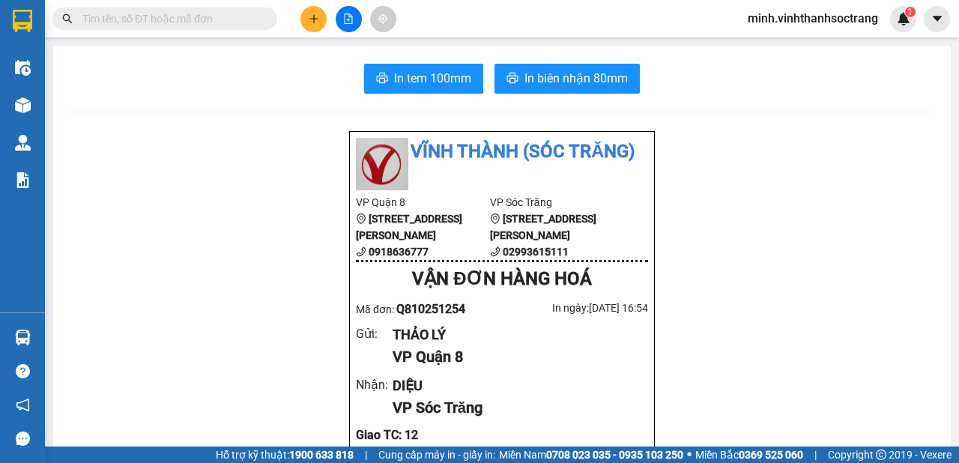
drag, startPoint x: 560, startPoint y: 78, endPoint x: 566, endPoint y: 97, distance: 20.4
click at [299, 84] on span "In biên nhận 80mm" at bounding box center [575, 78] width 103 height 19
click at [299, 15] on button at bounding box center [313, 19] width 26 height 26
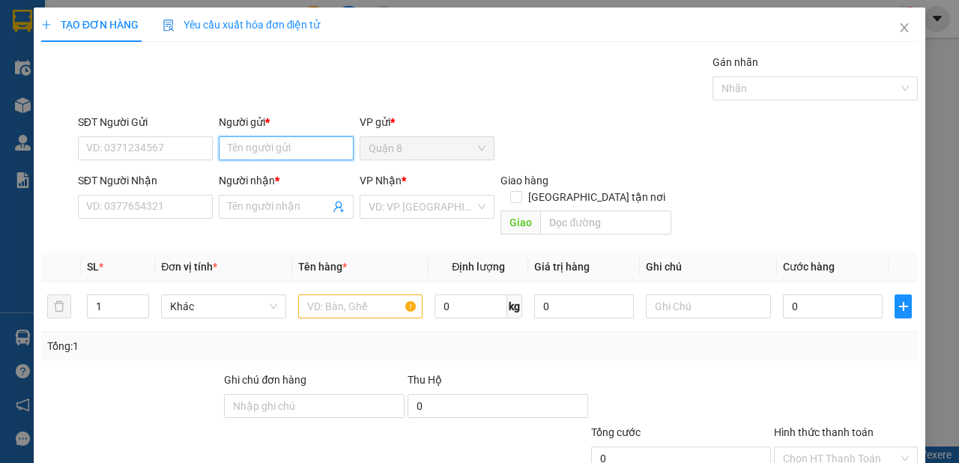
click at [294, 145] on input "Người gửi *" at bounding box center [286, 148] width 135 height 24
type input "MỦI"
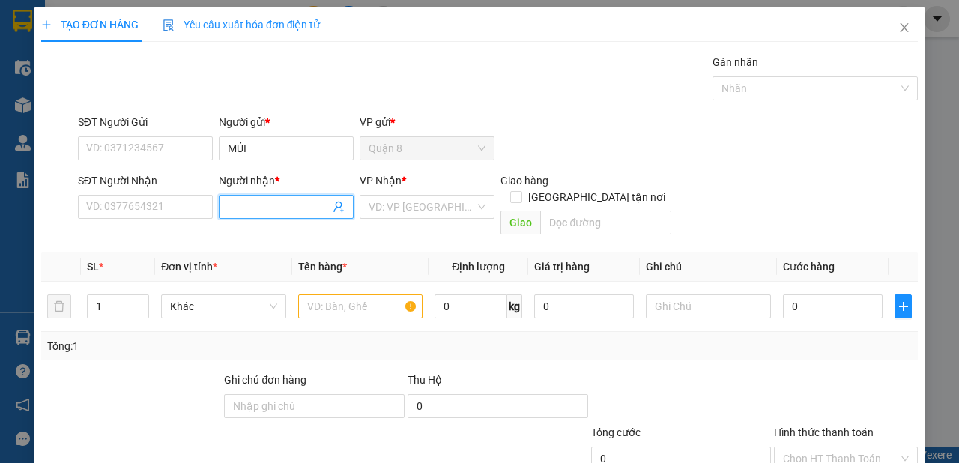
click at [236, 210] on input "Người nhận *" at bounding box center [279, 207] width 102 height 16
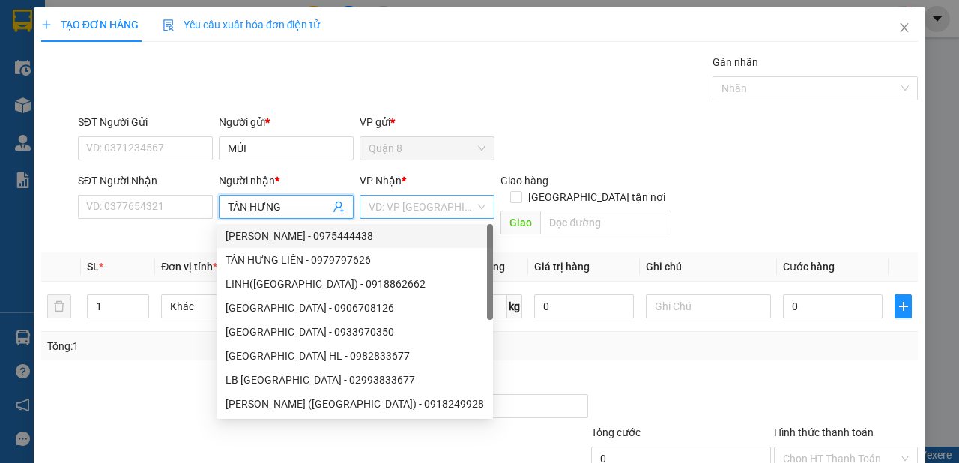
type input "TÂN HƯNG"
click at [299, 202] on input "search" at bounding box center [422, 207] width 106 height 22
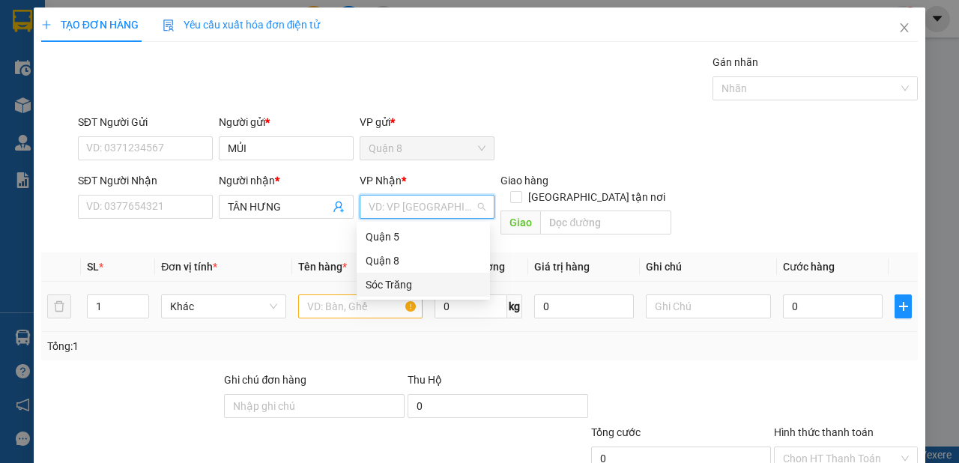
click at [299, 278] on div "Sóc Trăng" at bounding box center [423, 284] width 115 height 16
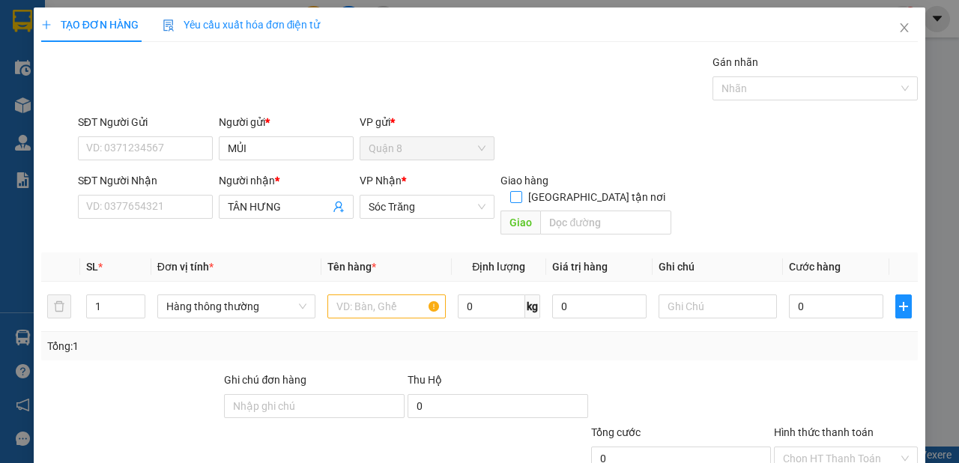
drag, startPoint x: 592, startPoint y: 186, endPoint x: 592, endPoint y: 204, distance: 18.0
click at [299, 189] on label "[GEOGRAPHIC_DATA] tận nơi" at bounding box center [590, 197] width 161 height 16
click at [299, 191] on input "[GEOGRAPHIC_DATA] tận nơi" at bounding box center [515, 196] width 10 height 10
checkbox input "true"
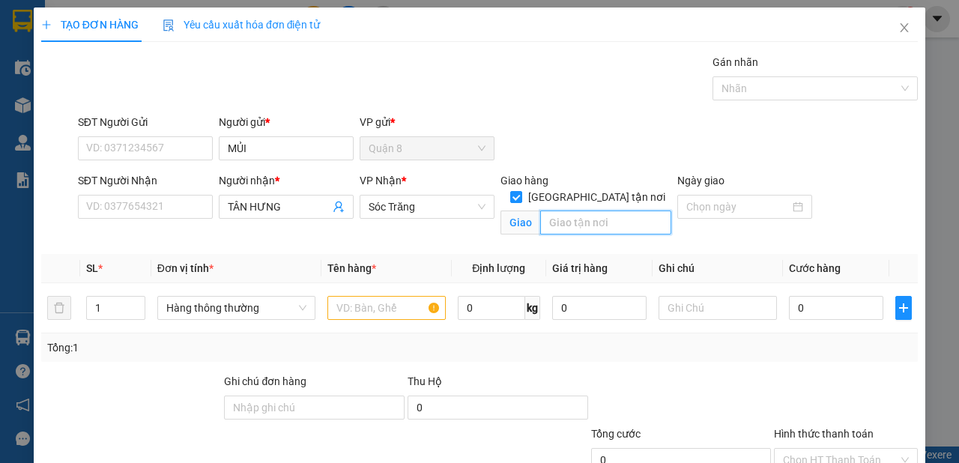
click at [299, 210] on input "text" at bounding box center [605, 222] width 130 height 24
click at [212, 307] on span "Hàng thông thường" at bounding box center [236, 308] width 140 height 22
type input "12"
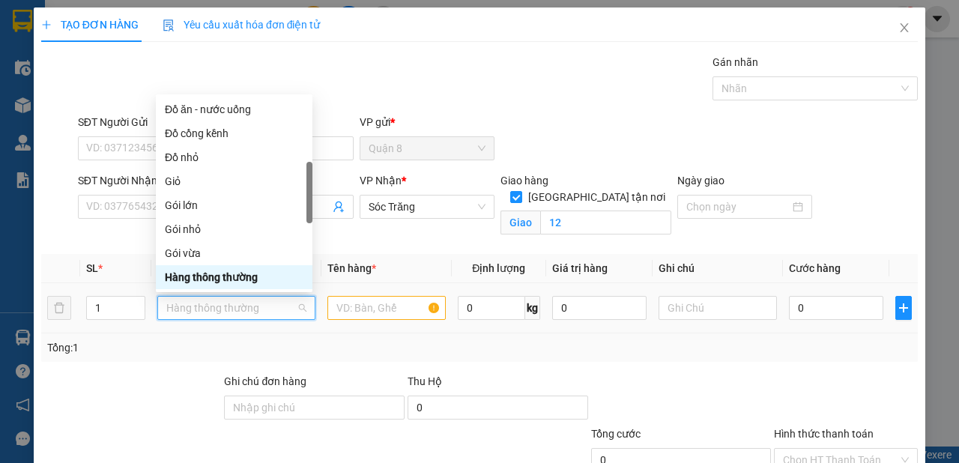
type input "T"
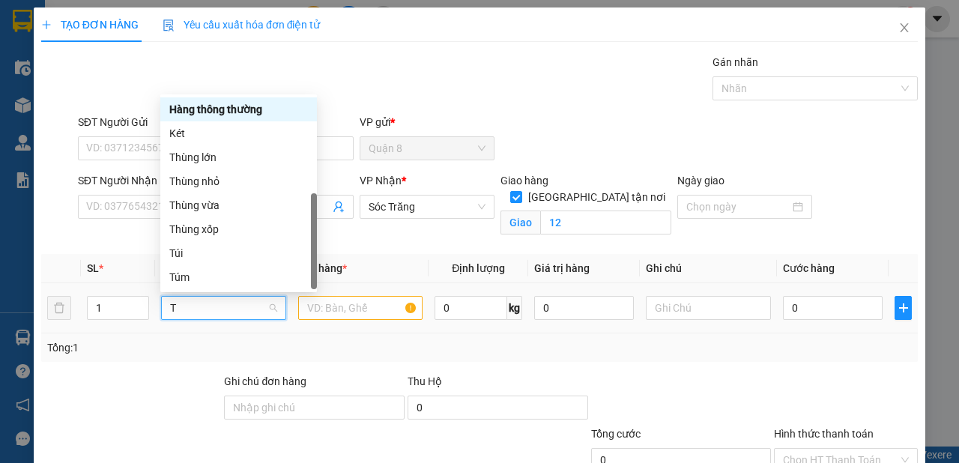
scroll to position [48, 0]
drag, startPoint x: 201, startPoint y: 165, endPoint x: 240, endPoint y: 211, distance: 60.6
click at [200, 165] on div "Thùng lớn" at bounding box center [238, 157] width 139 height 16
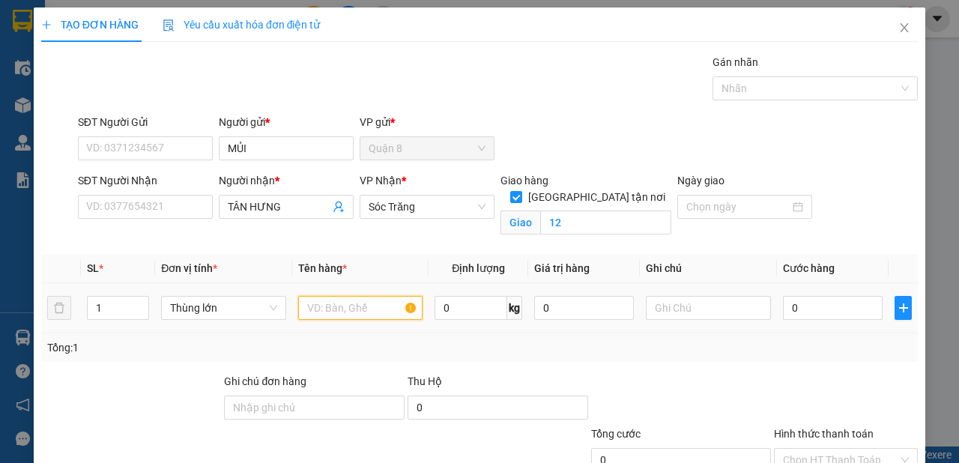
click at [299, 304] on input "text" at bounding box center [360, 308] width 125 height 24
type input "BÁNH"
click at [299, 308] on input "0" at bounding box center [470, 308] width 73 height 24
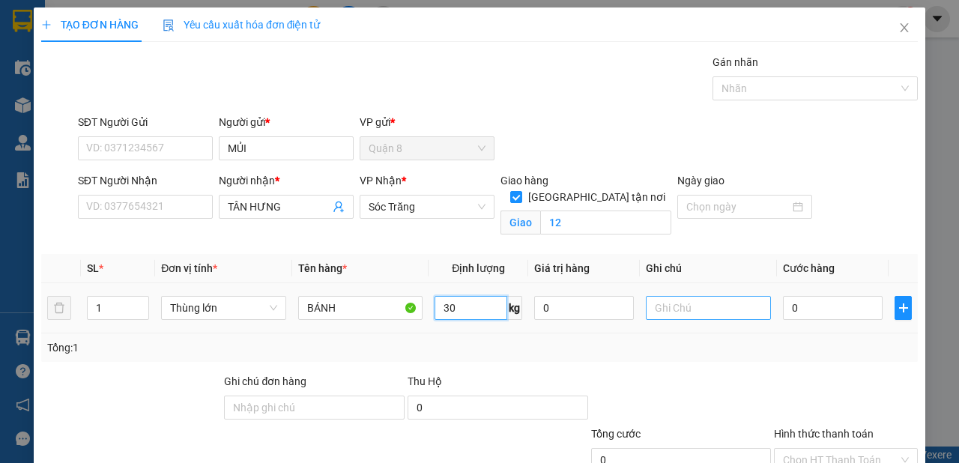
type input "30"
click at [299, 308] on input "text" at bounding box center [708, 308] width 125 height 24
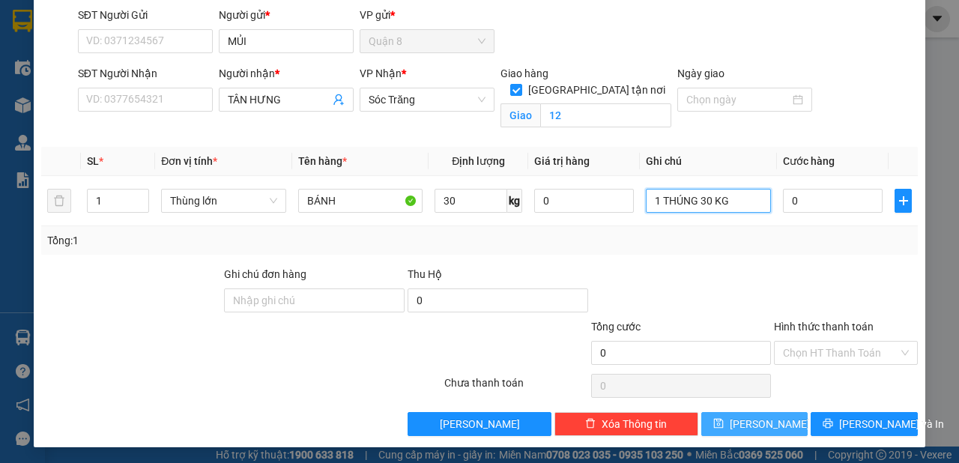
type input "1 THÚNG 30 KG"
click at [299, 419] on button "[PERSON_NAME]" at bounding box center [754, 424] width 107 height 24
checkbox input "false"
type input "0"
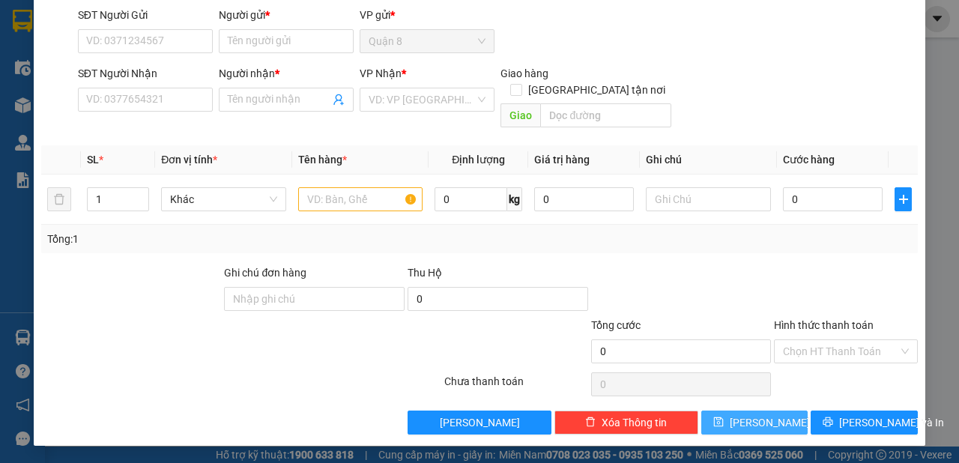
scroll to position [90, 0]
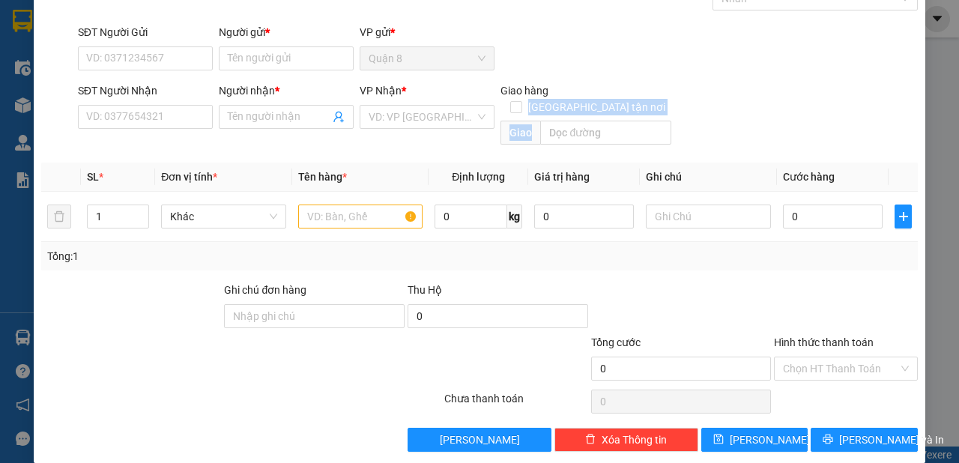
drag, startPoint x: 930, startPoint y: 121, endPoint x: 941, endPoint y: 95, distance: 28.5
click at [299, 95] on div "TẠO ĐƠN HÀNG Yêu cầu xuất hóa đơn điện tử Transit Pickup Surcharge Ids Transit …" at bounding box center [479, 231] width 959 height 463
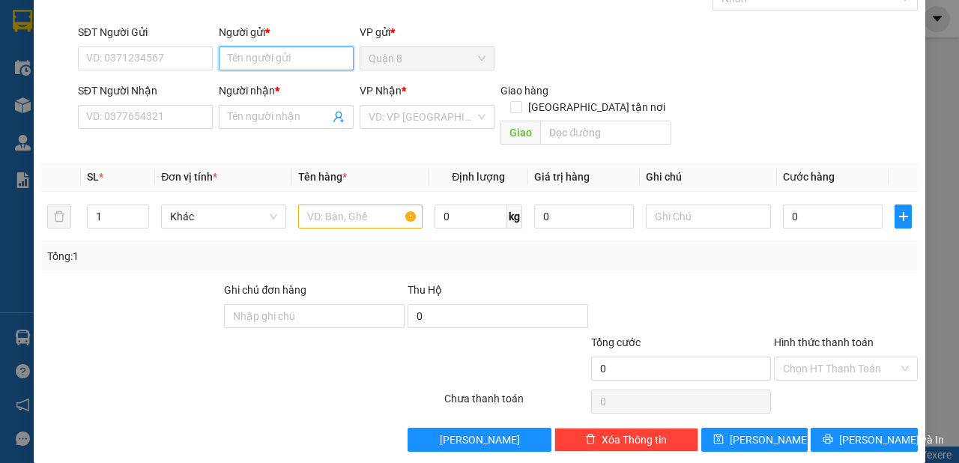
click at [294, 53] on input "Người gửi *" at bounding box center [286, 58] width 135 height 24
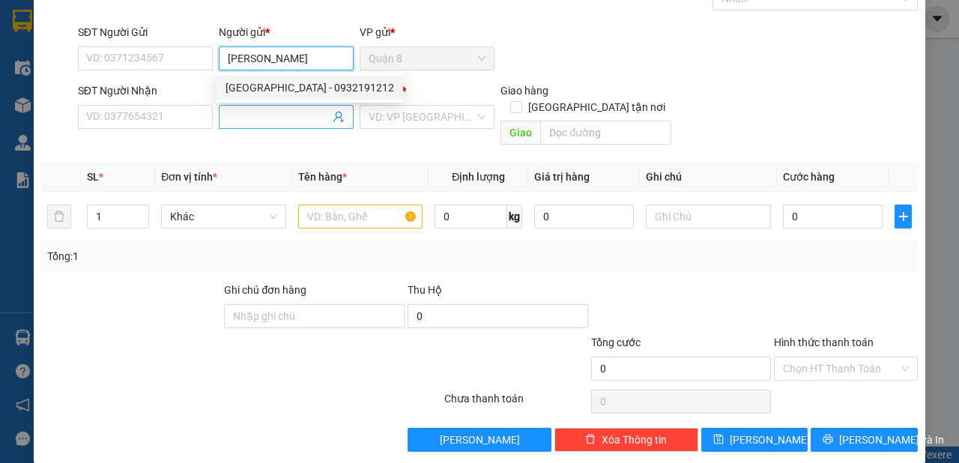
type input "[PERSON_NAME]"
click at [239, 114] on input "Người nhận *" at bounding box center [279, 117] width 102 height 16
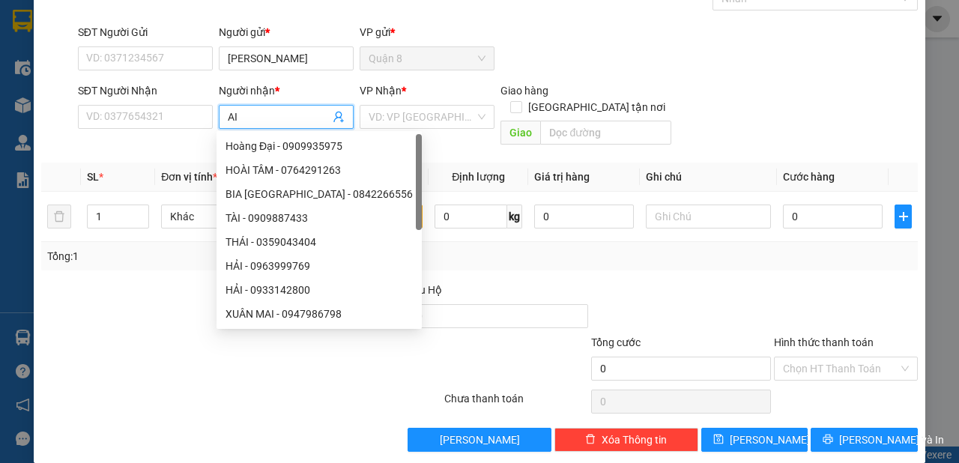
type input "A"
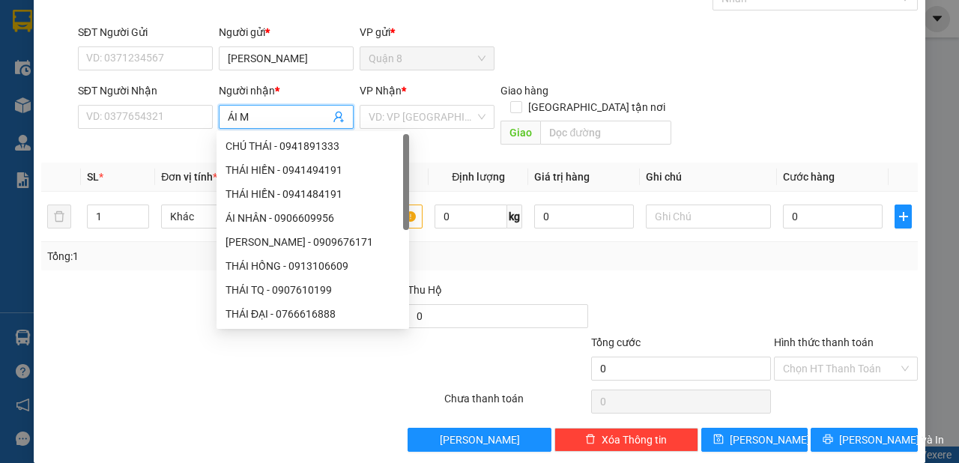
type input "ÁI MX"
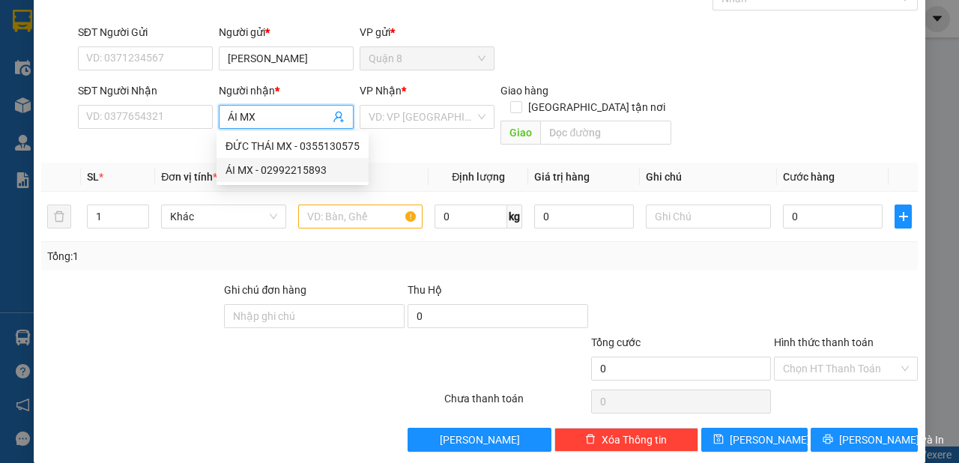
drag, startPoint x: 243, startPoint y: 168, endPoint x: 261, endPoint y: 158, distance: 19.8
click at [246, 166] on div "ÁI MX - 02992215893" at bounding box center [292, 170] width 134 height 16
type input "02992215893"
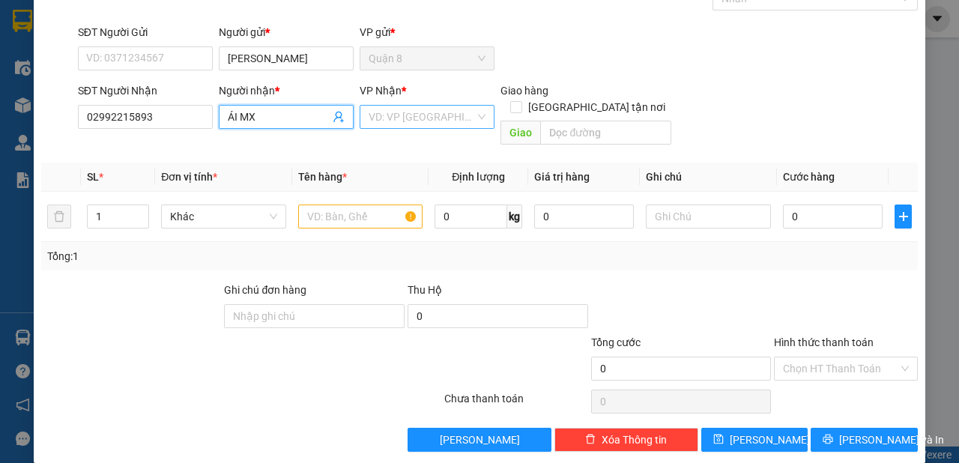
type input "ÁI MX"
drag, startPoint x: 427, startPoint y: 121, endPoint x: 420, endPoint y: 126, distance: 8.1
click at [299, 121] on input "search" at bounding box center [422, 117] width 106 height 22
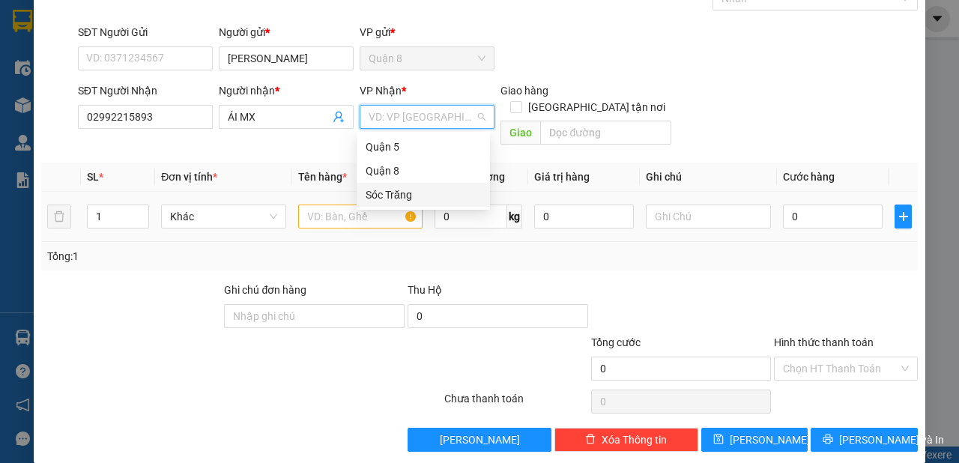
click at [299, 189] on div "Sóc Trăng" at bounding box center [423, 195] width 115 height 16
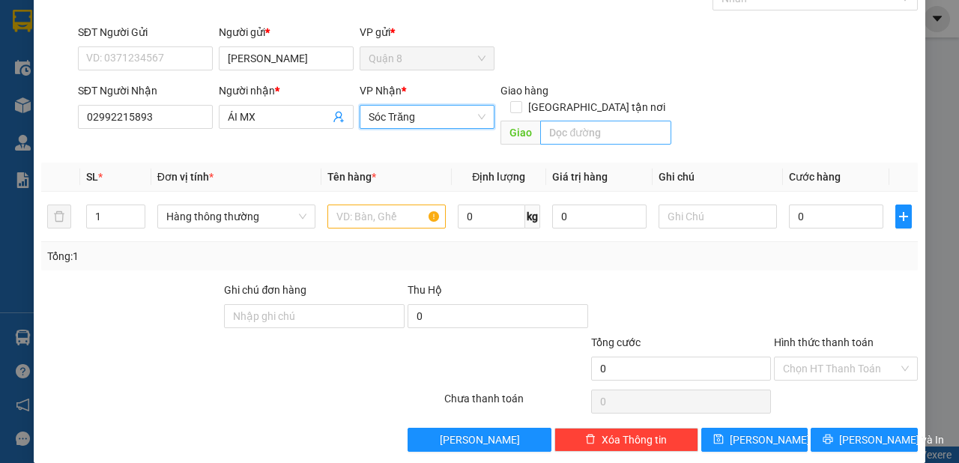
click at [299, 100] on div "Giao hàng [GEOGRAPHIC_DATA] tận nơi" at bounding box center [585, 101] width 170 height 39
click at [299, 124] on input "text" at bounding box center [605, 133] width 130 height 24
click at [299, 101] on input "[GEOGRAPHIC_DATA] tận nơi" at bounding box center [515, 106] width 10 height 10
checkbox input "true"
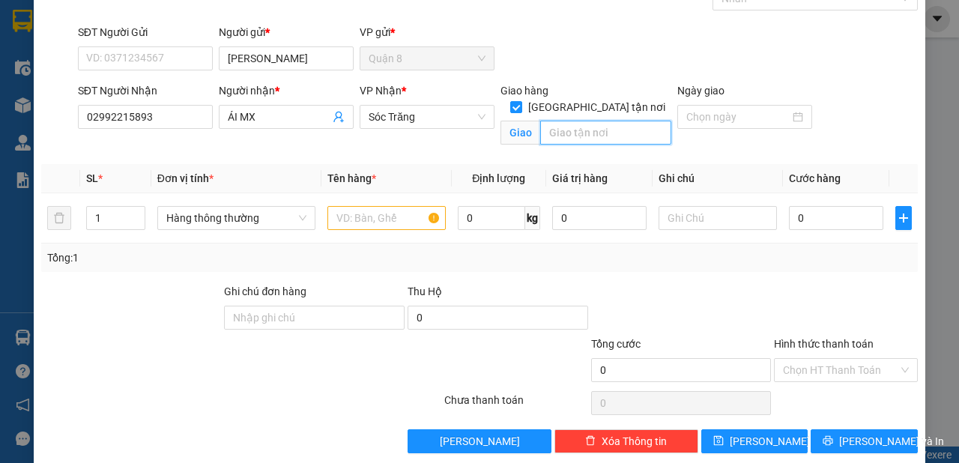
click at [299, 126] on input "text" at bounding box center [605, 133] width 130 height 24
click at [232, 219] on span "Hàng thông thường" at bounding box center [236, 218] width 140 height 22
type input "12"
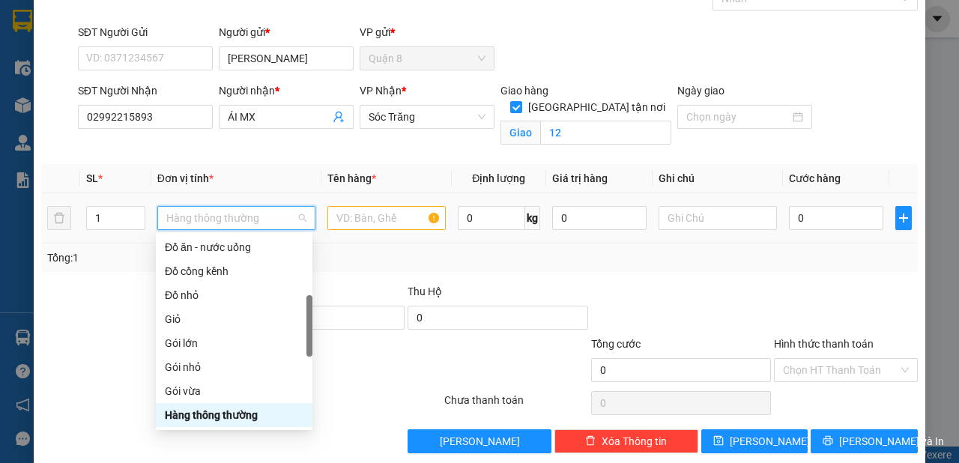
type input "G"
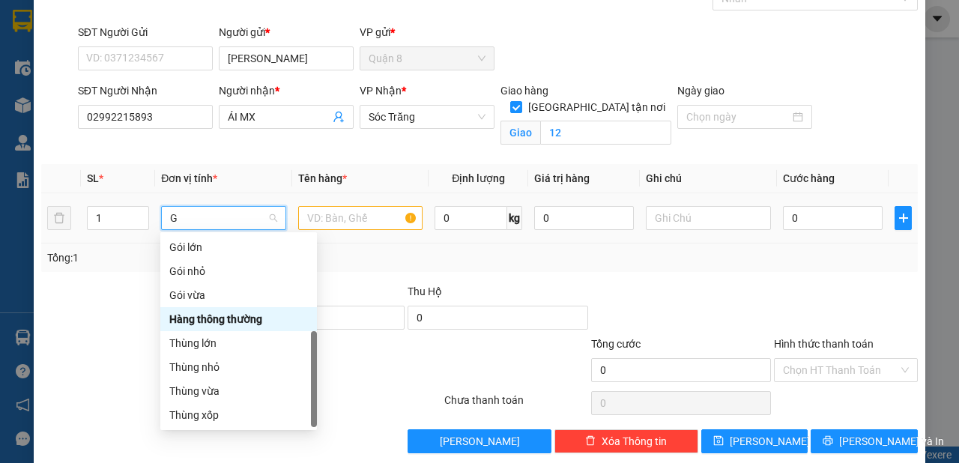
scroll to position [72, 0]
click at [196, 251] on div "Gói lớn" at bounding box center [238, 247] width 139 height 16
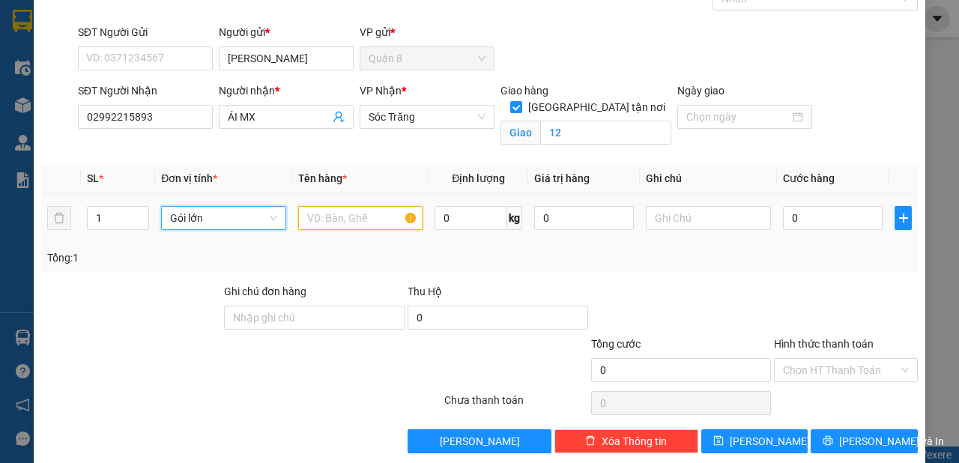
click at [299, 216] on input "text" at bounding box center [360, 218] width 125 height 24
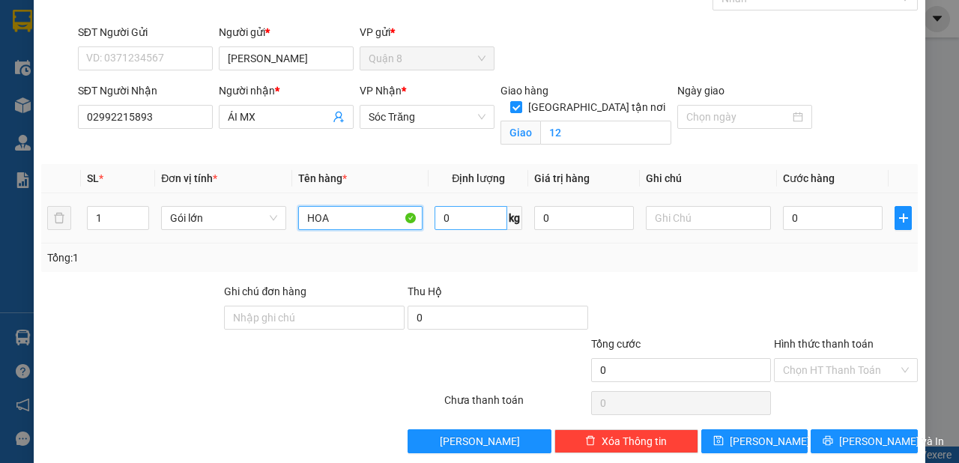
type input "HOA"
click at [299, 224] on input "0" at bounding box center [470, 218] width 73 height 24
type input "20"
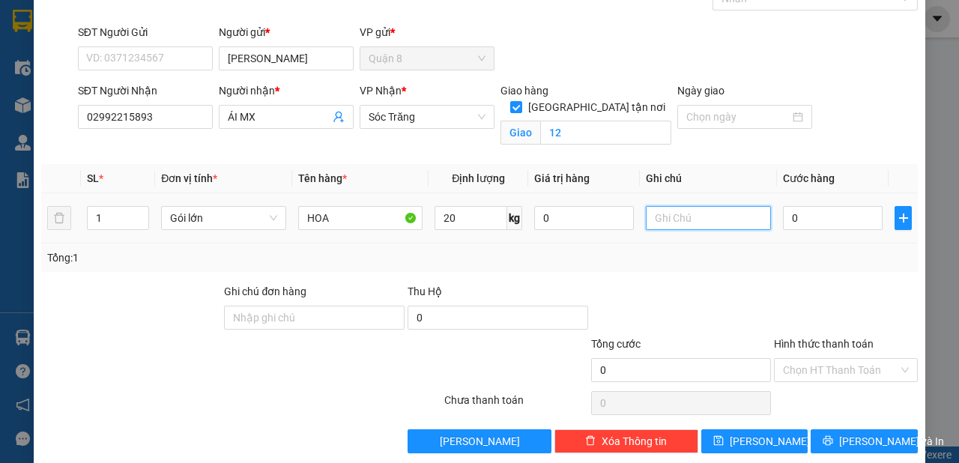
drag, startPoint x: 676, startPoint y: 216, endPoint x: 671, endPoint y: 225, distance: 9.4
click at [299, 217] on input "text" at bounding box center [708, 218] width 125 height 24
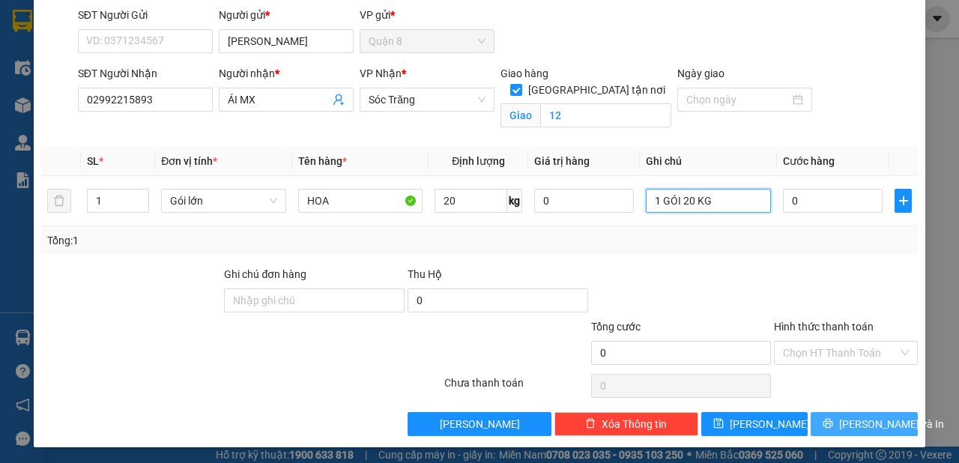
type input "1 GÓI 20 KG"
click at [299, 419] on icon "printer" at bounding box center [828, 423] width 10 height 10
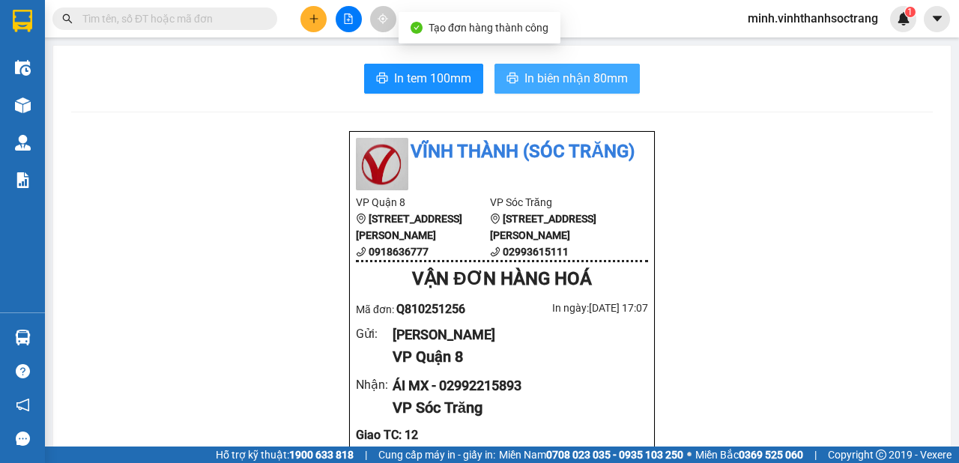
click at [299, 78] on span "In biên nhận 80mm" at bounding box center [575, 78] width 103 height 19
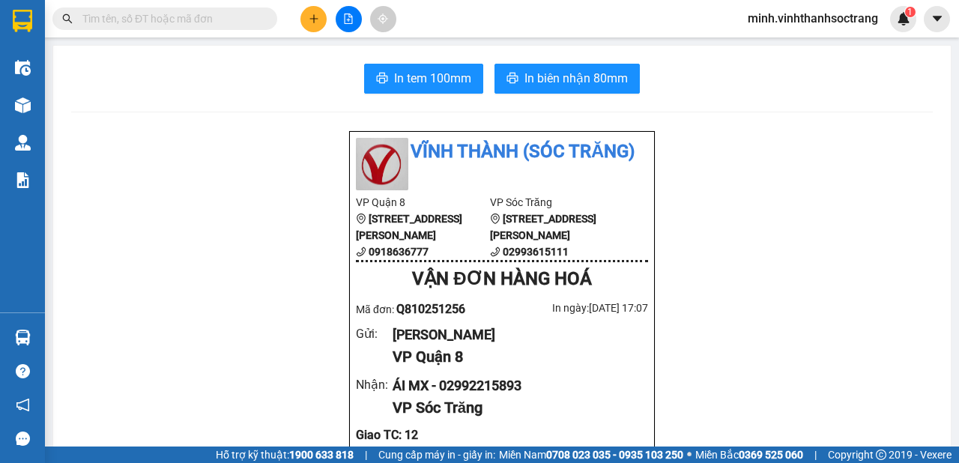
click at [299, 19] on icon "plus" at bounding box center [313, 18] width 1 height 8
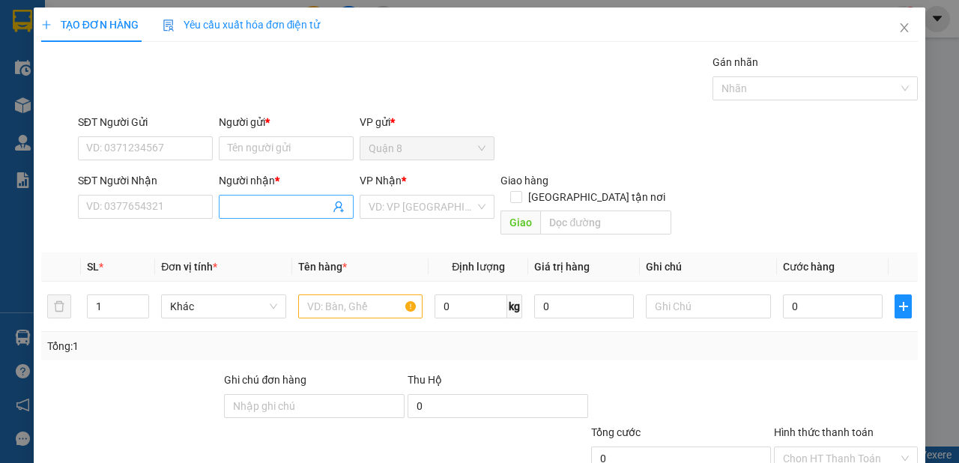
click at [270, 204] on input "Người nhận *" at bounding box center [279, 207] width 102 height 16
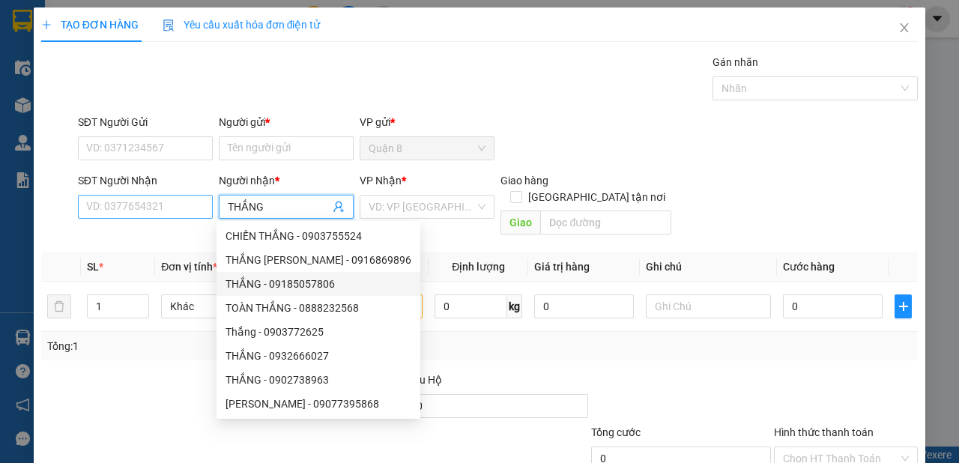
type input "THẮNG"
click at [152, 208] on input "SĐT Người Nhận" at bounding box center [145, 207] width 135 height 24
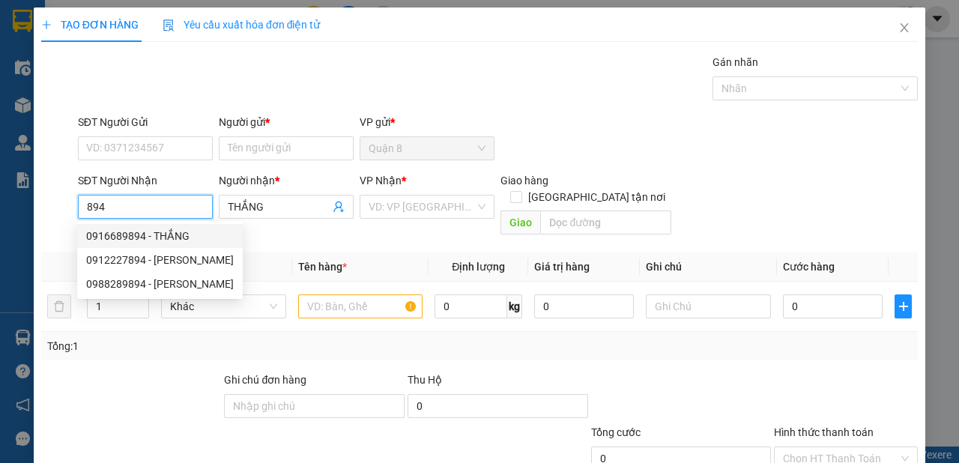
click at [154, 236] on div "0916689894 - THẮNG" at bounding box center [160, 236] width 148 height 16
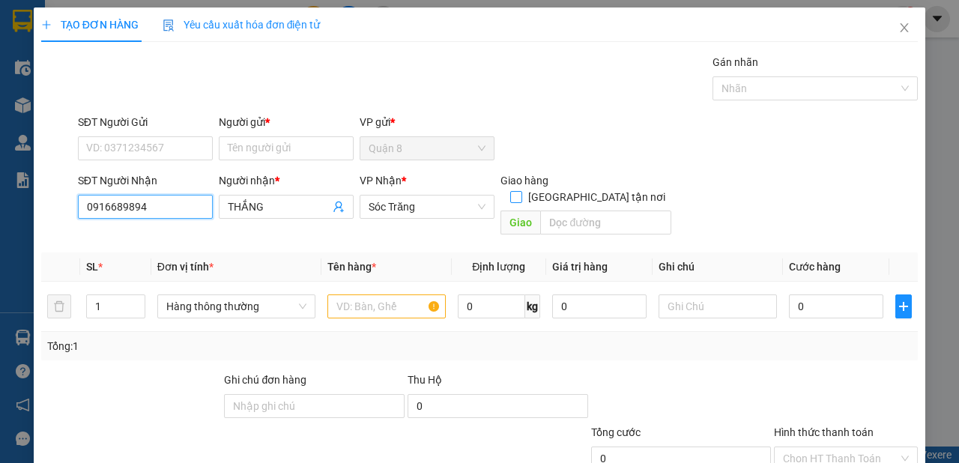
type input "0916689894"
drag, startPoint x: 589, startPoint y: 179, endPoint x: 586, endPoint y: 201, distance: 21.9
click at [299, 191] on input "[GEOGRAPHIC_DATA] tận nơi" at bounding box center [515, 196] width 10 height 10
checkbox input "true"
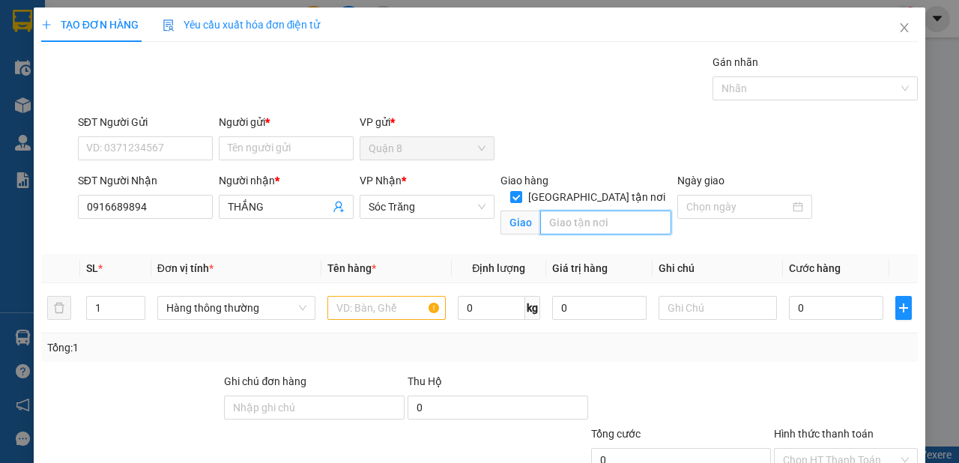
click at [299, 210] on input "text" at bounding box center [605, 222] width 130 height 24
click at [244, 308] on span "Hàng thông thường" at bounding box center [236, 308] width 140 height 22
type input "12"
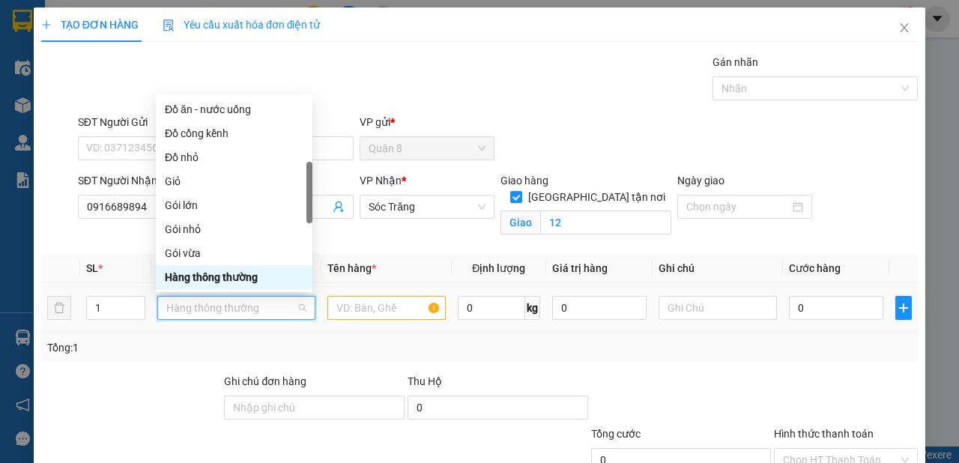
type input "G"
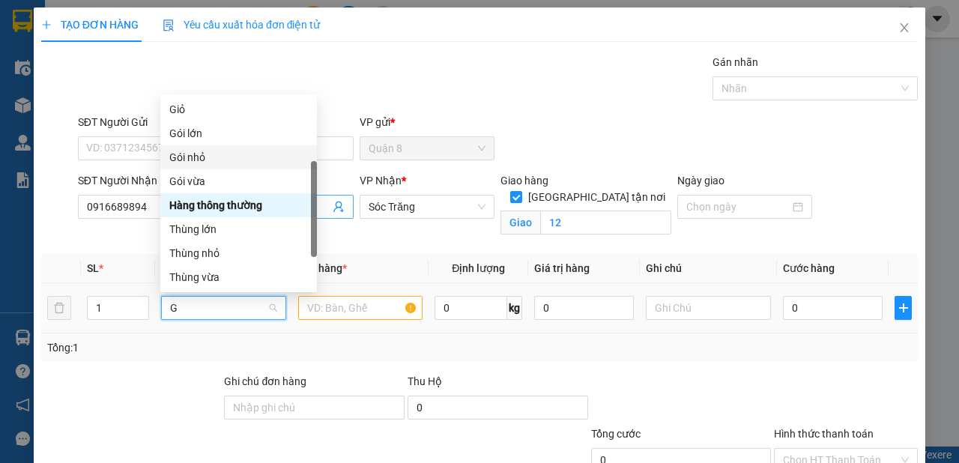
drag, startPoint x: 202, startPoint y: 151, endPoint x: 246, endPoint y: 211, distance: 74.0
click at [202, 153] on div "Gói nhỏ" at bounding box center [238, 157] width 139 height 16
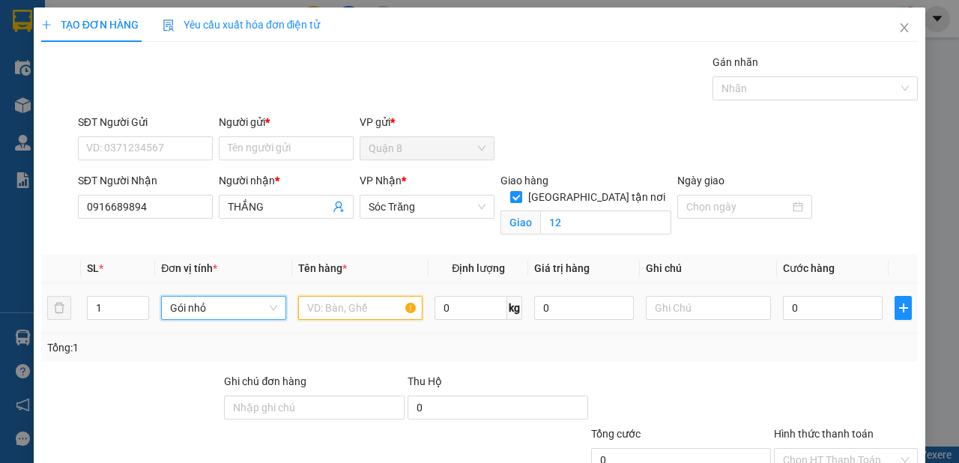
click at [299, 302] on input "text" at bounding box center [360, 308] width 125 height 24
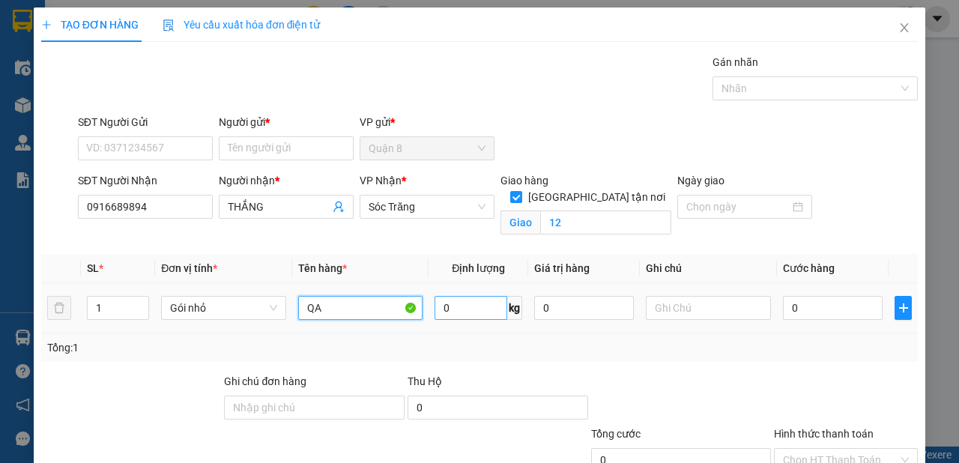
type input "QA"
type input "10"
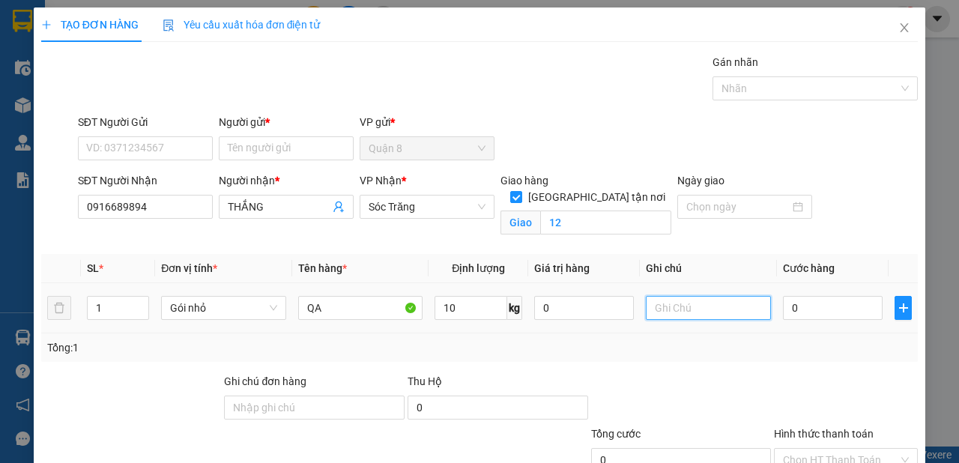
click at [299, 312] on input "text" at bounding box center [708, 308] width 125 height 24
type input "1 GÓI 10 KG"
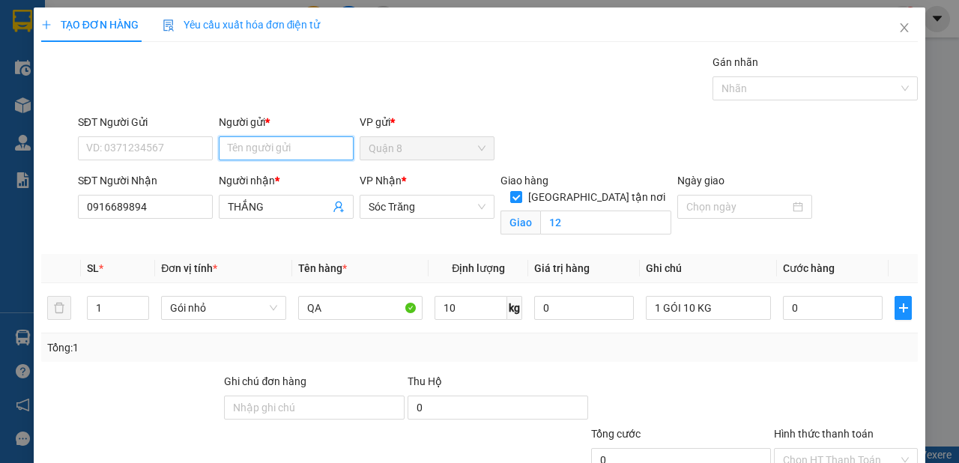
click at [297, 157] on input "Người gửi *" at bounding box center [286, 148] width 135 height 24
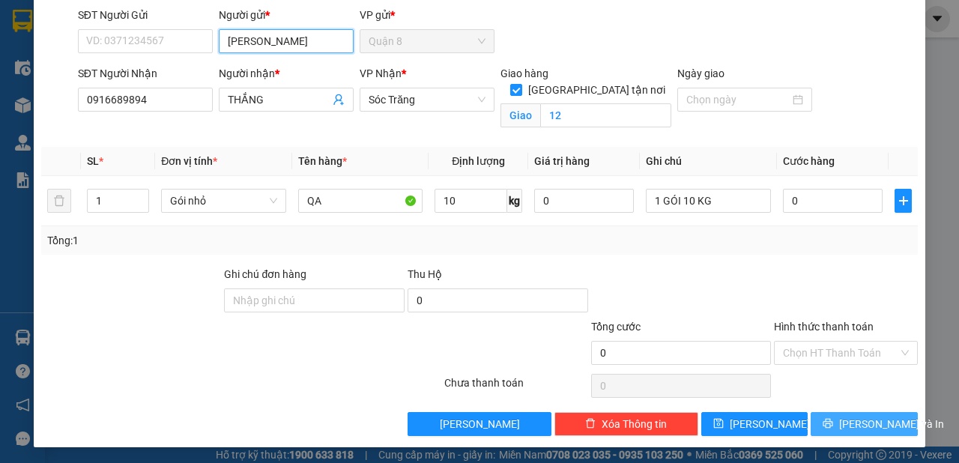
type input "[PERSON_NAME]"
click at [299, 417] on span "[PERSON_NAME] và In" at bounding box center [891, 424] width 105 height 16
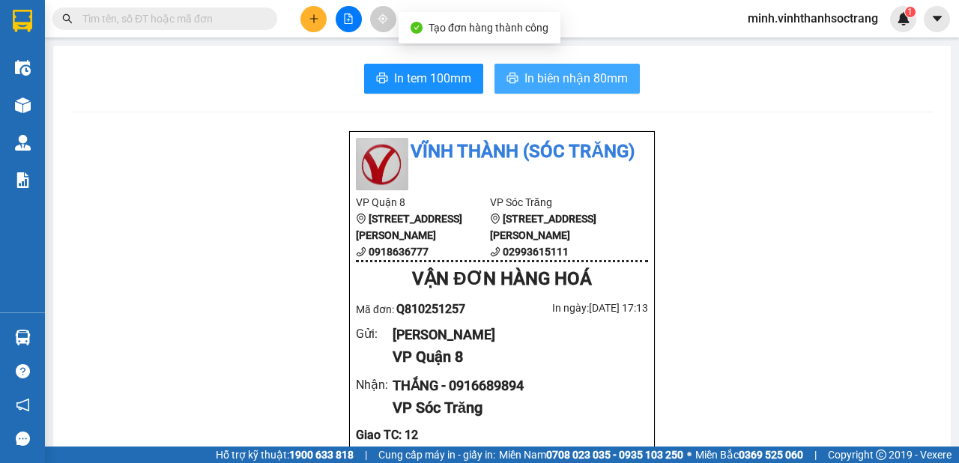
click at [299, 79] on span "In biên nhận 80mm" at bounding box center [575, 78] width 103 height 19
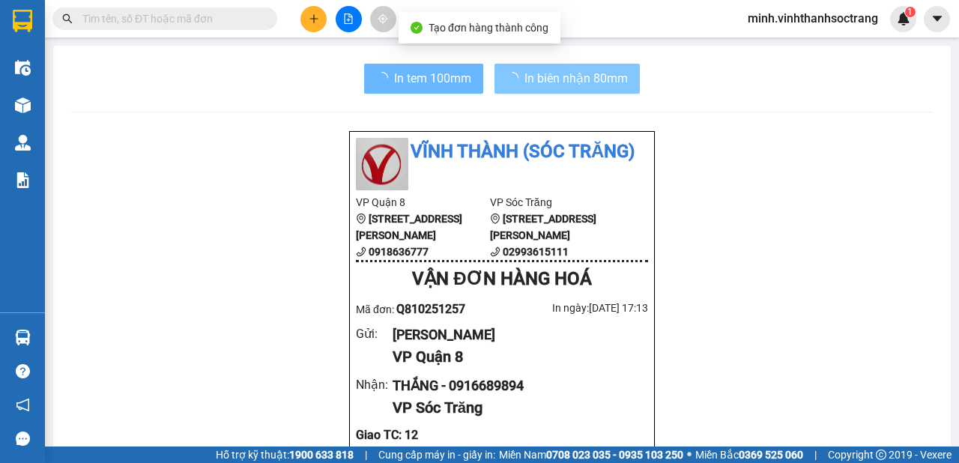
scroll to position [362, 0]
